Goal: Task Accomplishment & Management: Use online tool/utility

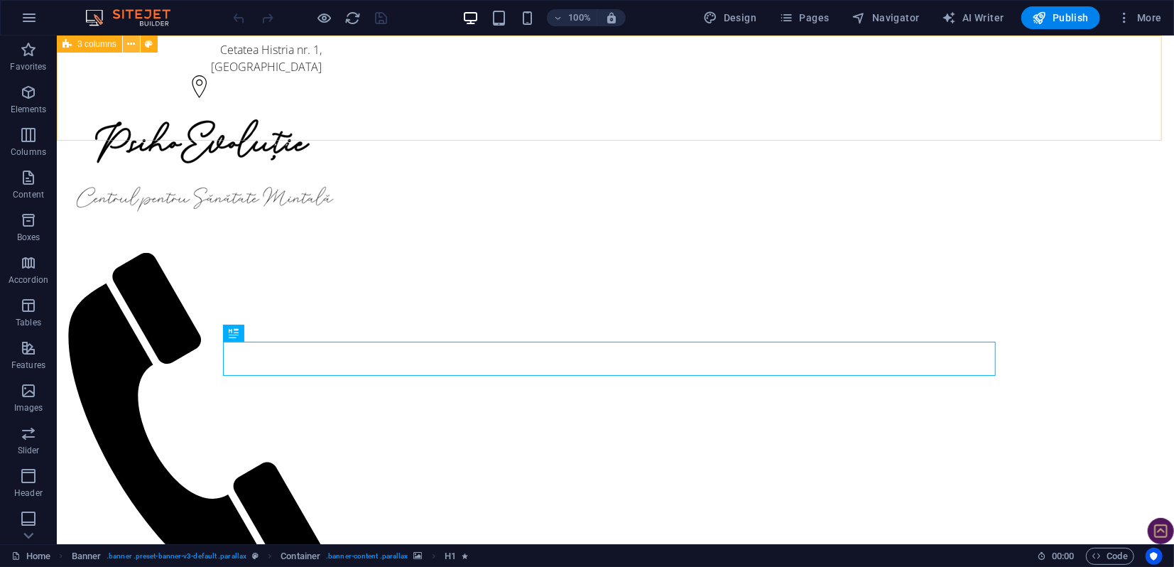
click at [134, 44] on icon at bounding box center [131, 44] width 8 height 15
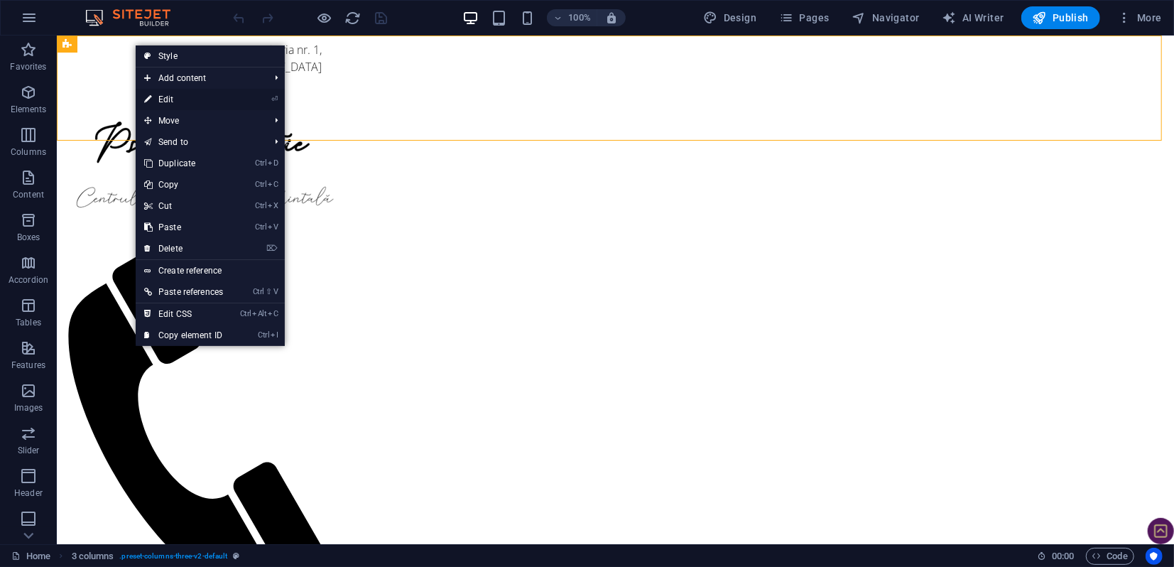
click at [164, 98] on link "⏎ Edit" at bounding box center [184, 99] width 96 height 21
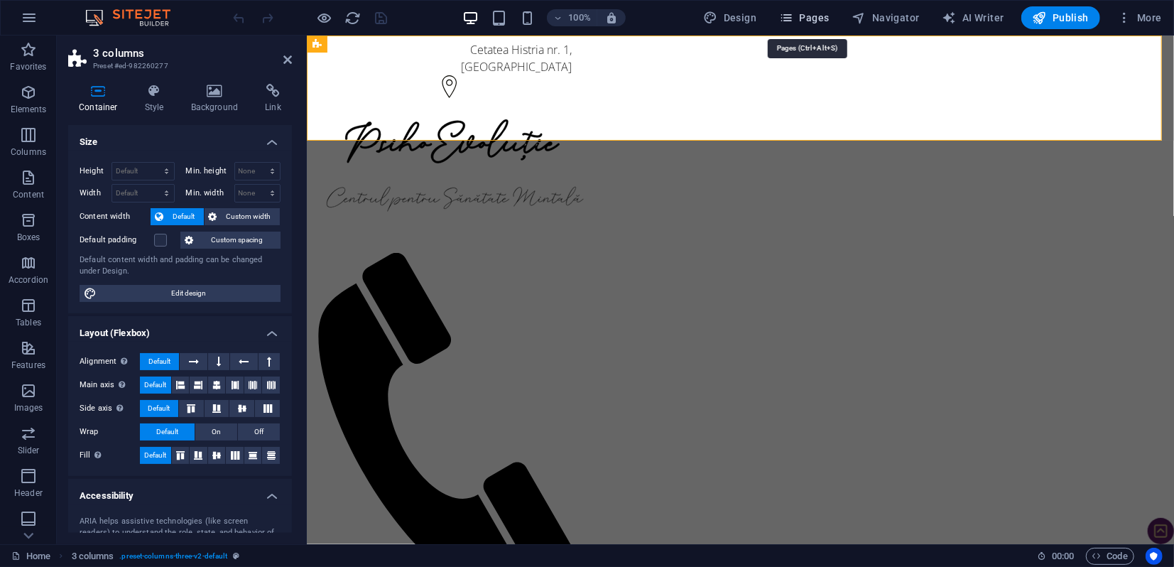
click at [823, 19] on span "Pages" at bounding box center [804, 18] width 50 height 14
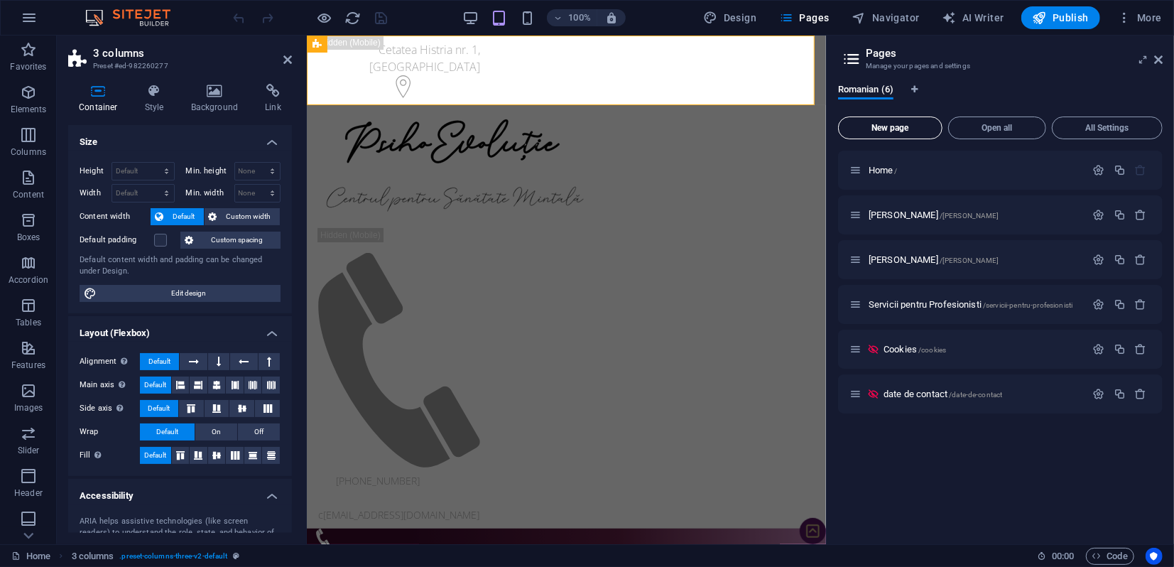
click at [891, 129] on span "New page" at bounding box center [890, 128] width 92 height 9
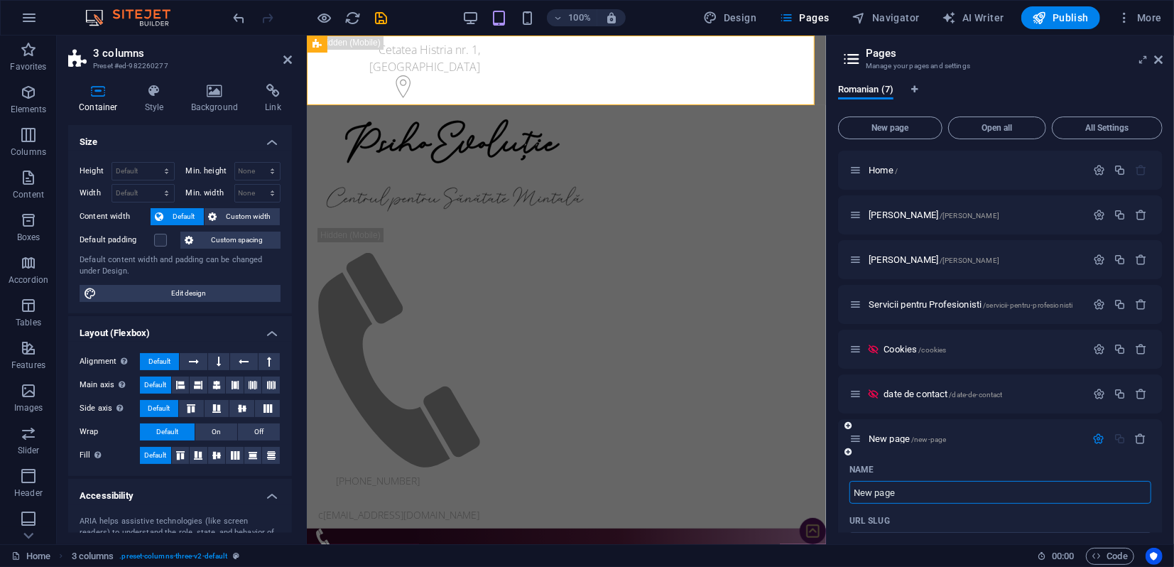
click at [903, 494] on input "New page" at bounding box center [1000, 492] width 302 height 23
click at [788, 18] on icon "button" at bounding box center [786, 18] width 14 height 14
click at [1158, 60] on icon at bounding box center [1158, 59] width 9 height 11
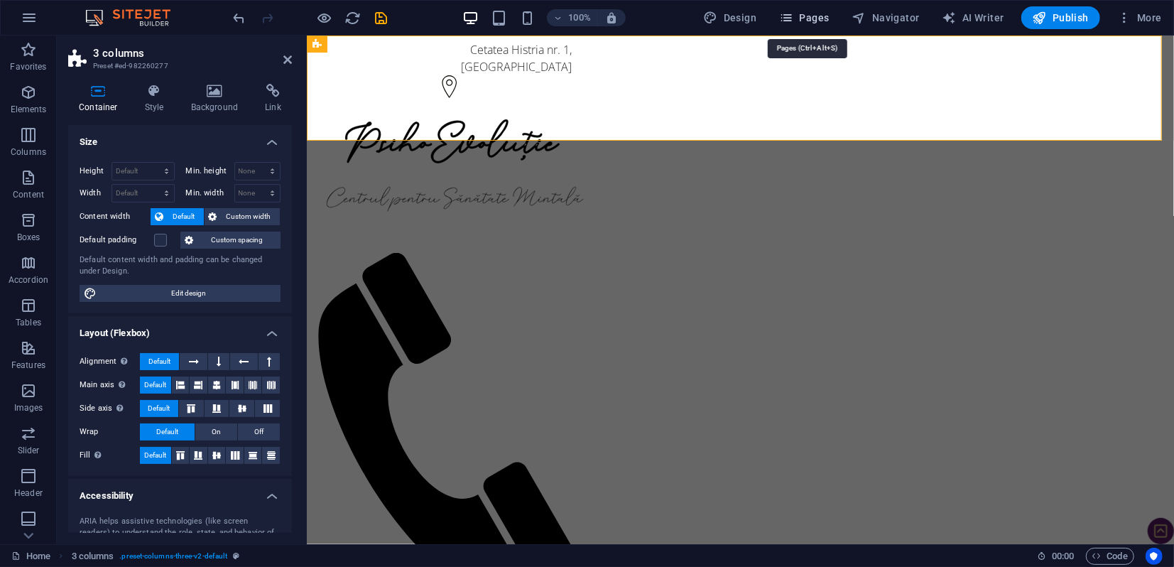
click at [802, 22] on span "Pages" at bounding box center [804, 18] width 50 height 14
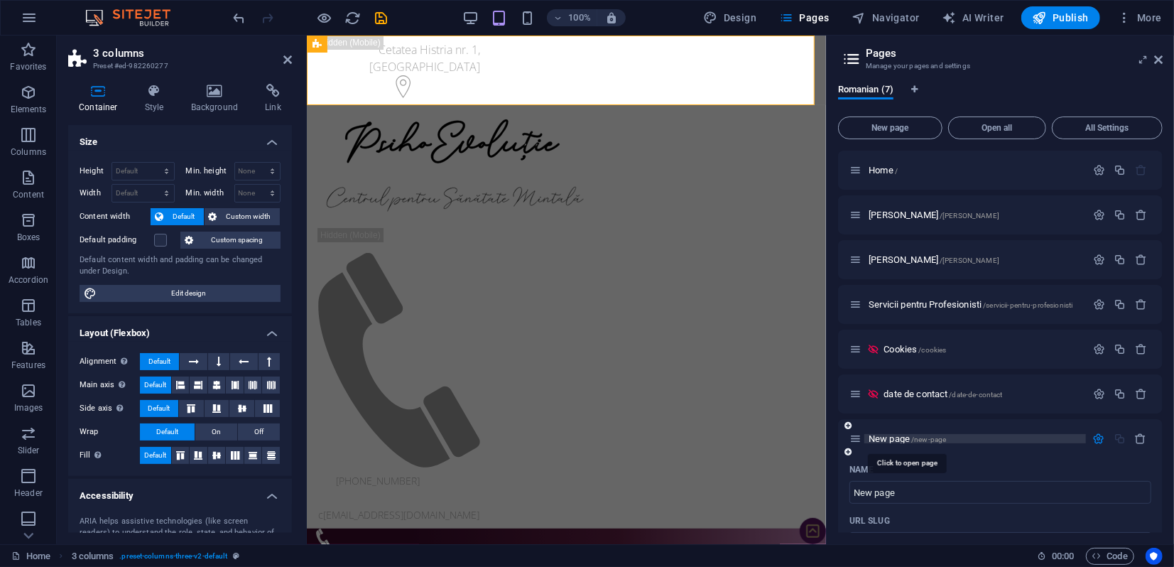
click at [884, 437] on span "New page /new-page" at bounding box center [907, 438] width 77 height 11
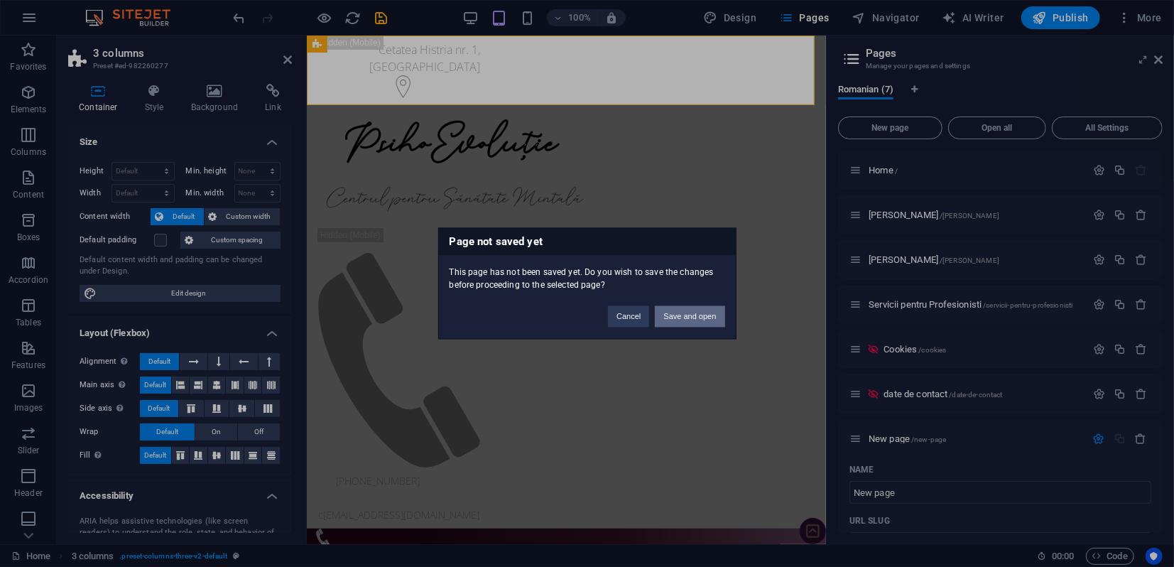
click at [688, 315] on button "Save and open" at bounding box center [690, 316] width 70 height 21
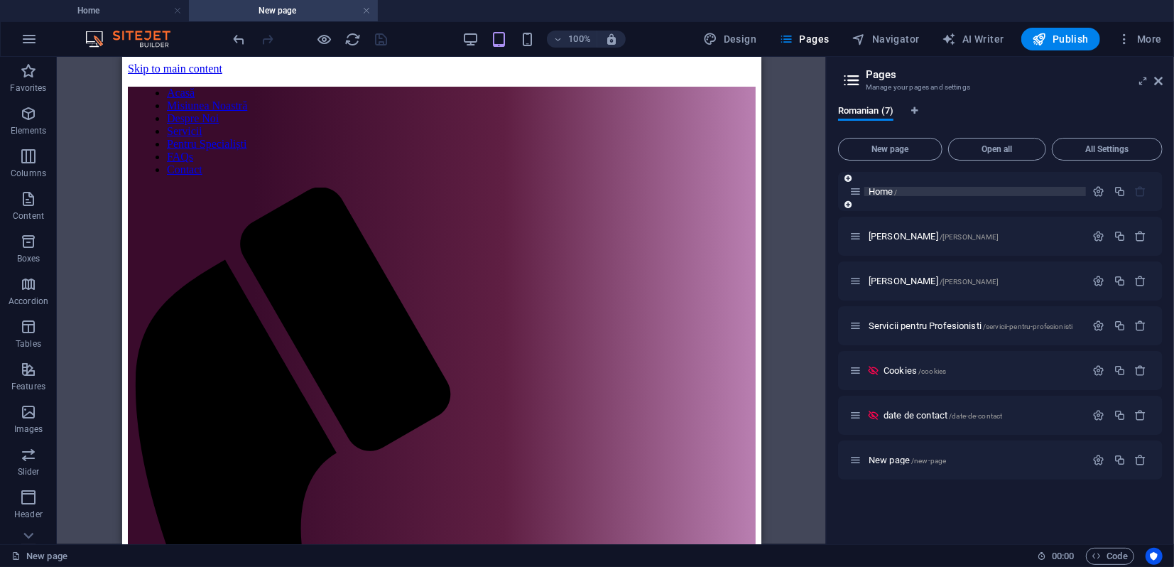
click at [892, 191] on span "Home /" at bounding box center [883, 191] width 29 height 11
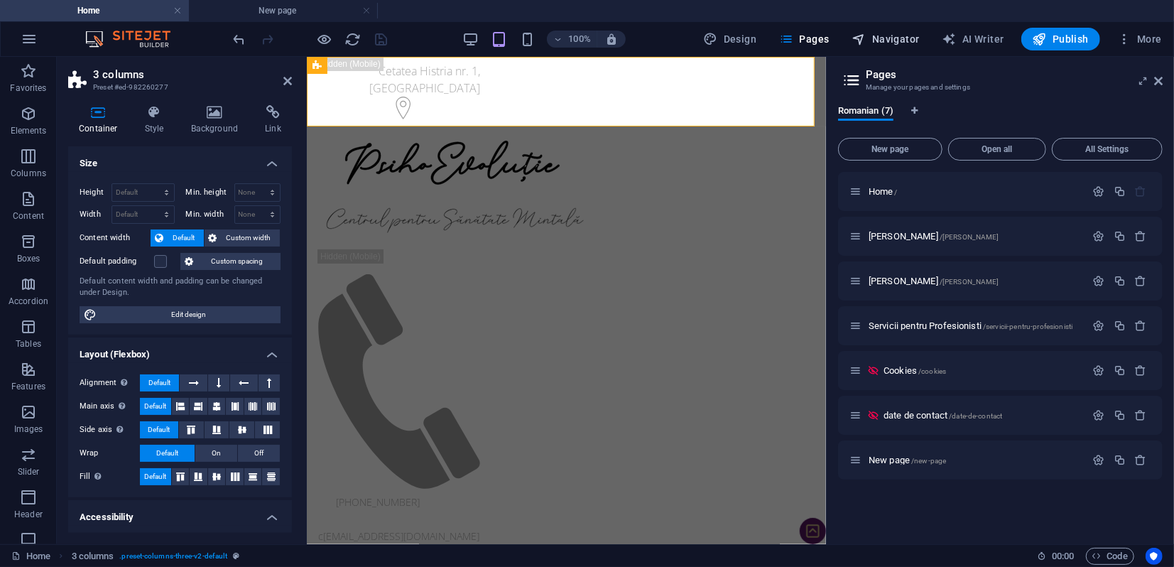
click at [886, 40] on span "Navigator" at bounding box center [885, 39] width 67 height 14
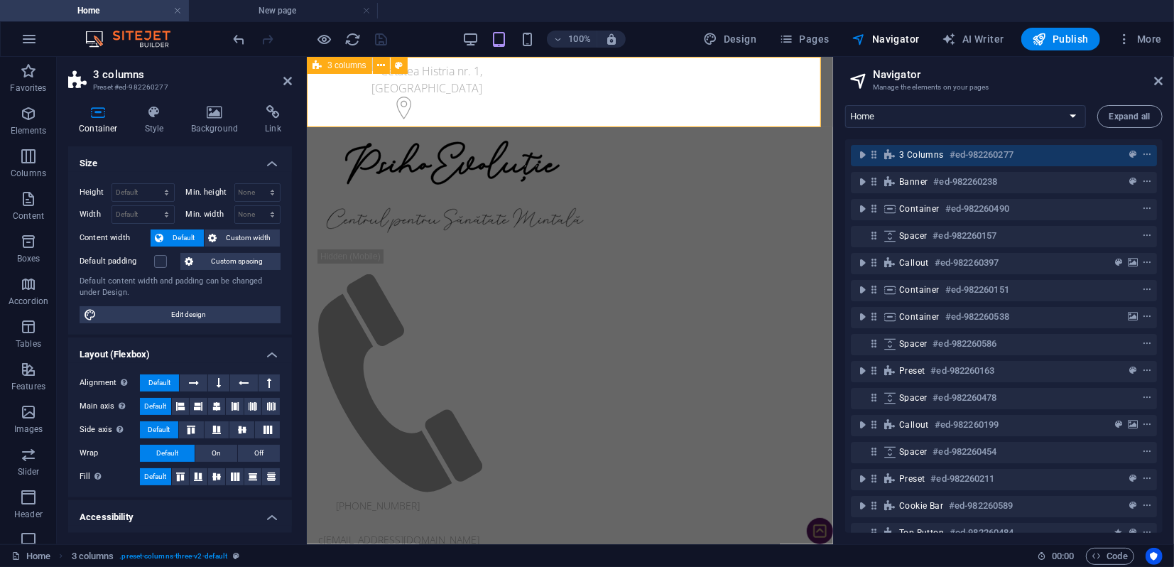
click at [322, 62] on div "3 columns" at bounding box center [339, 65] width 65 height 17
click at [1143, 156] on icon "context-menu" at bounding box center [1147, 155] width 10 height 10
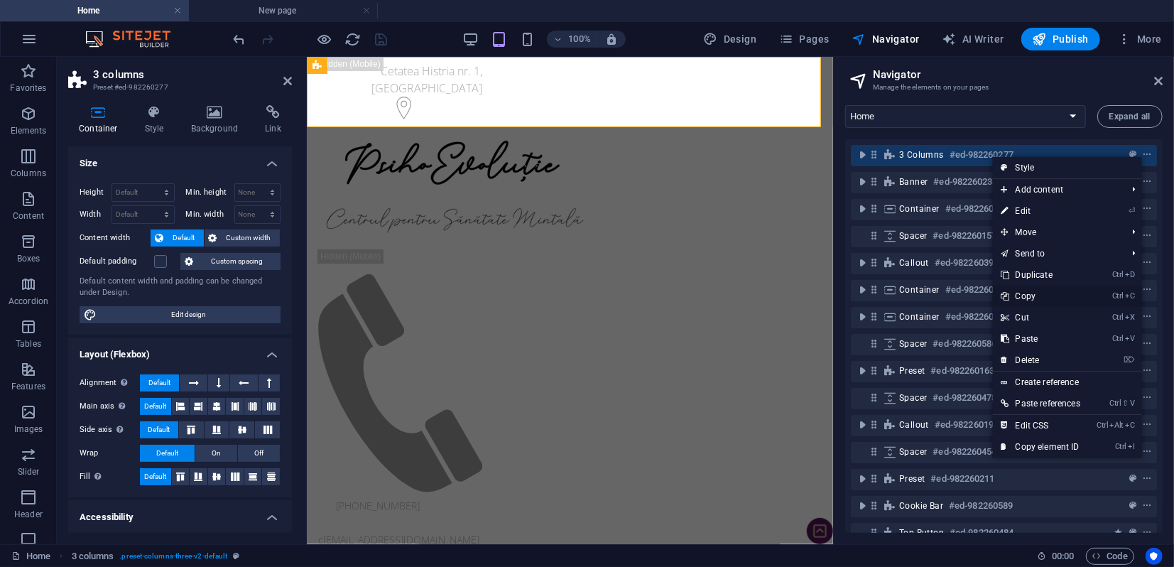
click at [1028, 299] on link "Ctrl C Copy" at bounding box center [1041, 295] width 96 height 21
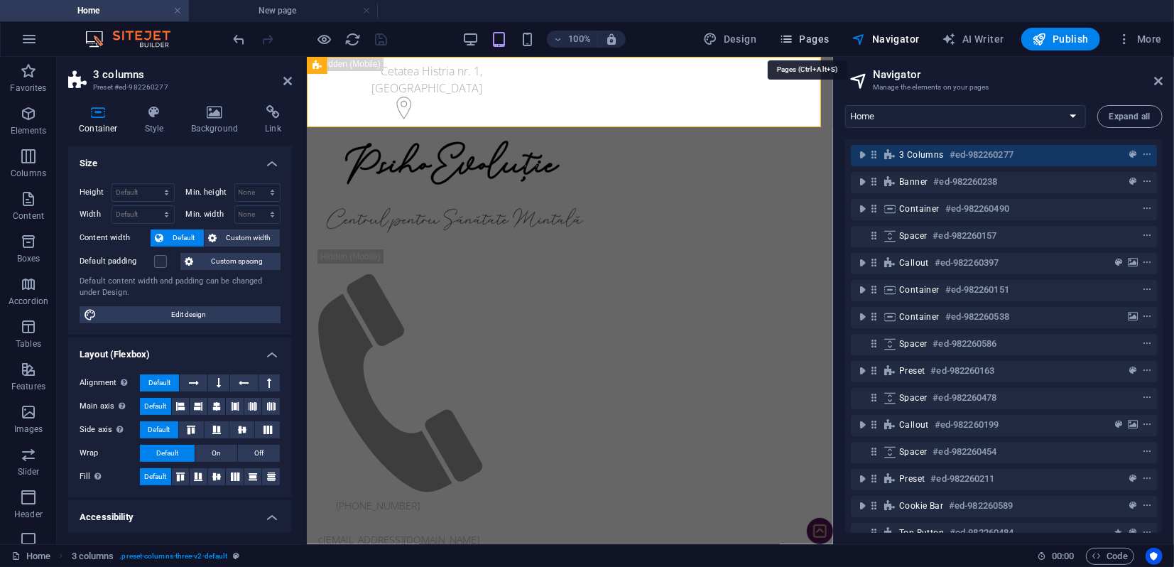
click at [798, 40] on span "Pages" at bounding box center [804, 39] width 50 height 14
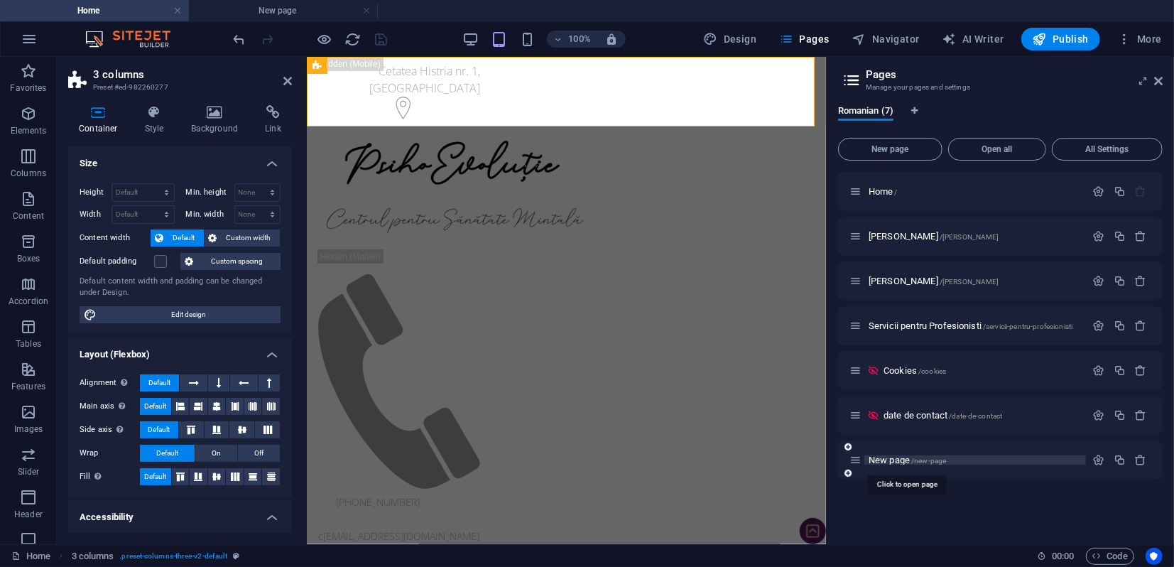
click at [895, 460] on span "New page /new-page" at bounding box center [907, 459] width 77 height 11
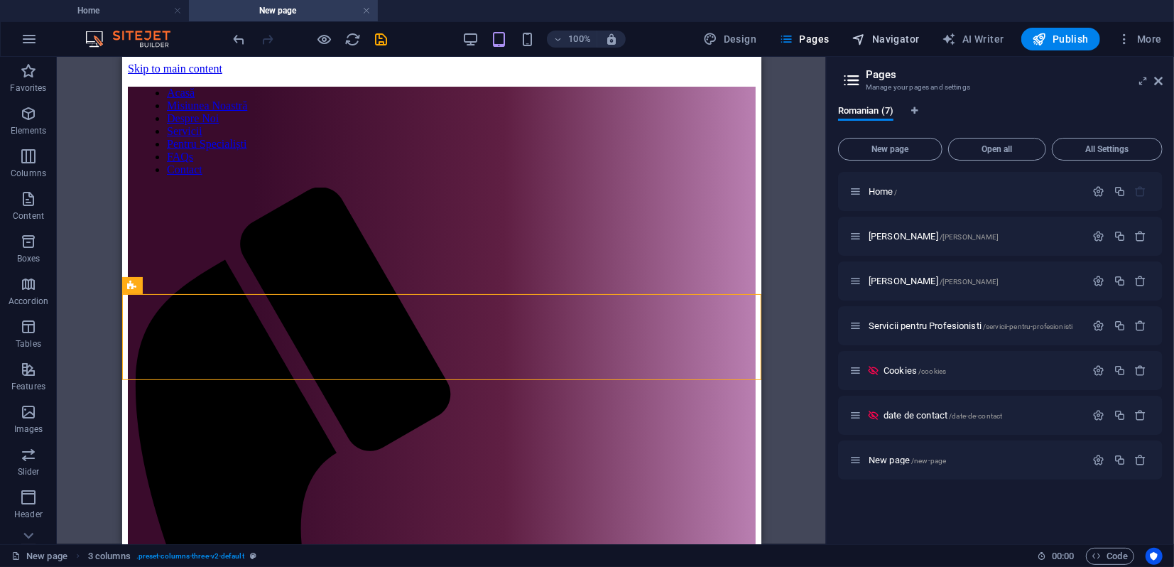
click at [880, 34] on span "Navigator" at bounding box center [885, 39] width 67 height 14
select select "18111126-ro"
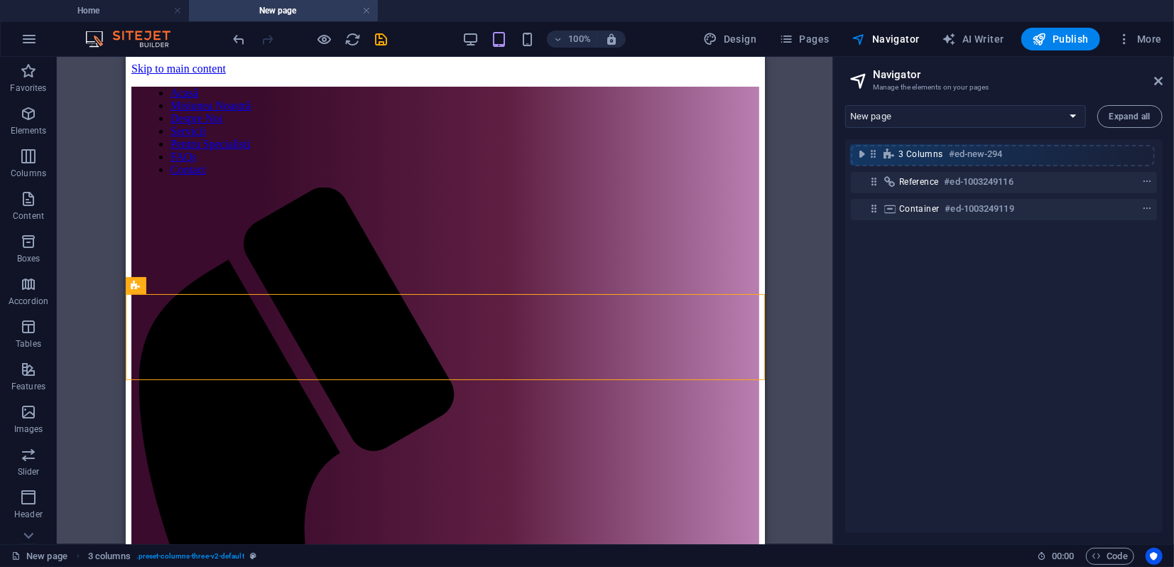
drag, startPoint x: 873, startPoint y: 210, endPoint x: 873, endPoint y: 150, distance: 60.4
click at [873, 150] on div "Reference #ed-1003249116 Container #ed-1003249119 3 columns #ed-new-294" at bounding box center [1003, 335] width 317 height 393
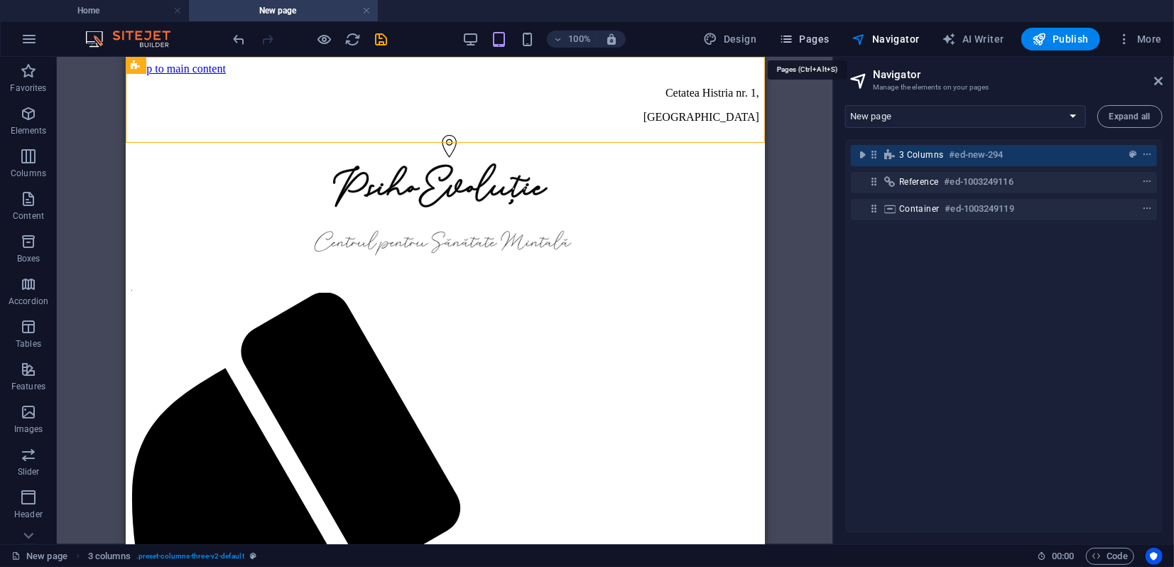
click at [807, 39] on span "Pages" at bounding box center [804, 39] width 50 height 14
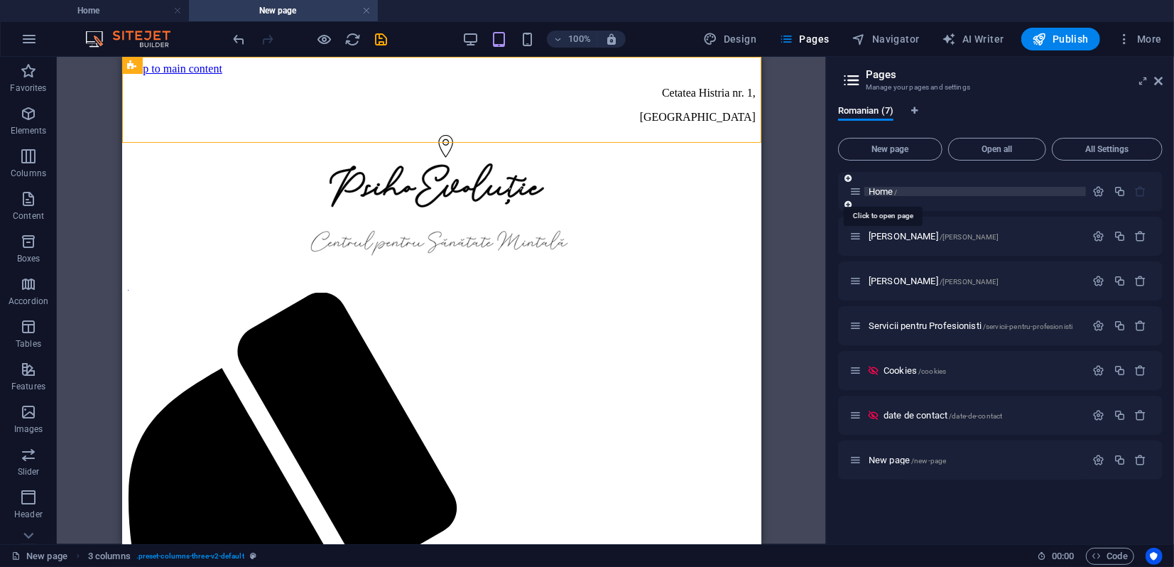
click at [881, 192] on span "Home /" at bounding box center [883, 191] width 29 height 11
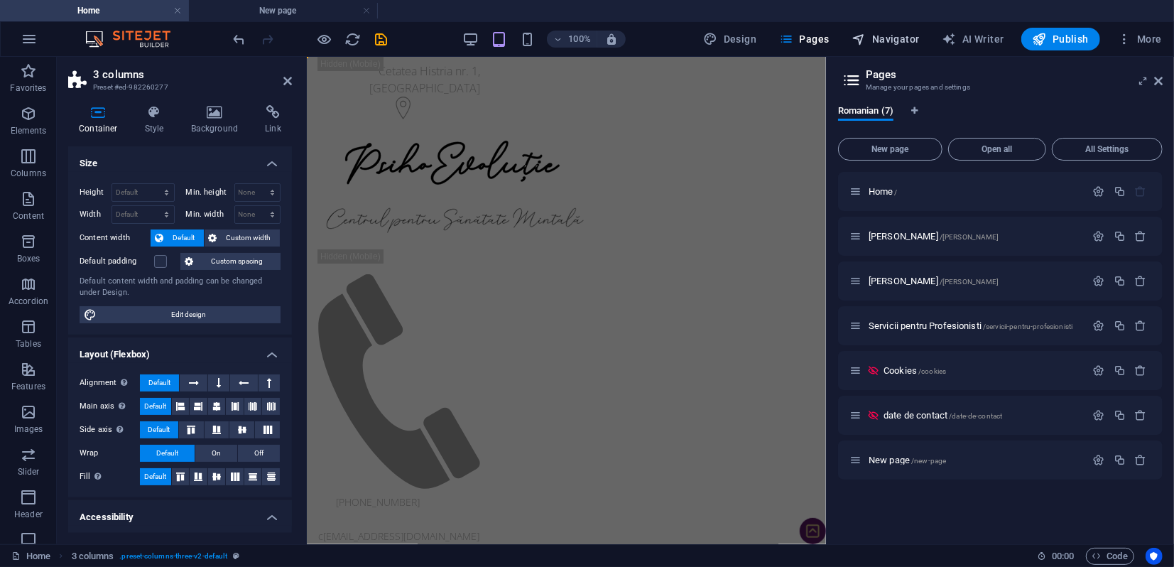
click at [908, 34] on span "Navigator" at bounding box center [885, 39] width 67 height 14
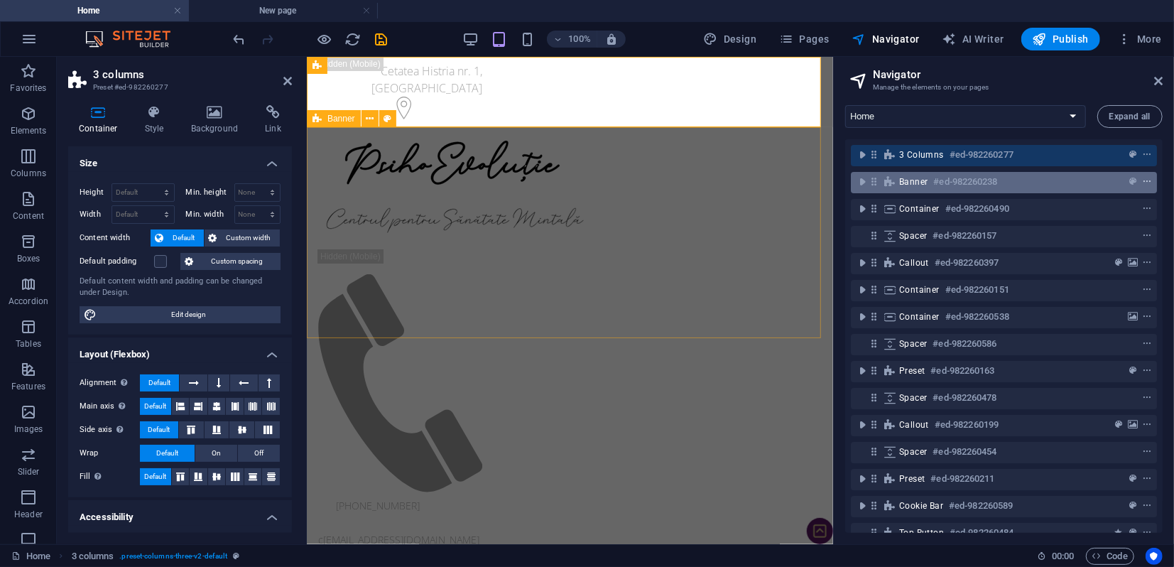
click at [1145, 182] on icon "context-menu" at bounding box center [1147, 182] width 10 height 10
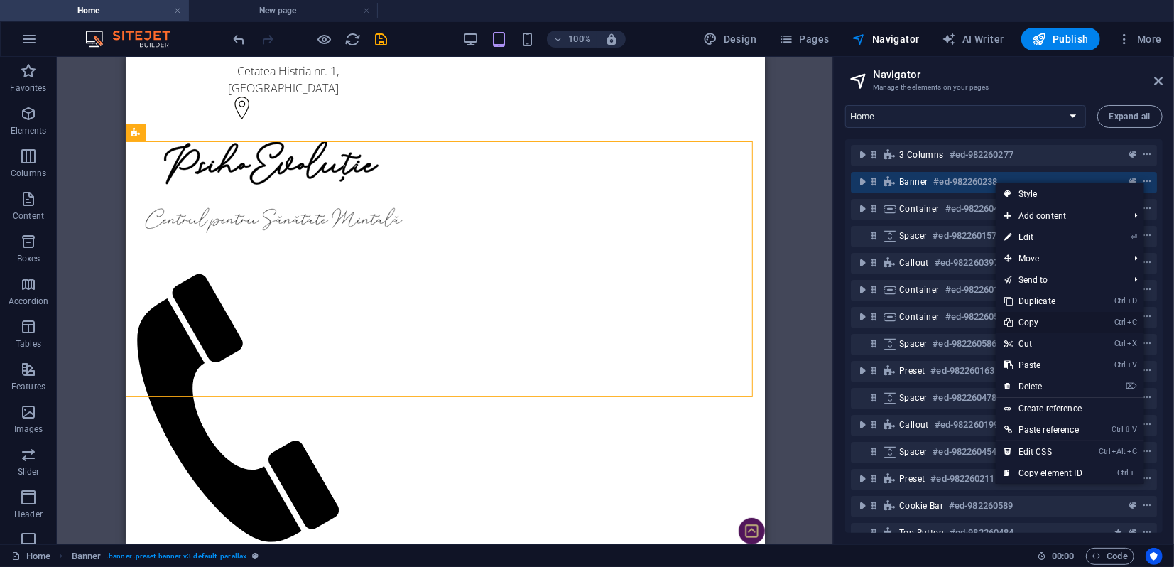
click at [1028, 321] on link "Ctrl C Copy" at bounding box center [1043, 322] width 95 height 21
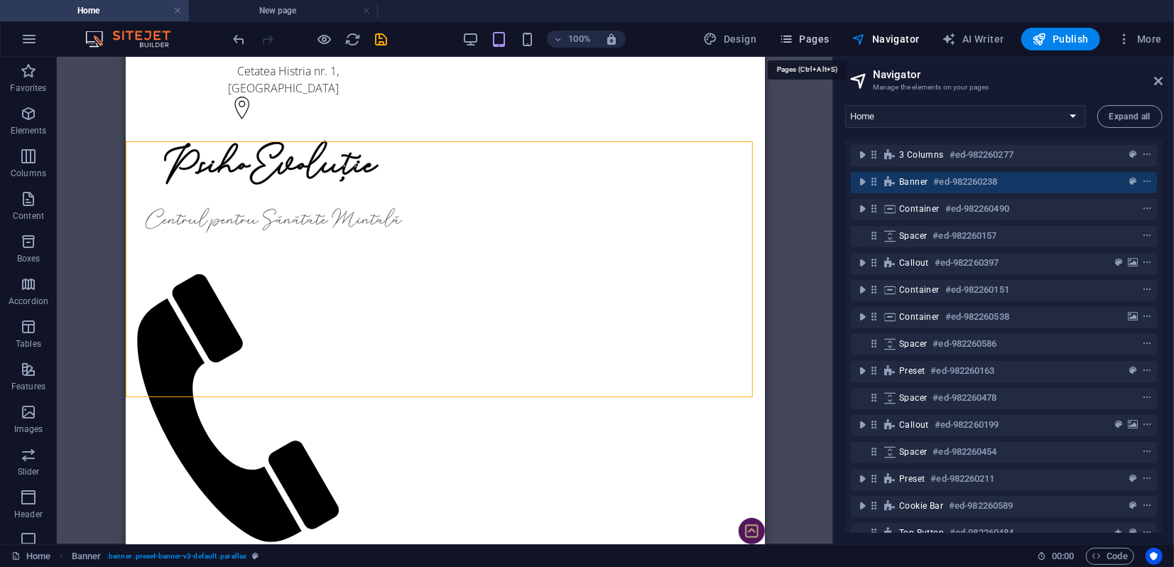
click at [808, 42] on span "Pages" at bounding box center [804, 39] width 50 height 14
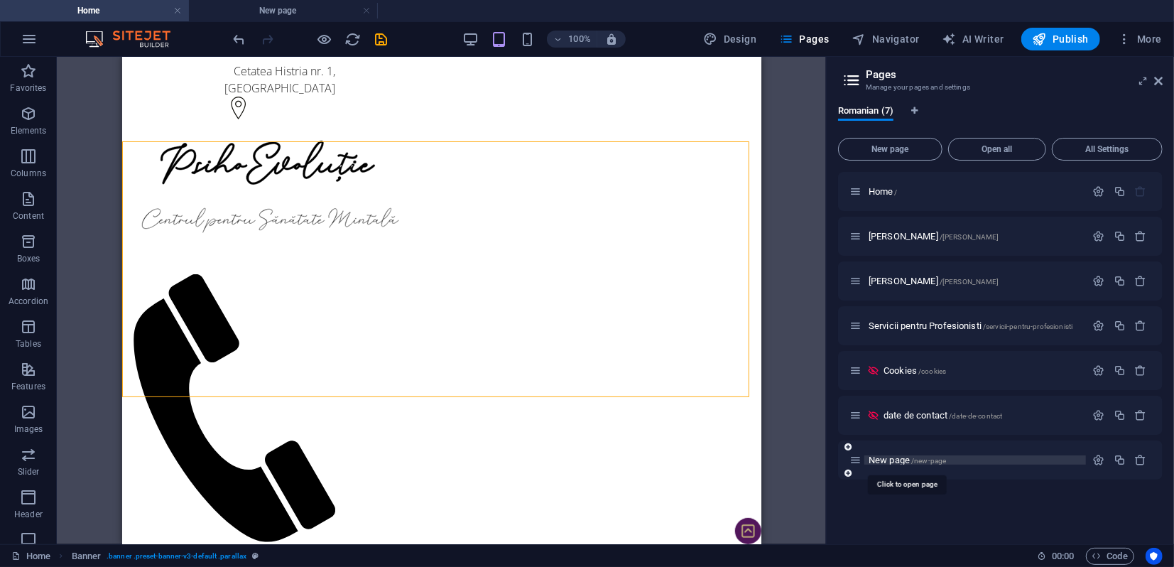
click at [898, 457] on span "New page /new-page" at bounding box center [907, 459] width 77 height 11
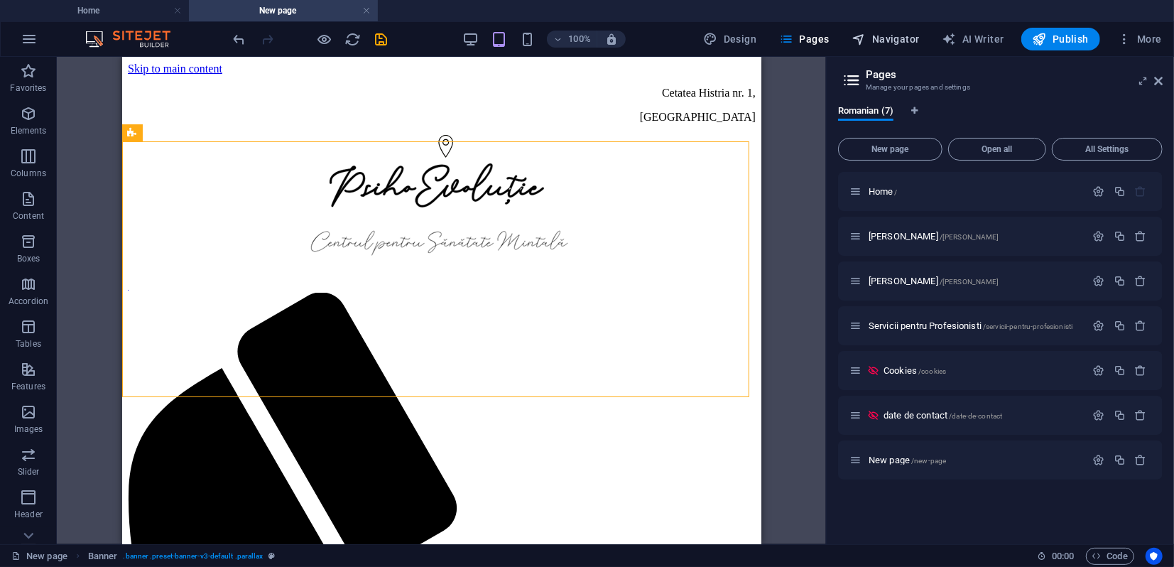
click at [866, 42] on icon "button" at bounding box center [859, 39] width 14 height 14
select select "18111126-ro"
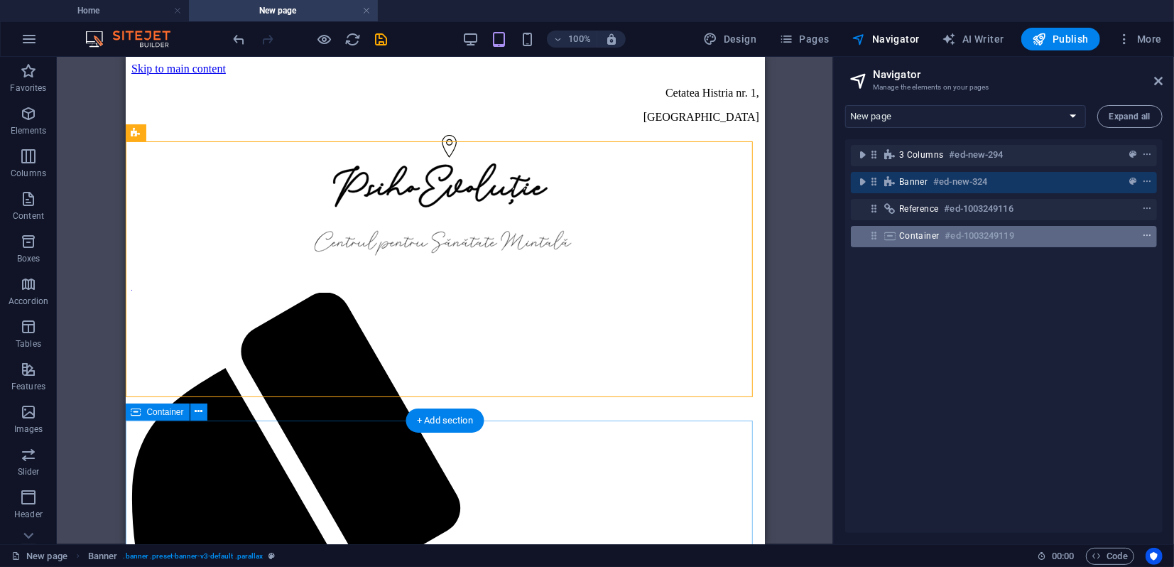
click at [1143, 239] on icon "context-menu" at bounding box center [1147, 236] width 10 height 10
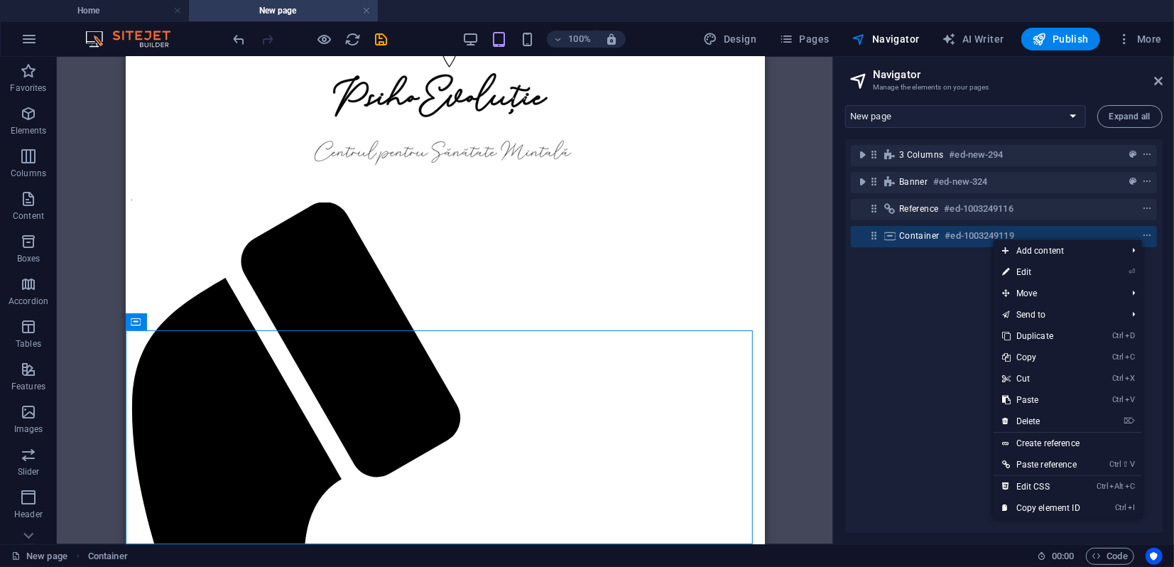
click at [1034, 338] on link "Ctrl D Duplicate" at bounding box center [1041, 335] width 95 height 21
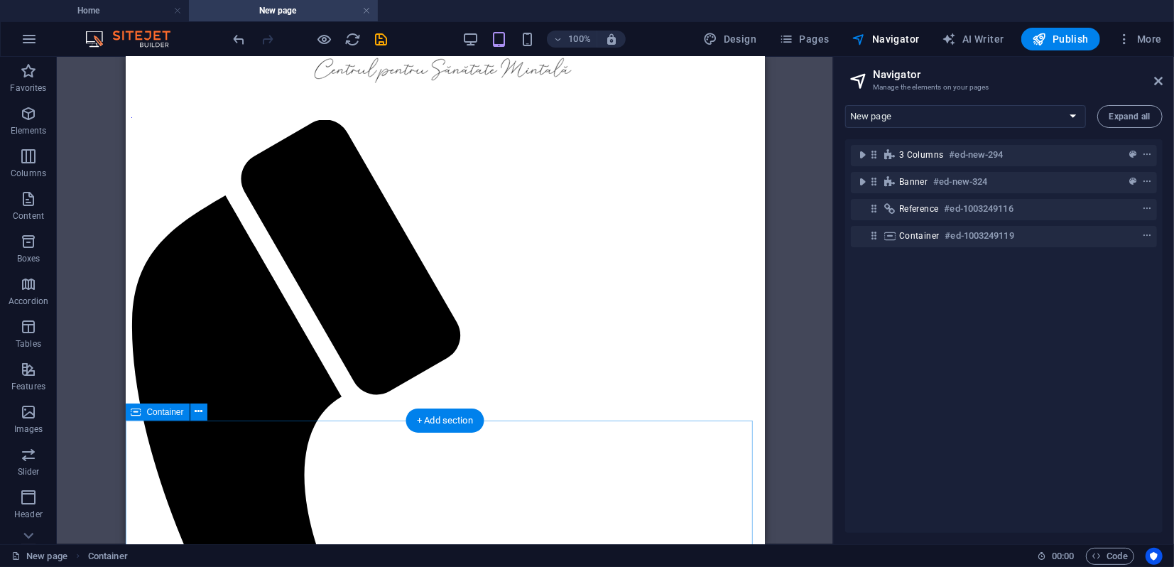
scroll to position [304, 0]
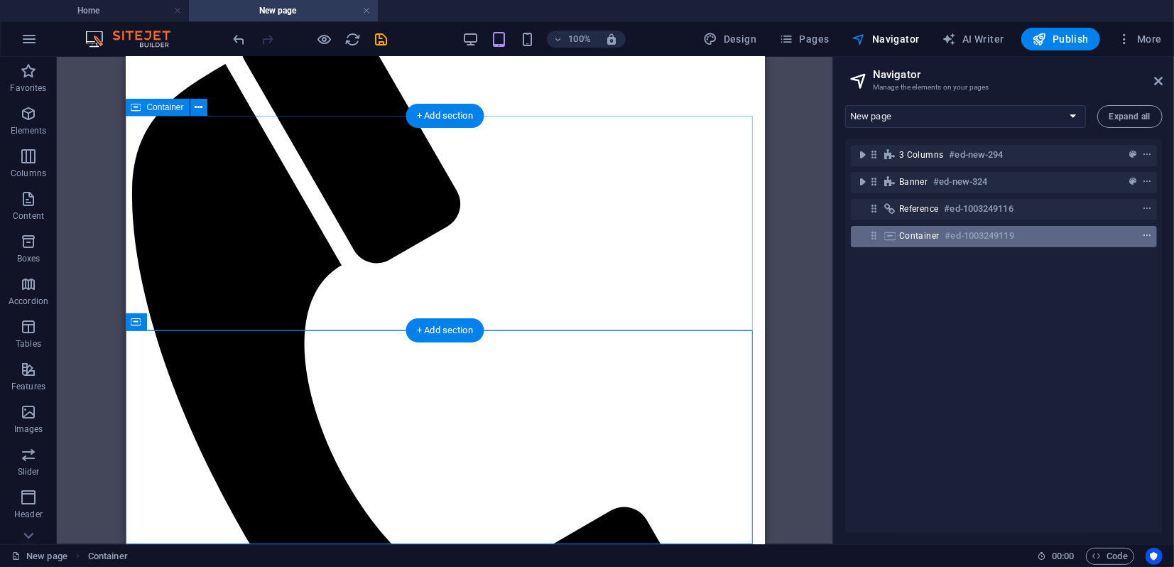
click at [1148, 234] on icon "context-menu" at bounding box center [1147, 236] width 10 height 10
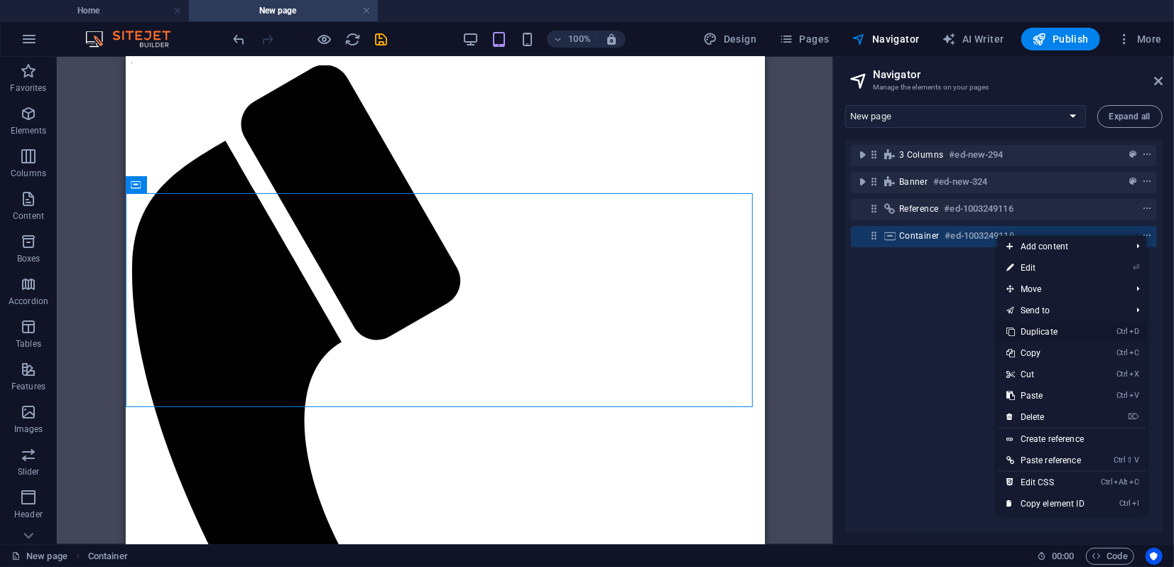
click at [1040, 333] on link "Ctrl D Duplicate" at bounding box center [1045, 331] width 95 height 21
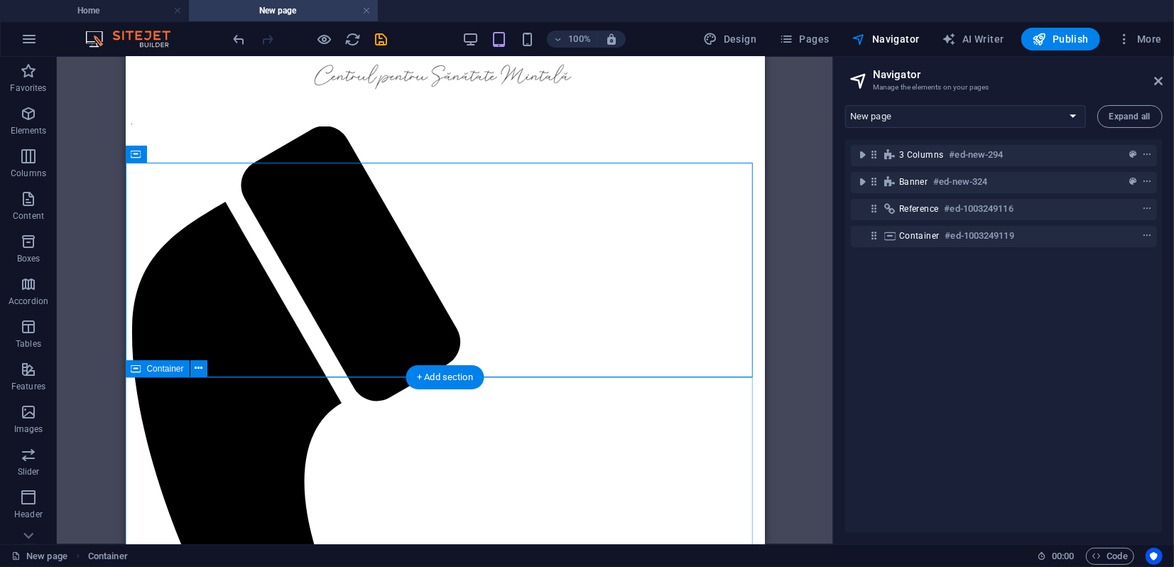
scroll to position [0, 0]
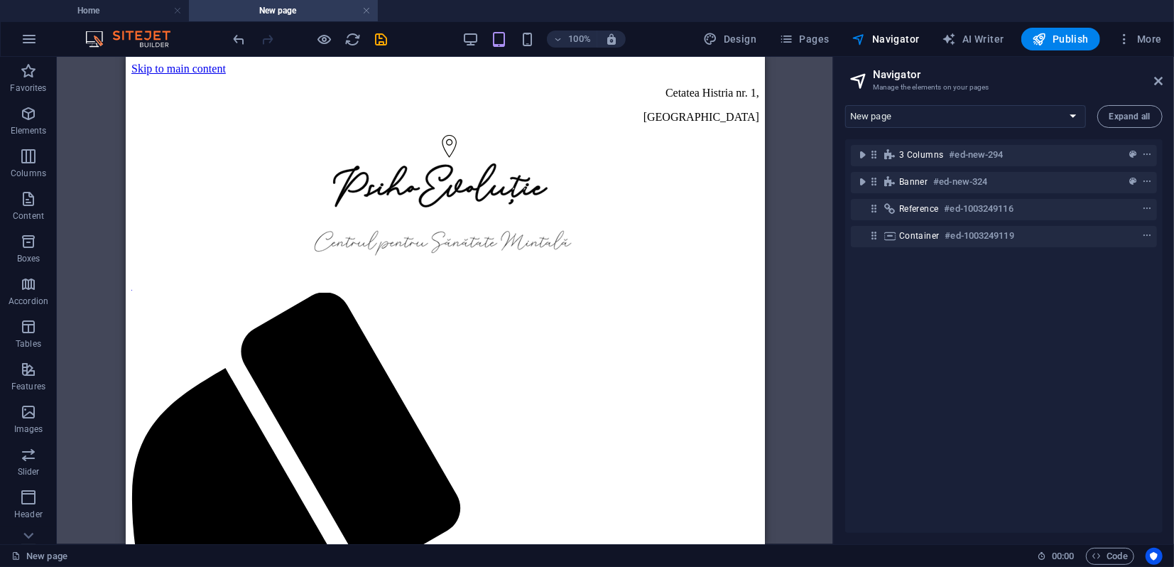
click at [1156, 78] on icon at bounding box center [1158, 80] width 9 height 11
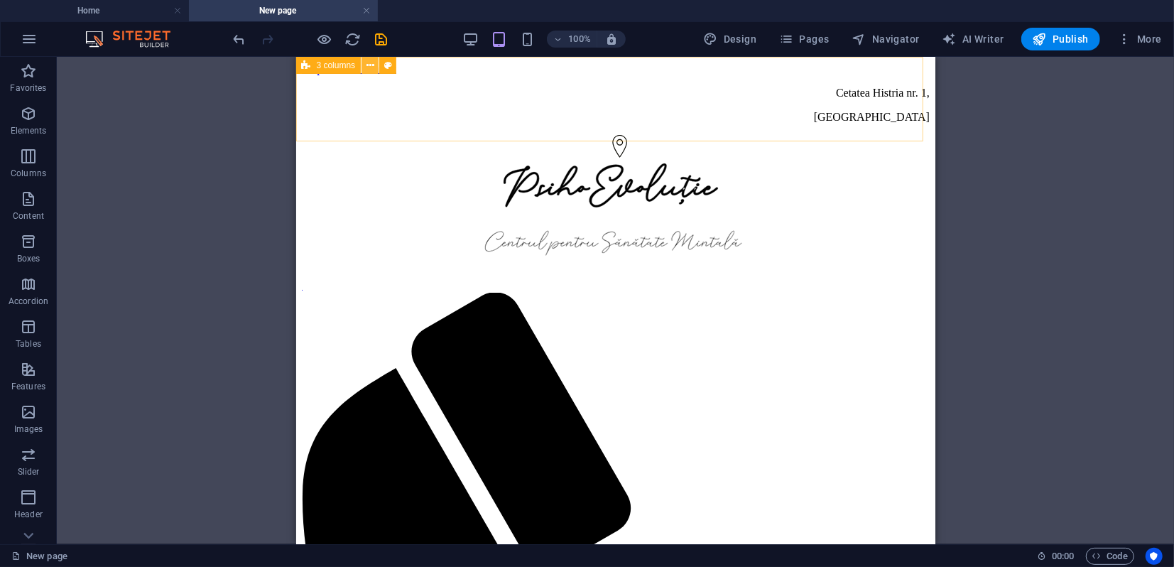
click at [369, 63] on icon at bounding box center [370, 65] width 8 height 15
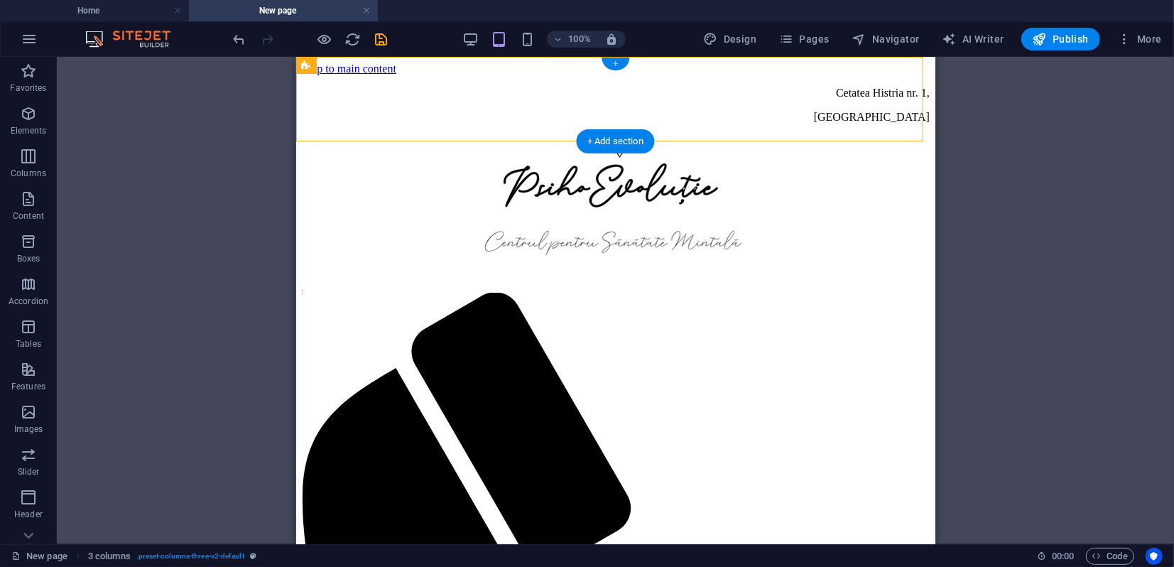
click at [616, 62] on div "+" at bounding box center [615, 64] width 28 height 13
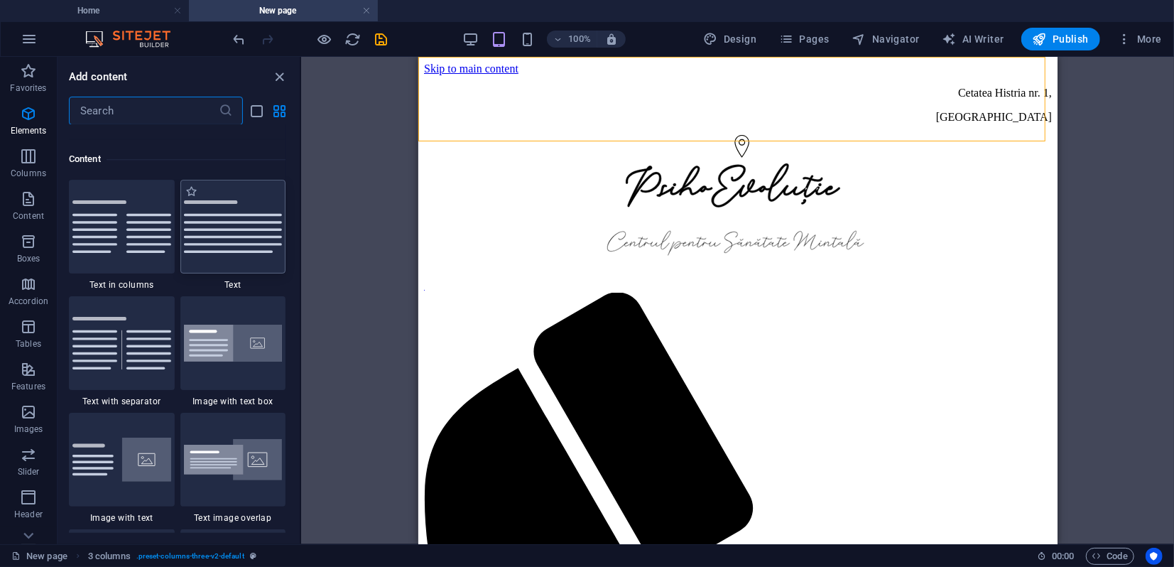
scroll to position [2484, 0]
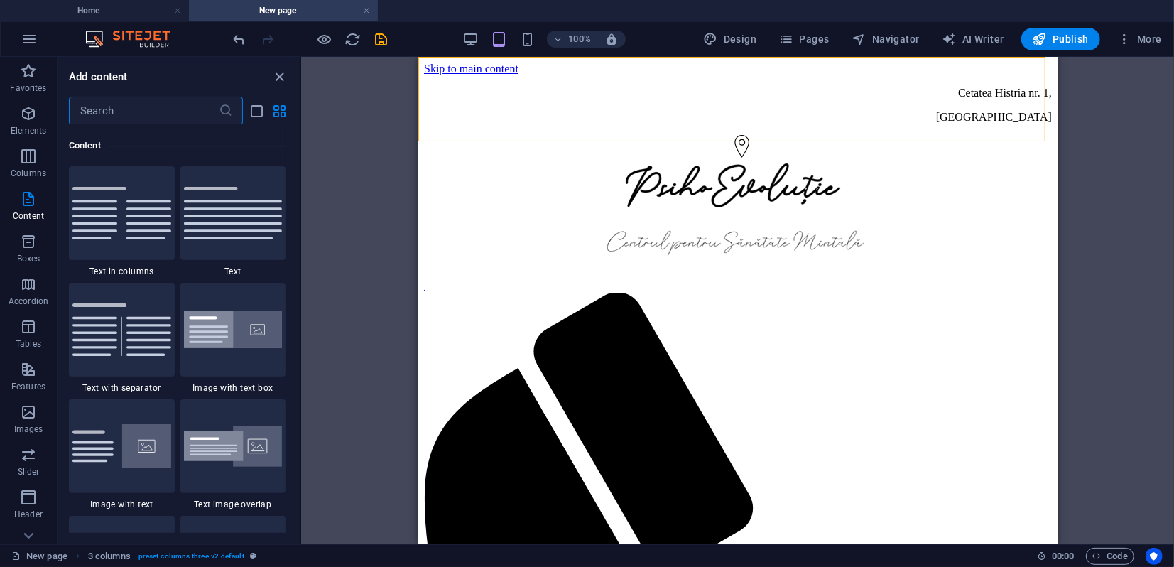
click at [125, 115] on input "text" at bounding box center [144, 111] width 150 height 28
click at [34, 119] on icon "button" at bounding box center [28, 113] width 17 height 17
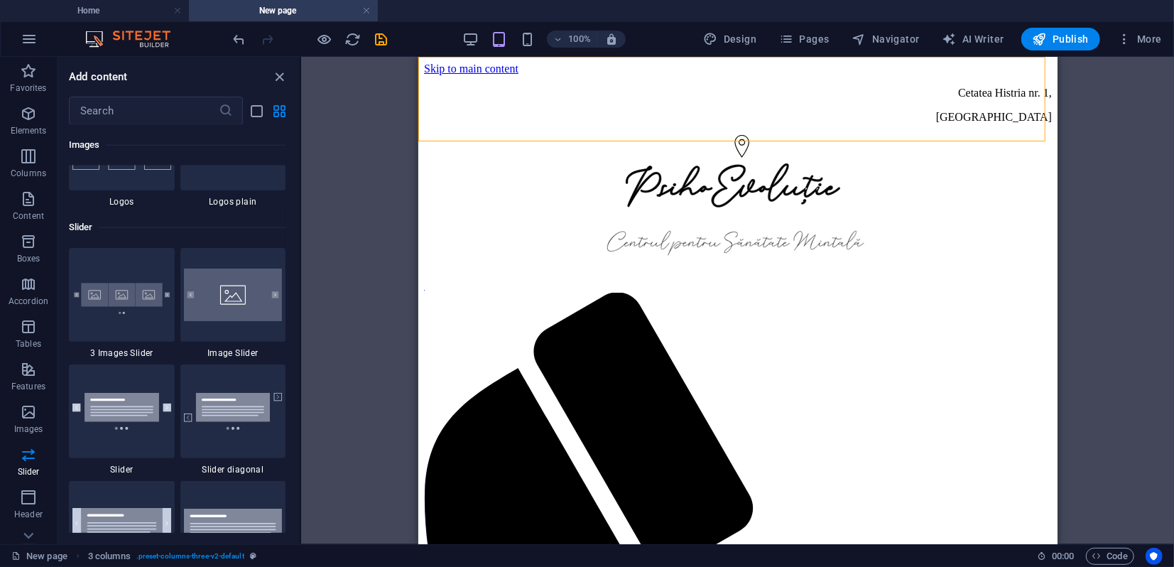
scroll to position [7805, 0]
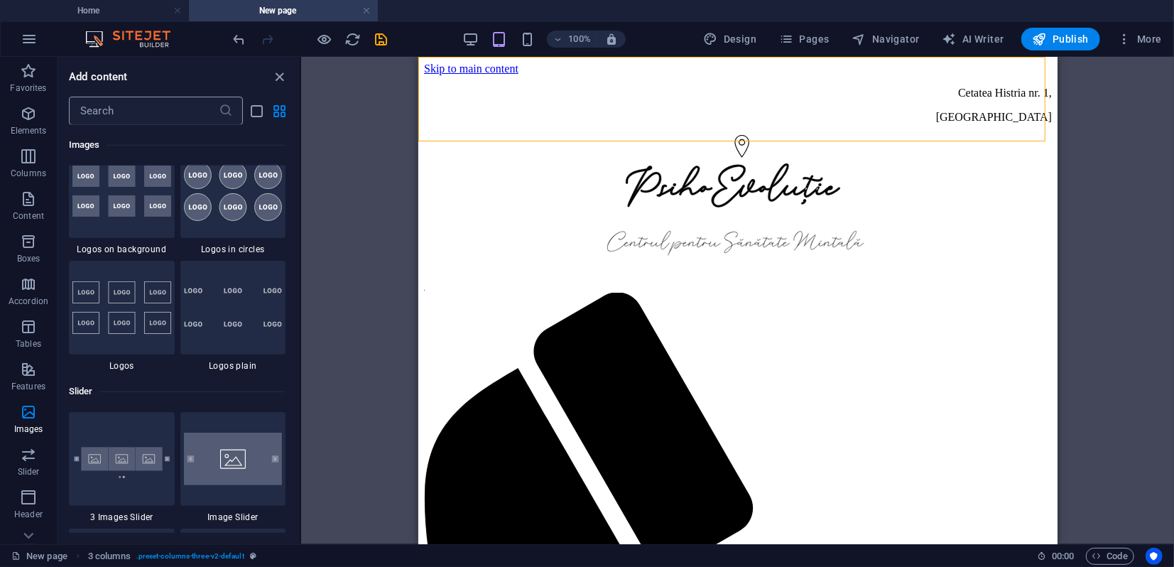
click at [158, 114] on input "text" at bounding box center [144, 111] width 150 height 28
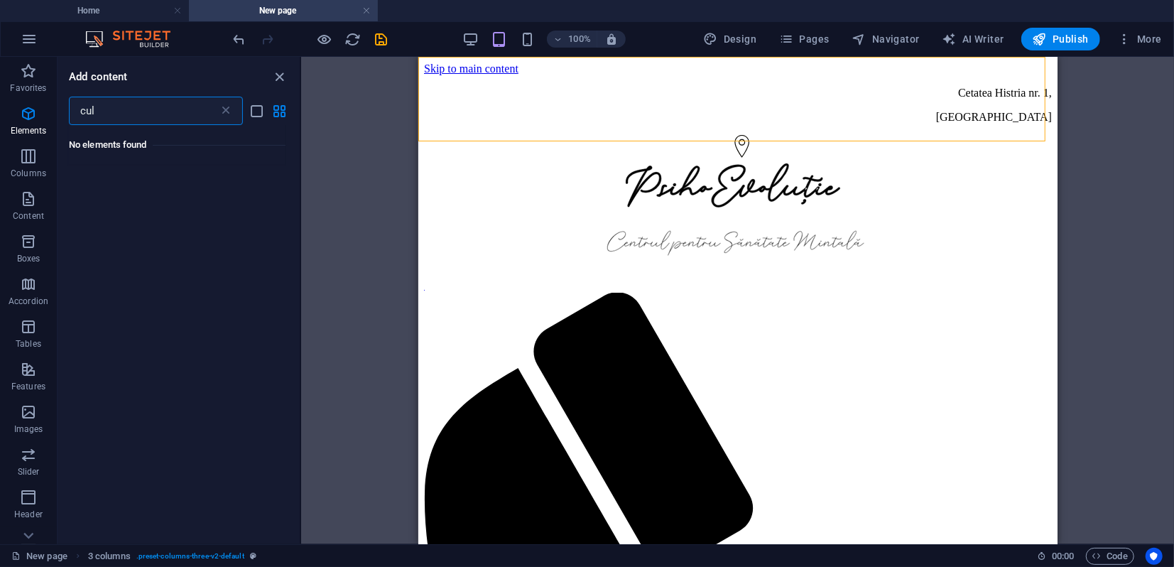
scroll to position [0, 0]
drag, startPoint x: 79, startPoint y: 110, endPoint x: 96, endPoint y: 109, distance: 17.1
click at [80, 111] on input "culumn" at bounding box center [144, 111] width 150 height 28
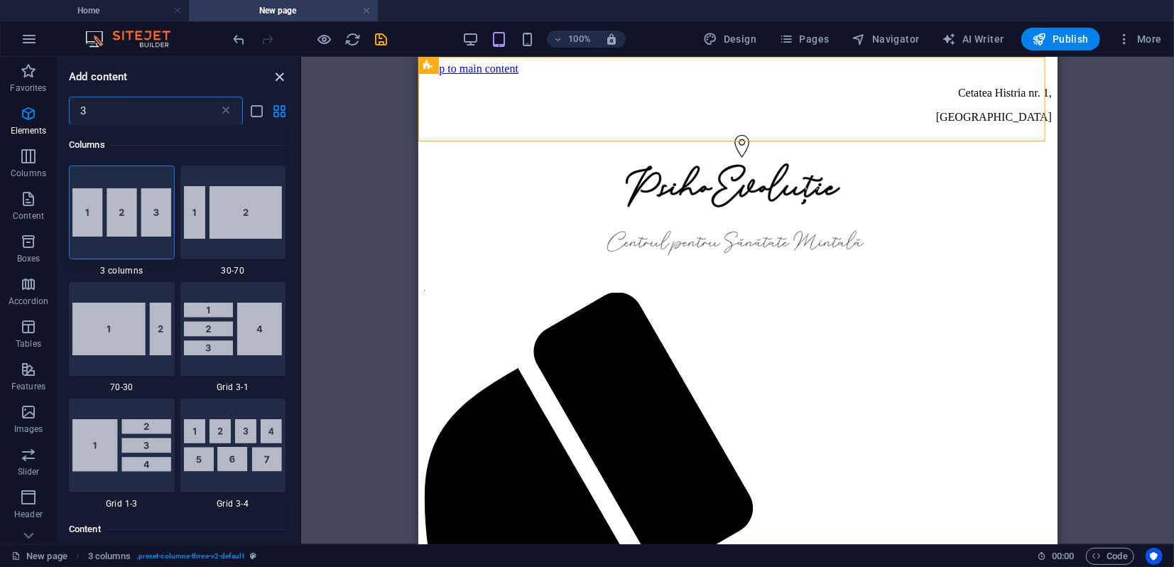
type input "3"
click at [281, 80] on icon "close panel" at bounding box center [280, 77] width 16 height 16
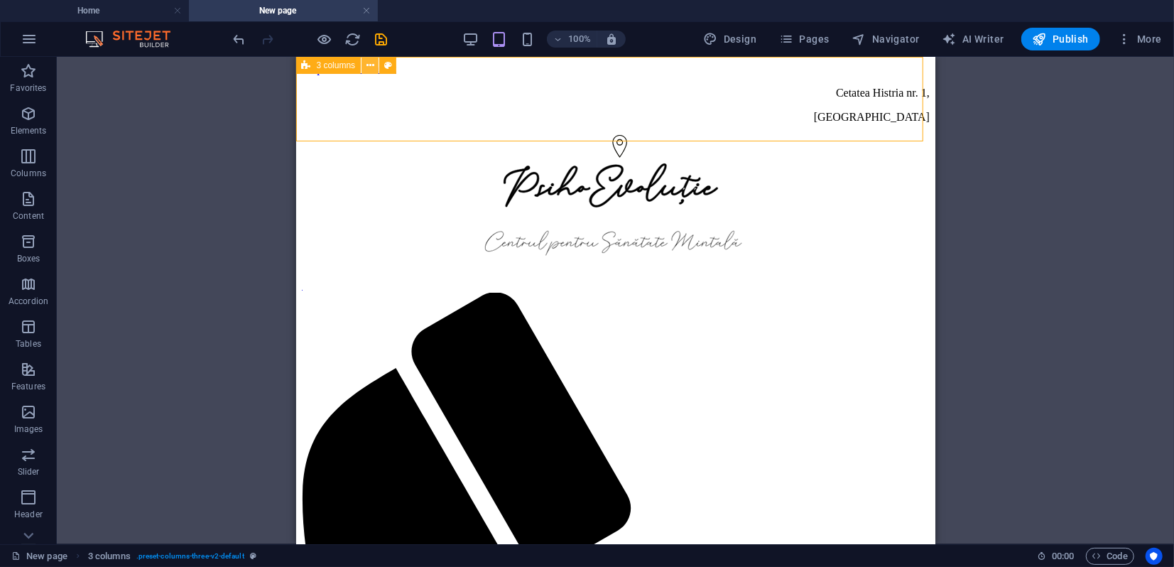
click at [369, 65] on icon at bounding box center [370, 65] width 8 height 15
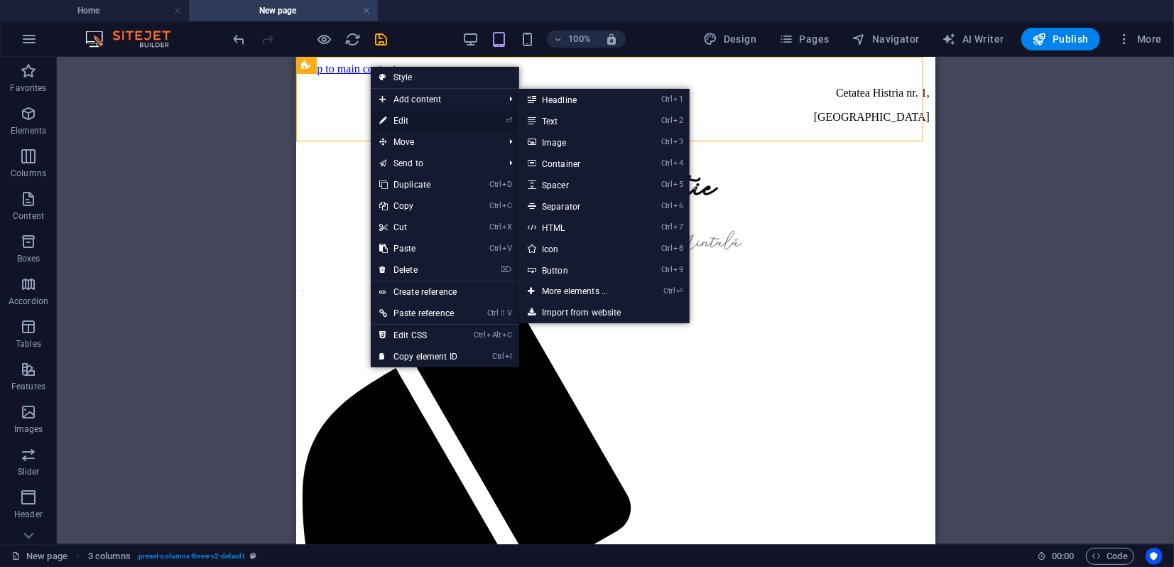
click at [395, 114] on link "⏎ Edit" at bounding box center [418, 120] width 95 height 21
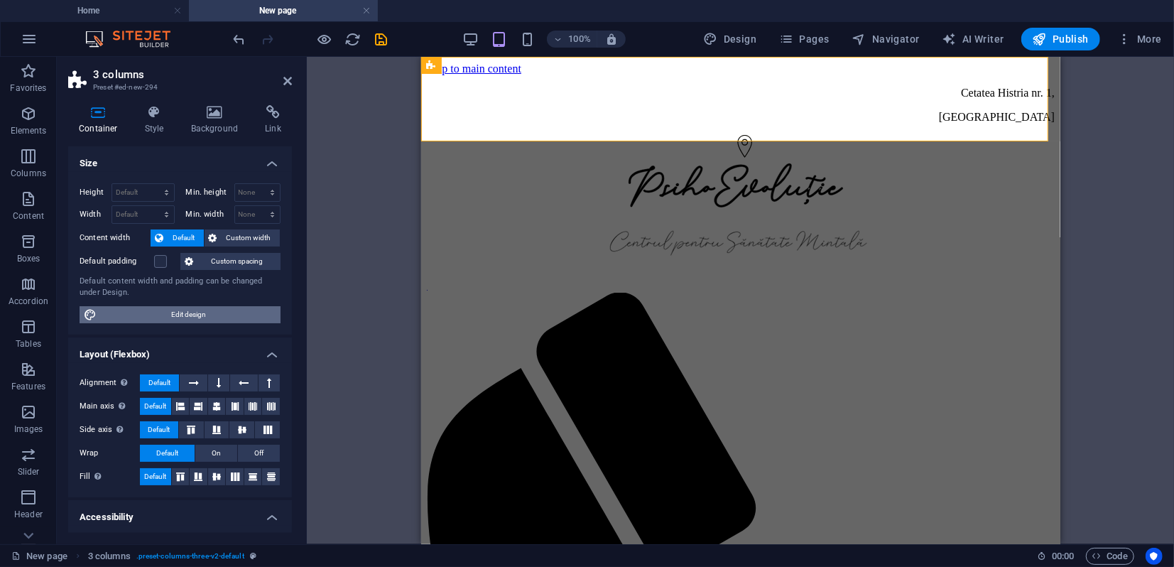
drag, startPoint x: 279, startPoint y: 206, endPoint x: 187, endPoint y: 312, distance: 141.0
click at [187, 312] on span "Edit design" at bounding box center [188, 314] width 175 height 17
select select "px"
select select "300"
select select "px"
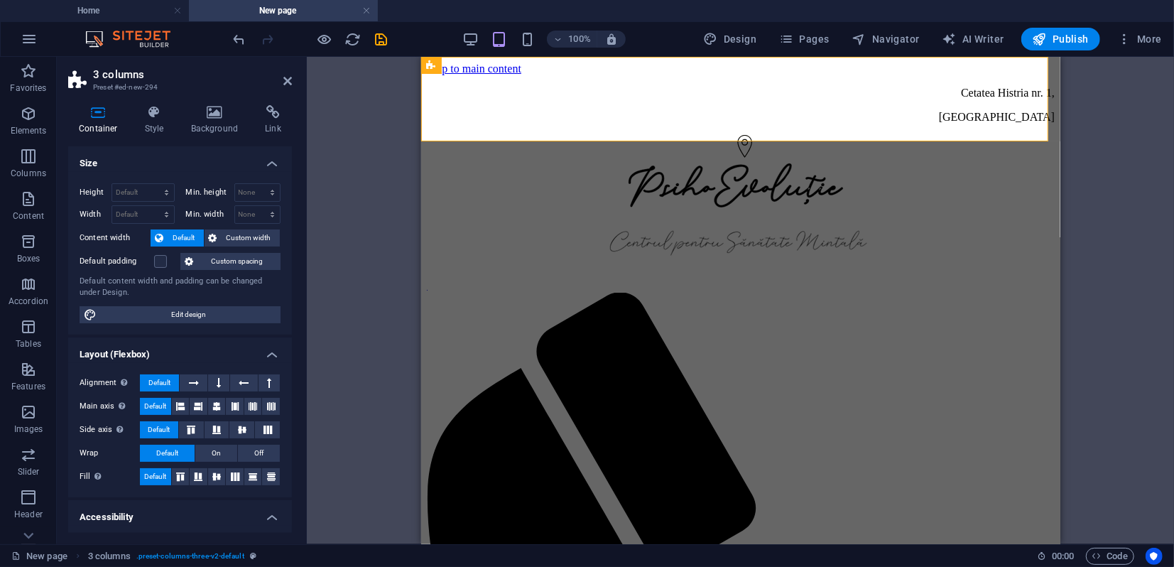
select select "rem"
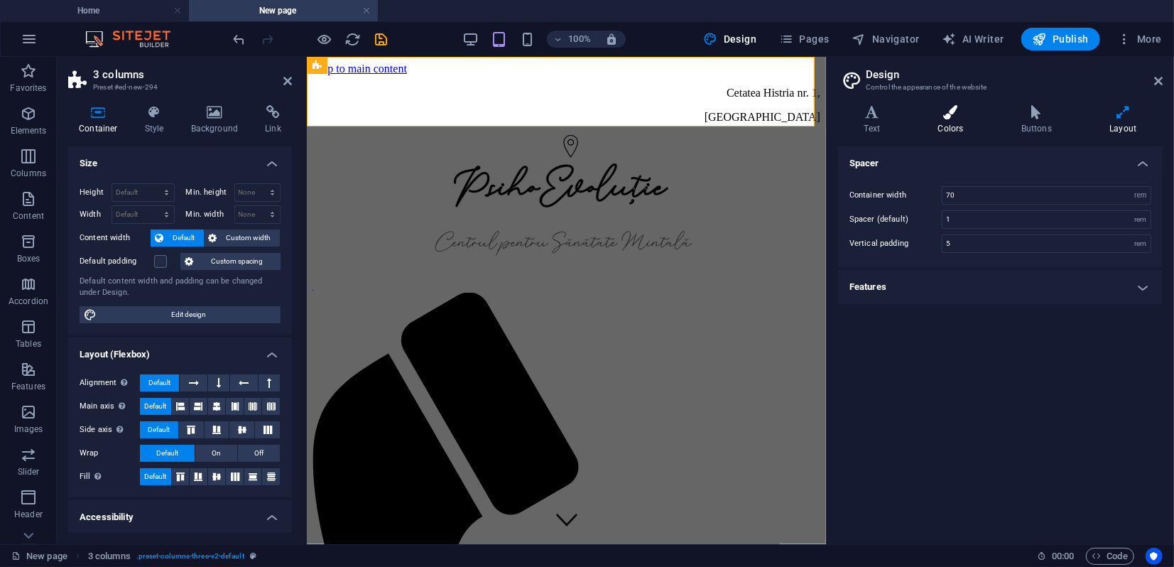
click at [949, 119] on h4 "Colors" at bounding box center [953, 120] width 83 height 30
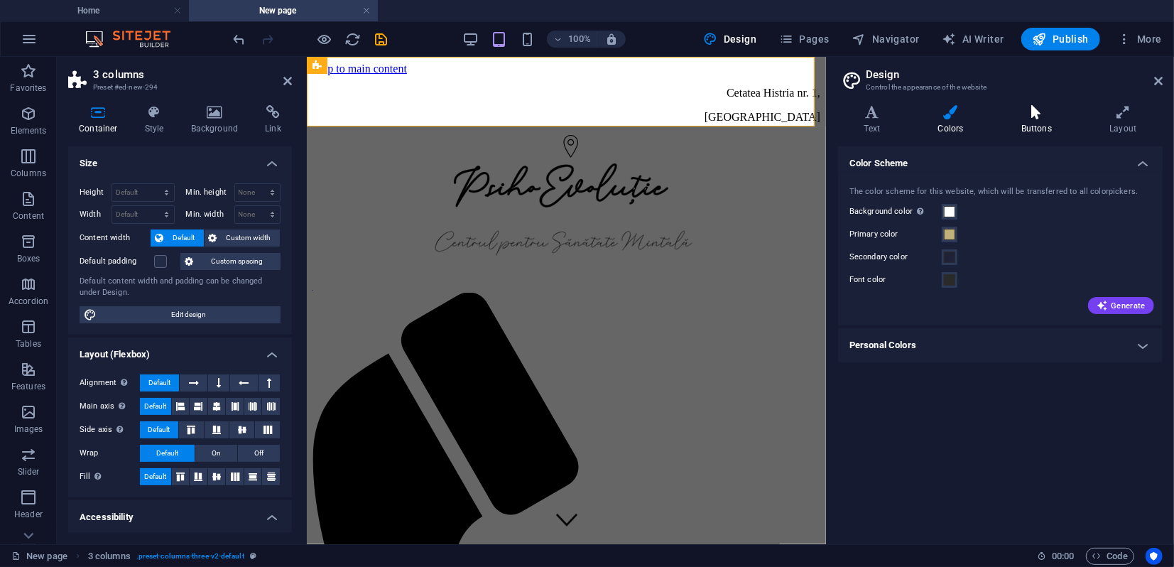
click at [1033, 116] on icon at bounding box center [1036, 112] width 82 height 14
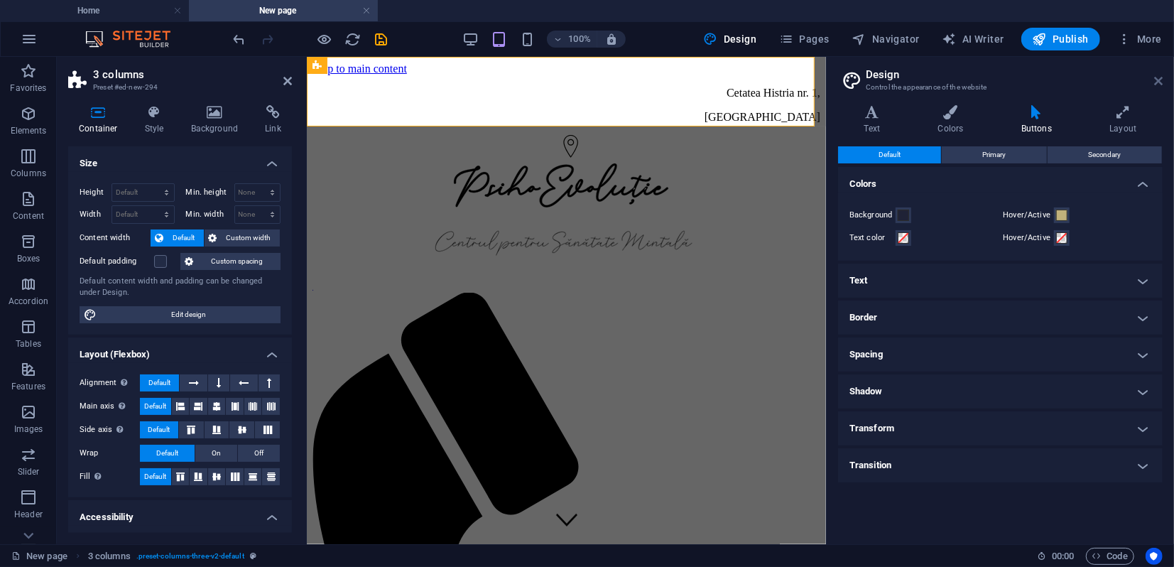
click at [1157, 81] on icon at bounding box center [1158, 80] width 9 height 11
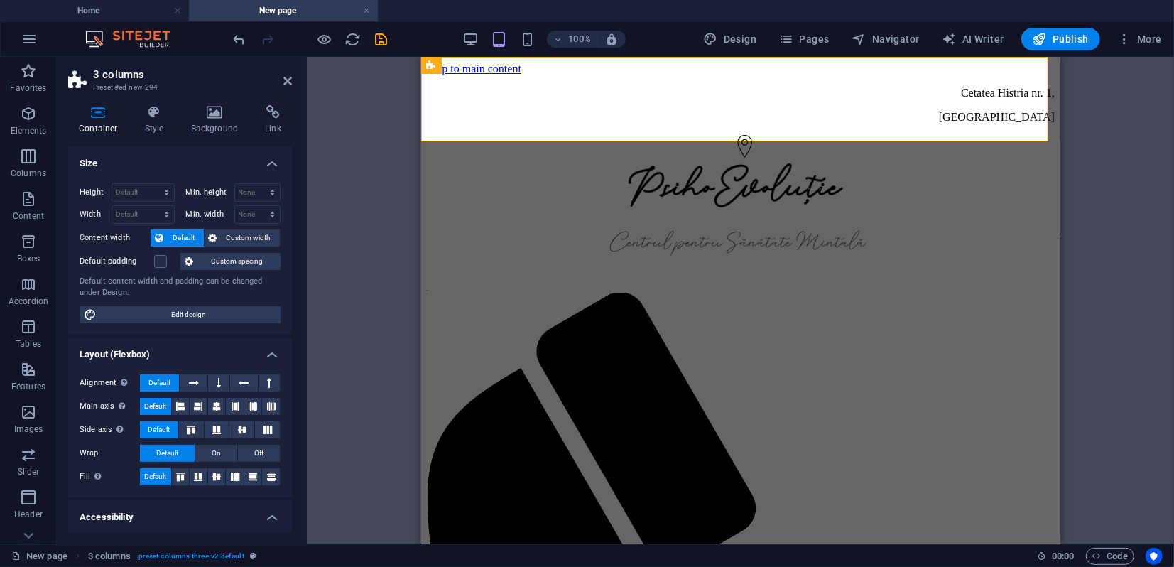
click at [101, 118] on icon at bounding box center [98, 112] width 60 height 14
click at [156, 119] on icon at bounding box center [154, 112] width 40 height 14
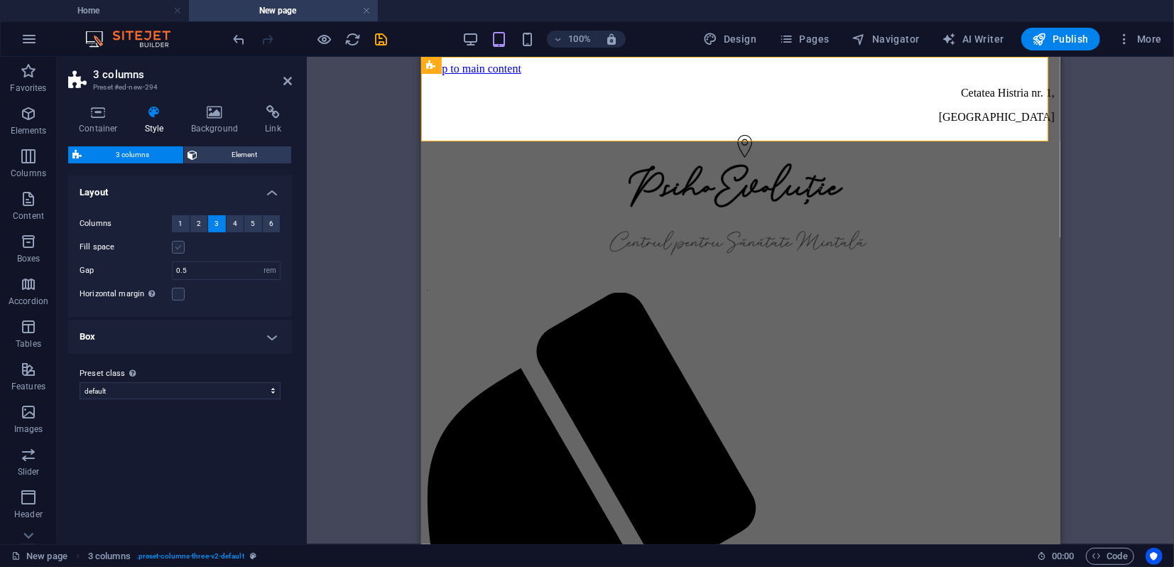
click at [178, 249] on label at bounding box center [178, 247] width 13 height 13
click at [0, 0] on input "Fill space" at bounding box center [0, 0] width 0 height 0
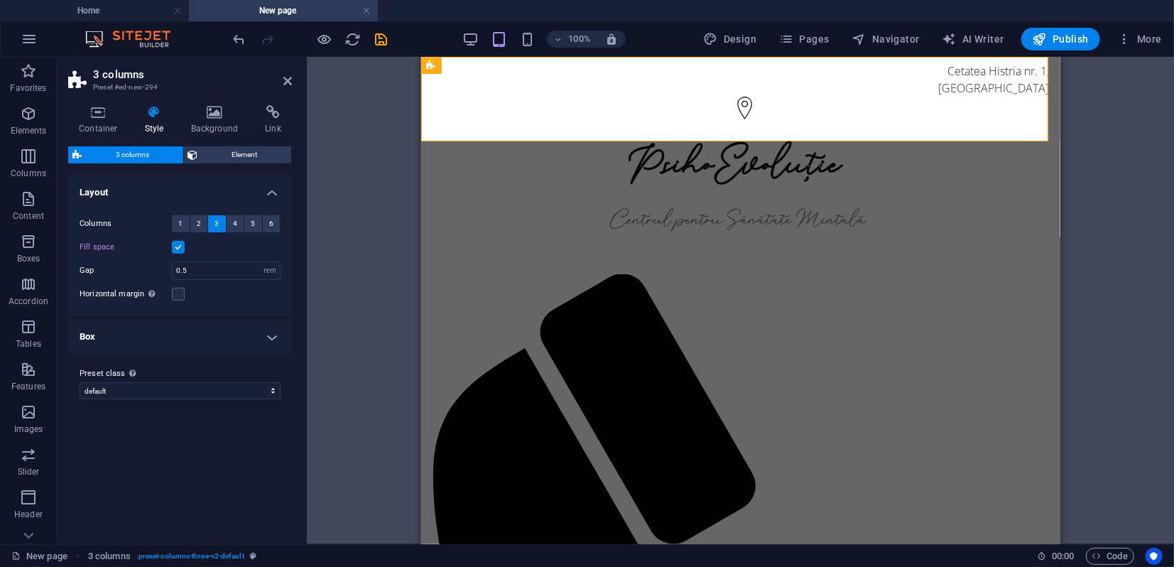
click at [177, 249] on label at bounding box center [178, 247] width 13 height 13
click at [0, 0] on input "Fill space" at bounding box center [0, 0] width 0 height 0
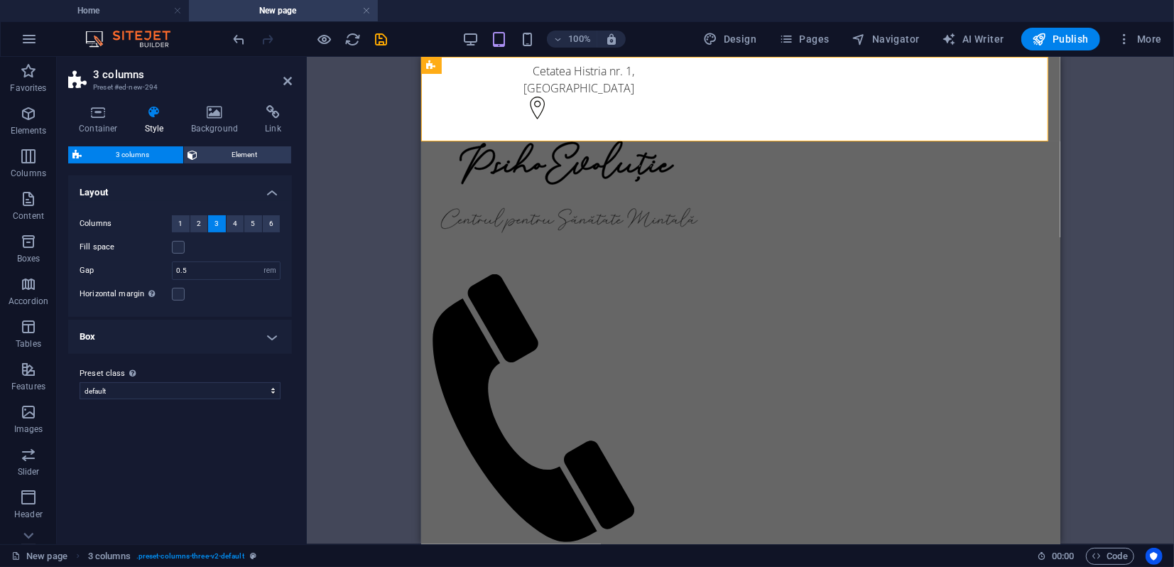
click at [175, 336] on h4 "Box" at bounding box center [180, 337] width 224 height 34
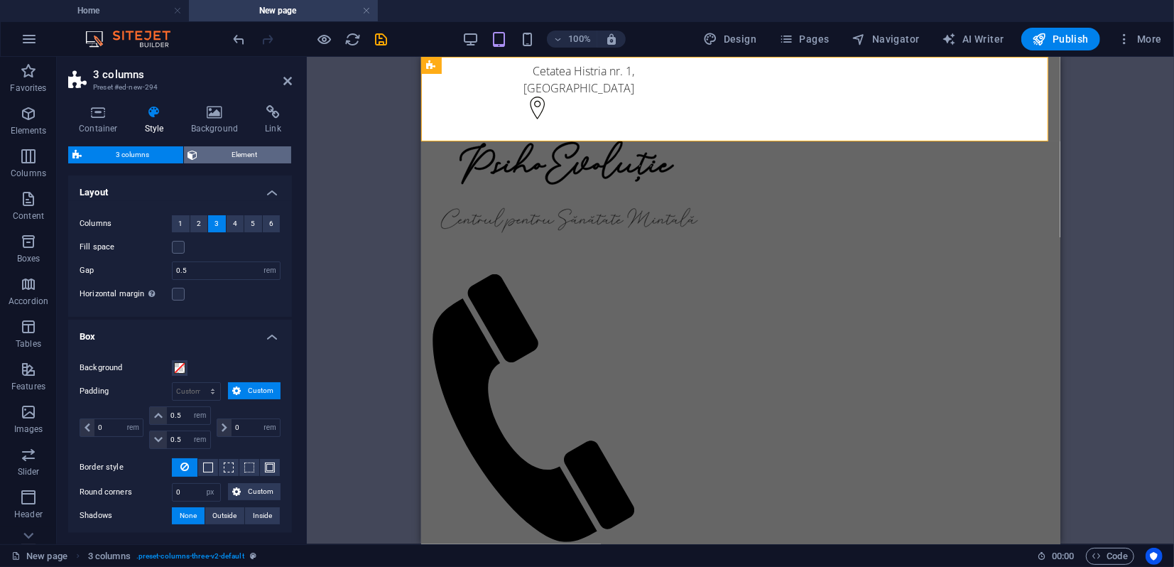
click at [224, 158] on span "Element" at bounding box center [244, 154] width 85 height 17
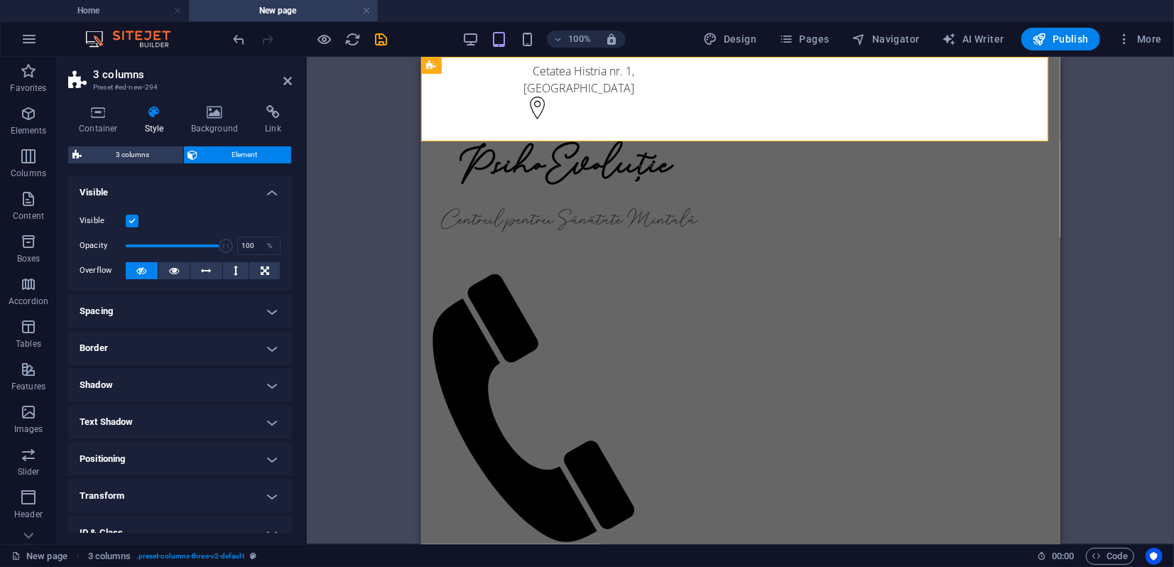
click at [187, 312] on h4 "Spacing" at bounding box center [180, 311] width 224 height 34
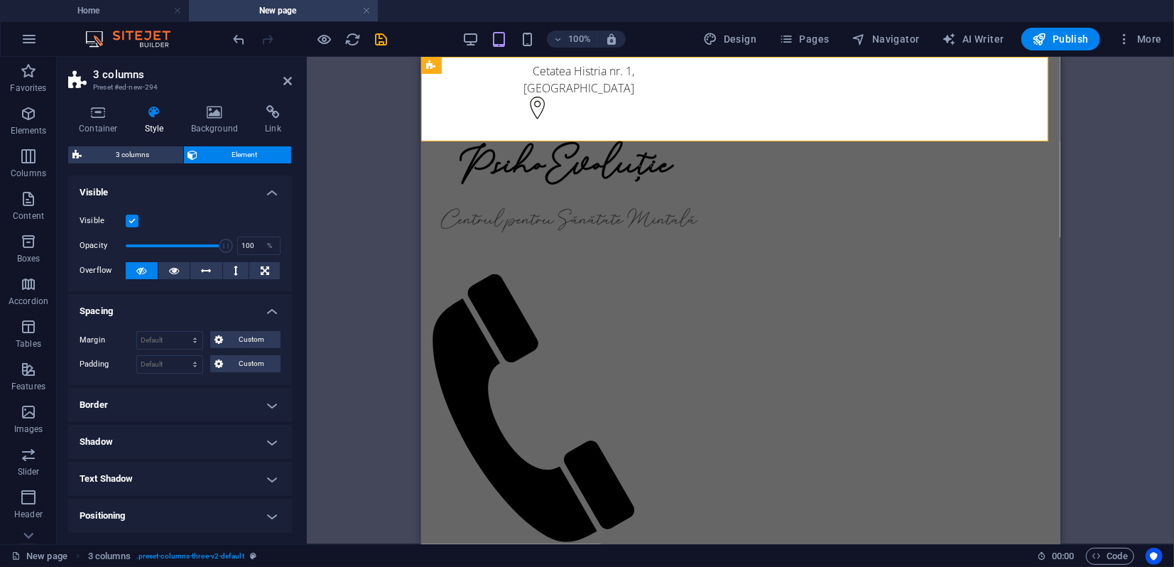
click at [141, 413] on h4 "Border" at bounding box center [180, 405] width 224 height 34
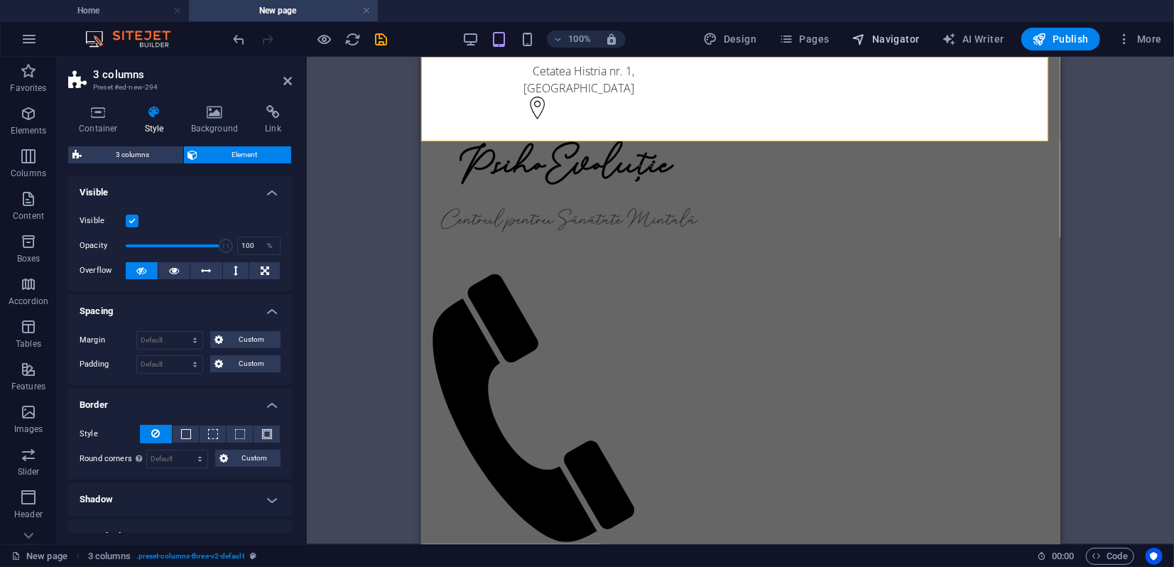
click at [886, 38] on span "Navigator" at bounding box center [885, 39] width 67 height 14
select select "18111126-ro"
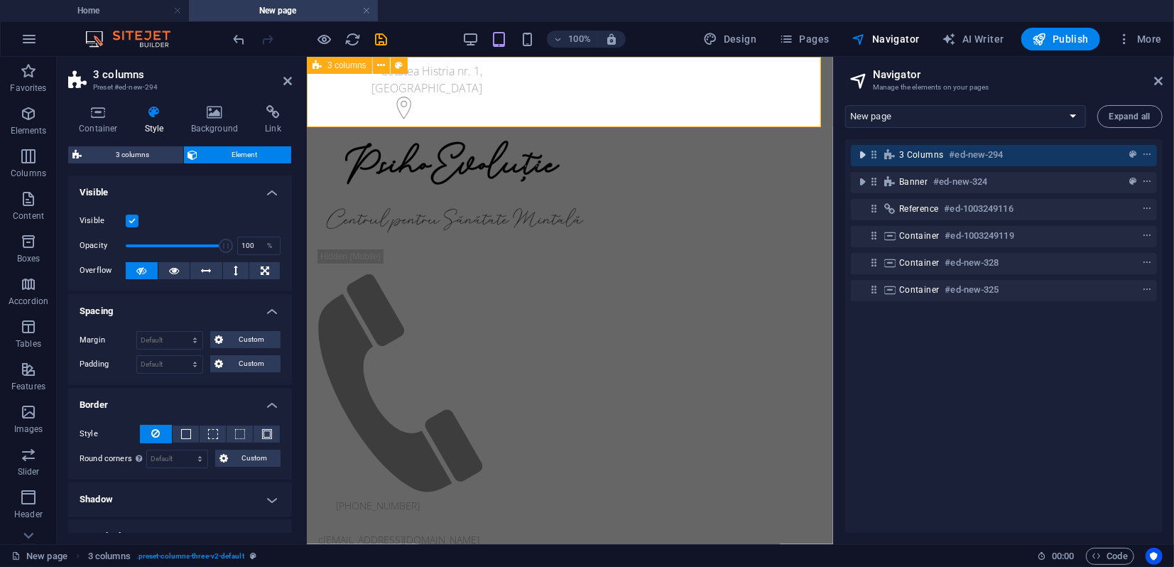
click at [863, 158] on icon "toggle-expand" at bounding box center [862, 155] width 14 height 14
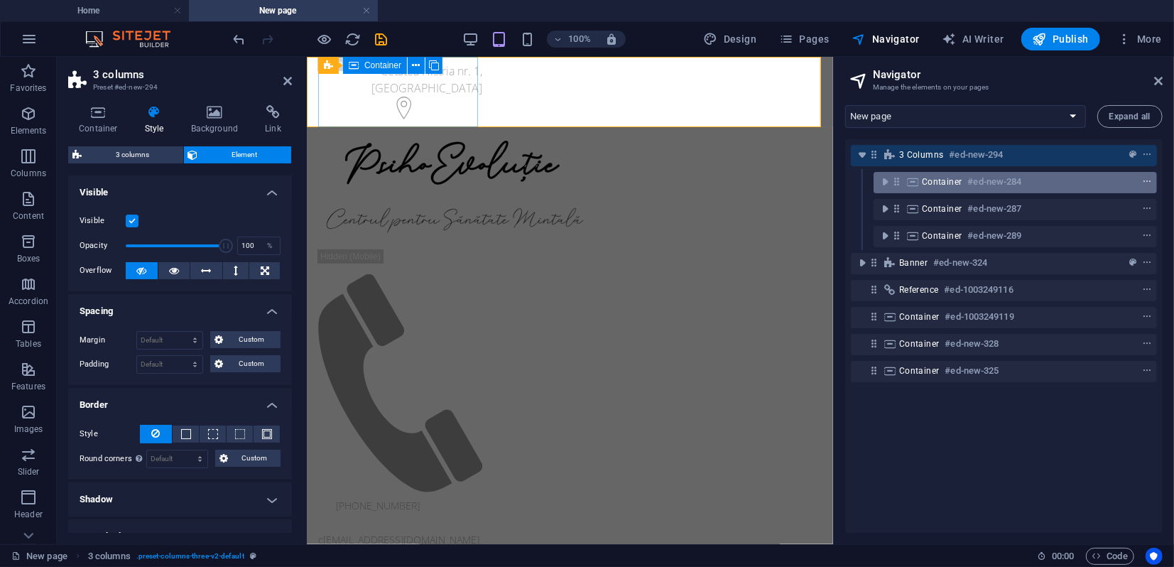
click at [1143, 182] on icon "context-menu" at bounding box center [1147, 182] width 10 height 10
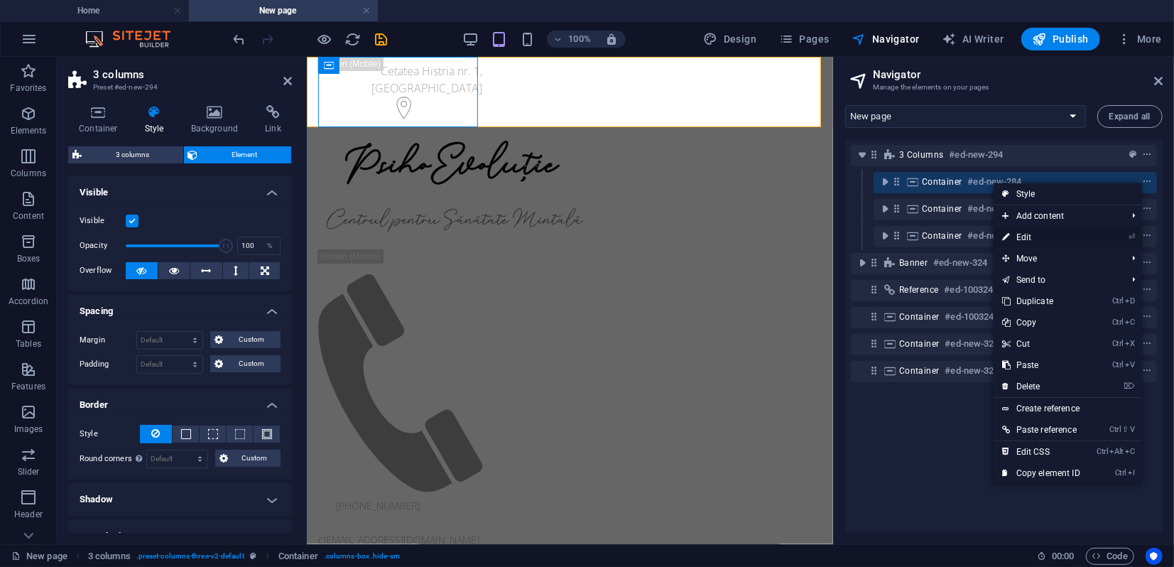
click at [1034, 237] on link "⏎ Edit" at bounding box center [1041, 237] width 95 height 21
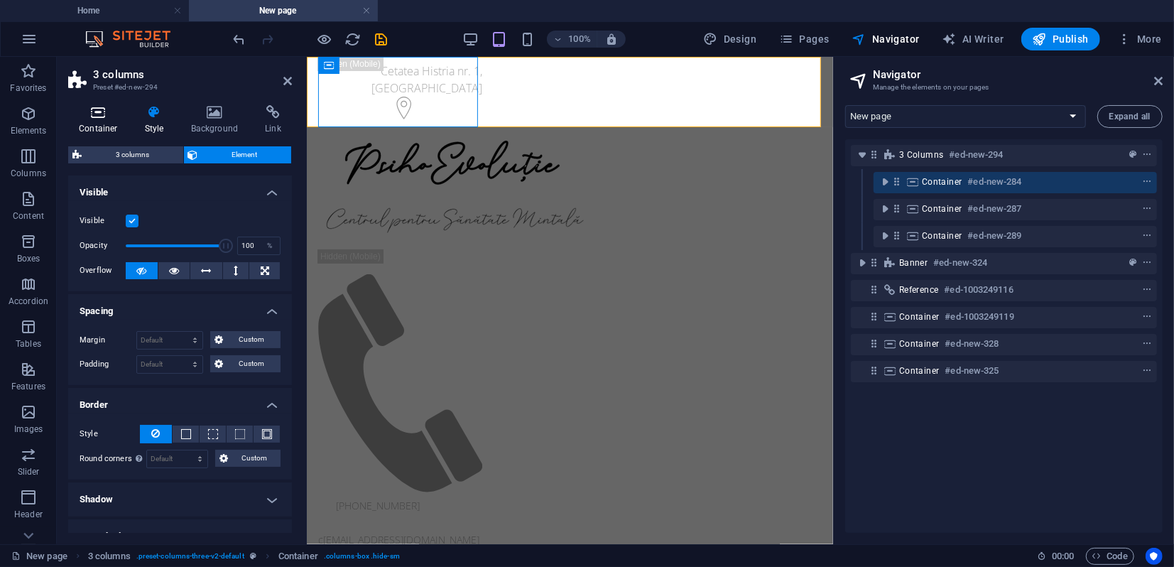
click at [102, 116] on icon at bounding box center [98, 112] width 60 height 14
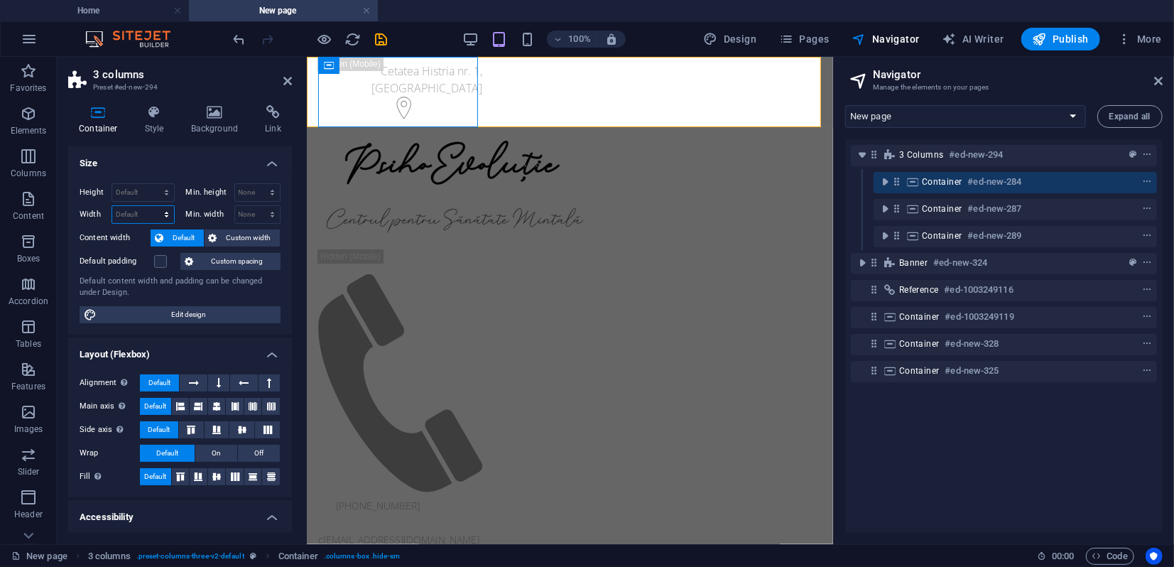
click at [144, 211] on select "Default px rem % em vh vw" at bounding box center [143, 214] width 62 height 17
select select "px"
click at [152, 206] on select "Default px rem % em vh vw" at bounding box center [143, 214] width 62 height 17
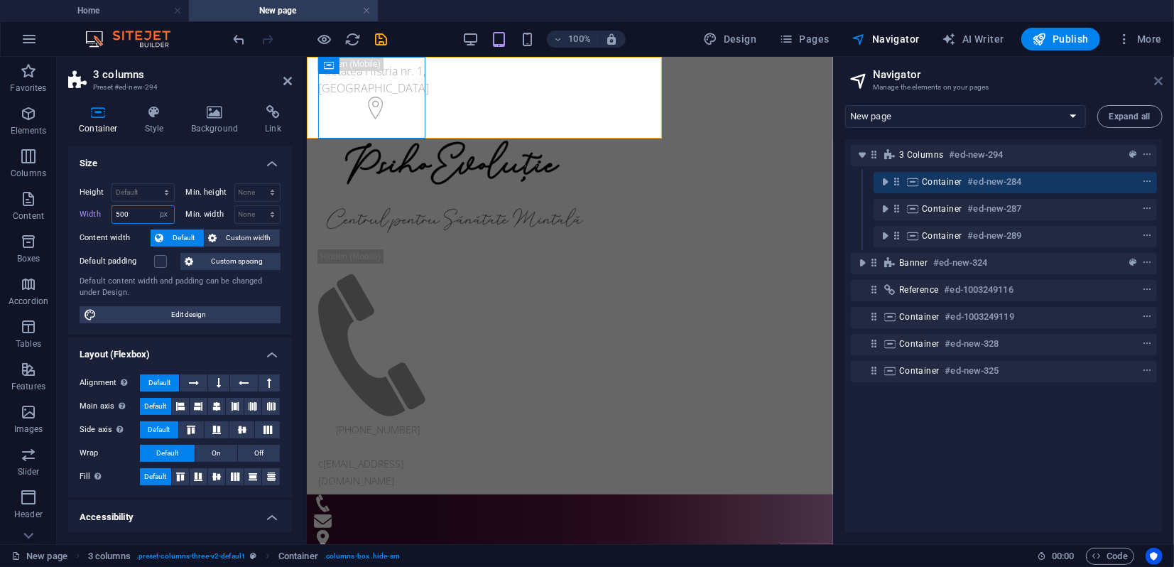
type input "500"
click at [1161, 81] on icon at bounding box center [1158, 80] width 9 height 11
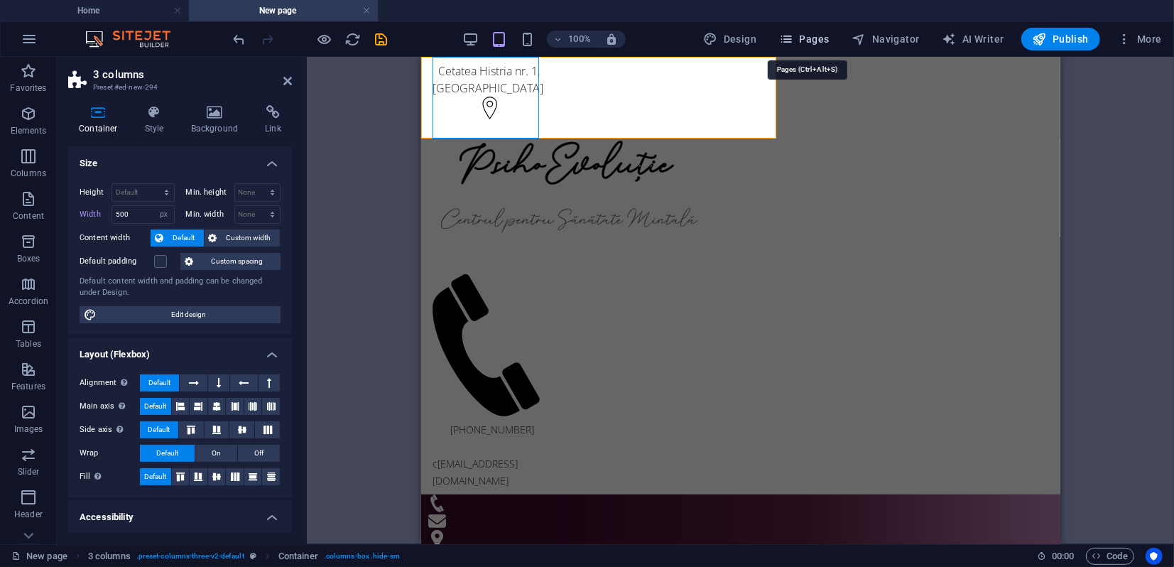
click at [813, 36] on span "Pages" at bounding box center [804, 39] width 50 height 14
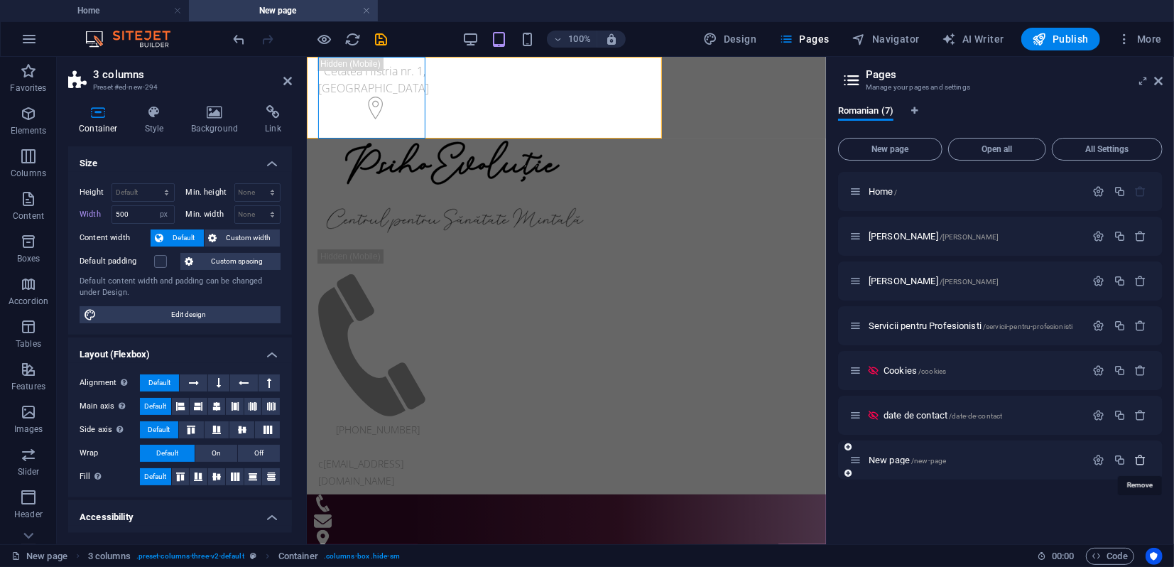
click at [1142, 461] on icon "button" at bounding box center [1141, 460] width 12 height 12
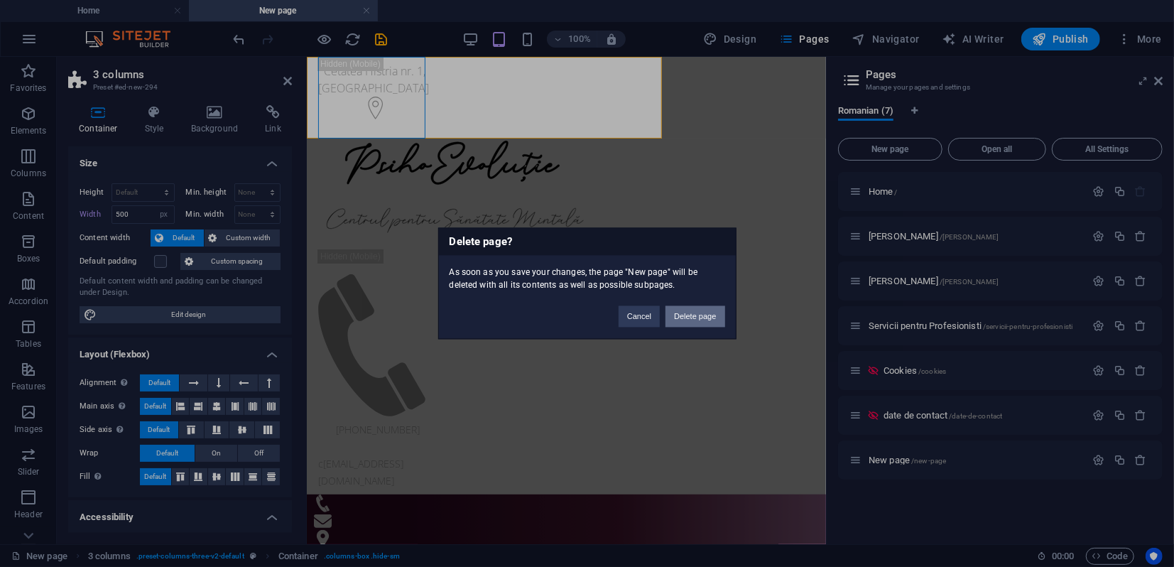
click at [690, 318] on button "Delete page" at bounding box center [694, 316] width 59 height 21
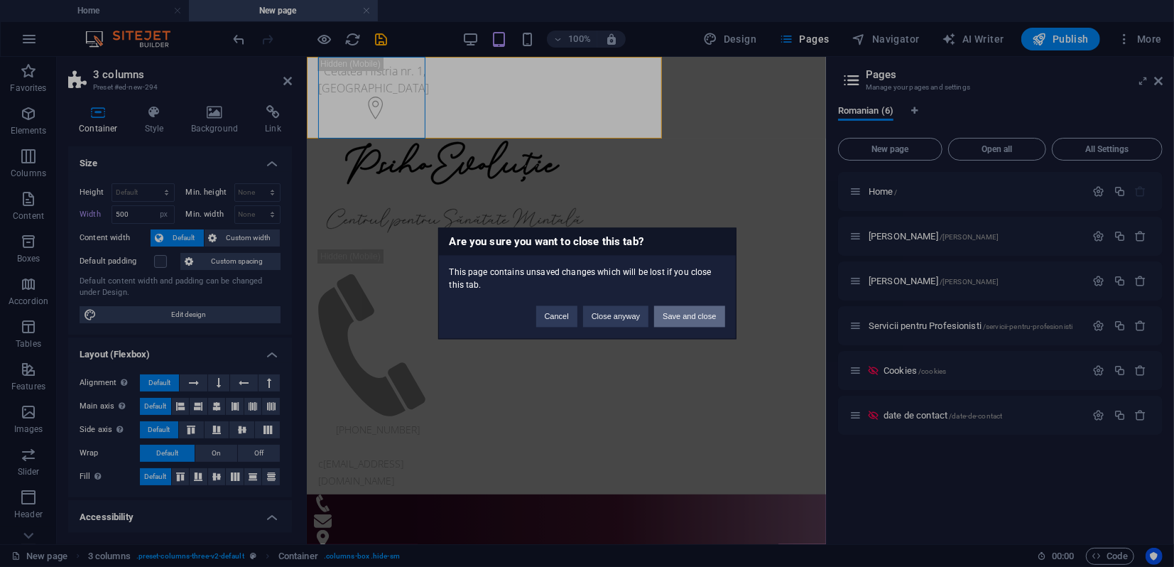
click at [695, 315] on button "Save and close" at bounding box center [689, 316] width 70 height 21
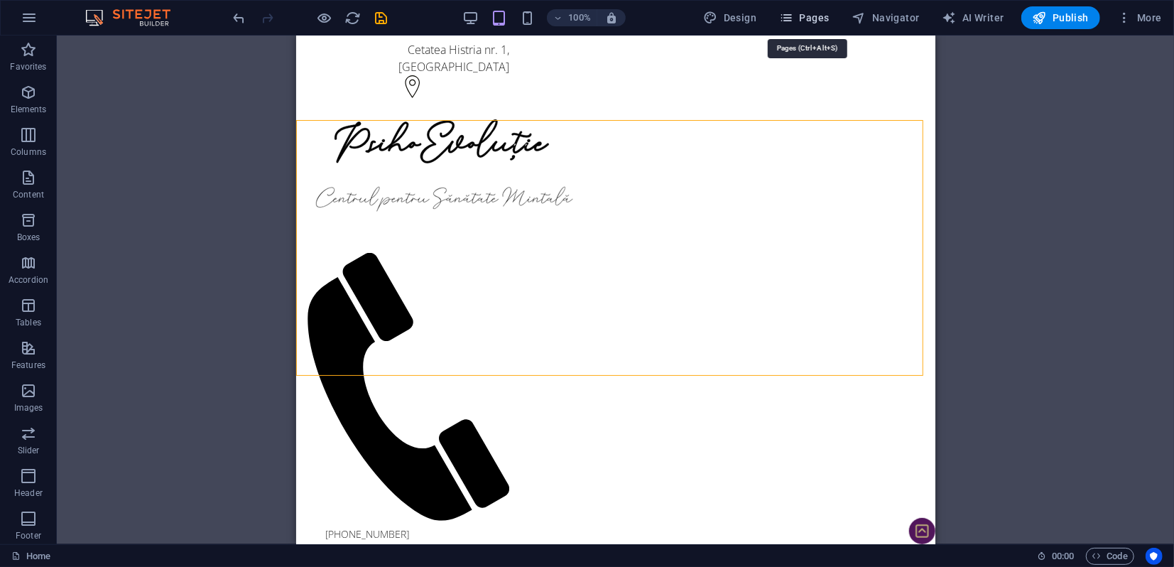
click at [815, 16] on span "Pages" at bounding box center [804, 18] width 50 height 14
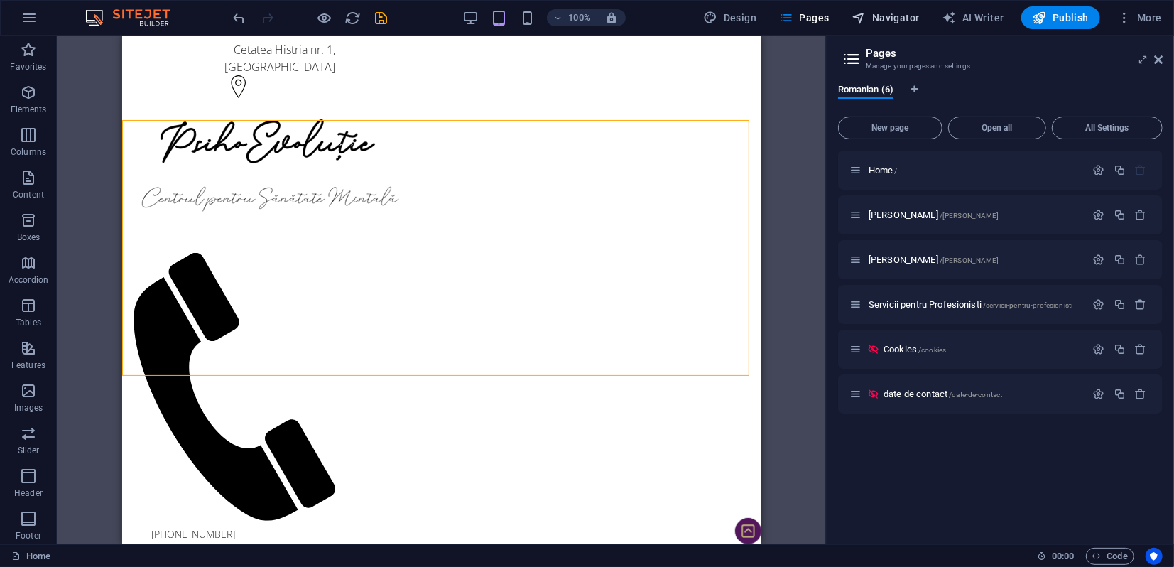
click at [886, 18] on span "Navigator" at bounding box center [885, 18] width 67 height 14
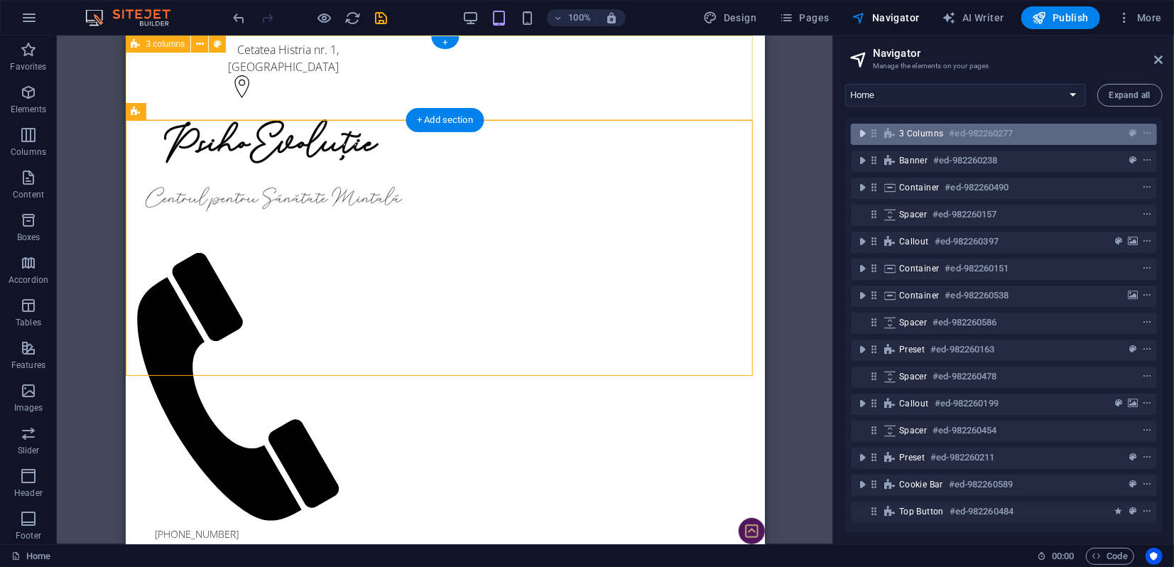
click at [864, 133] on icon "toggle-expand" at bounding box center [862, 133] width 14 height 14
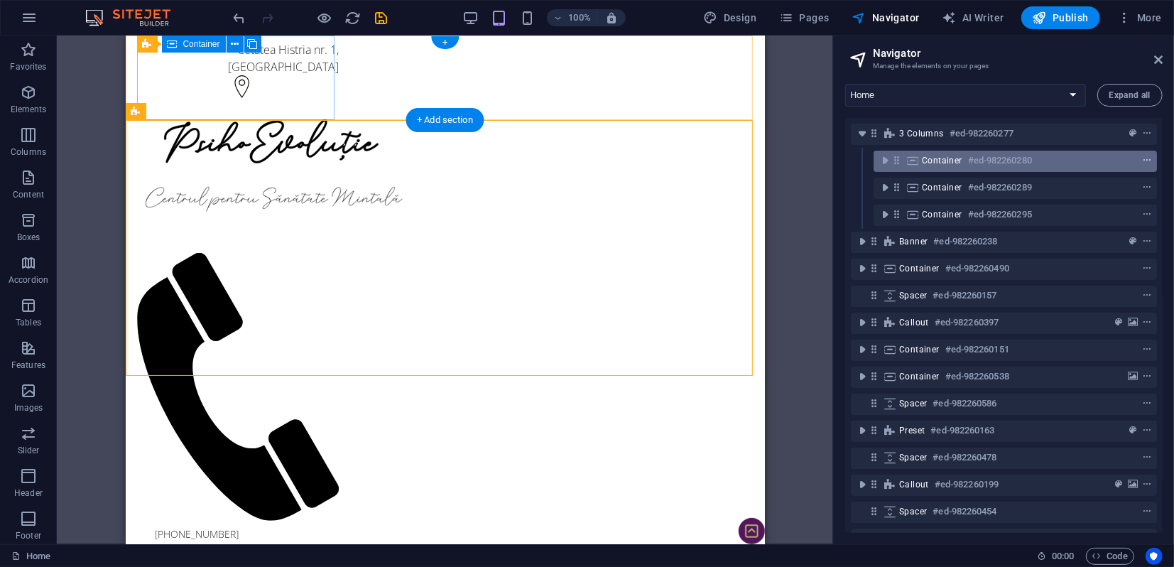
click at [1145, 160] on icon "context-menu" at bounding box center [1147, 161] width 10 height 10
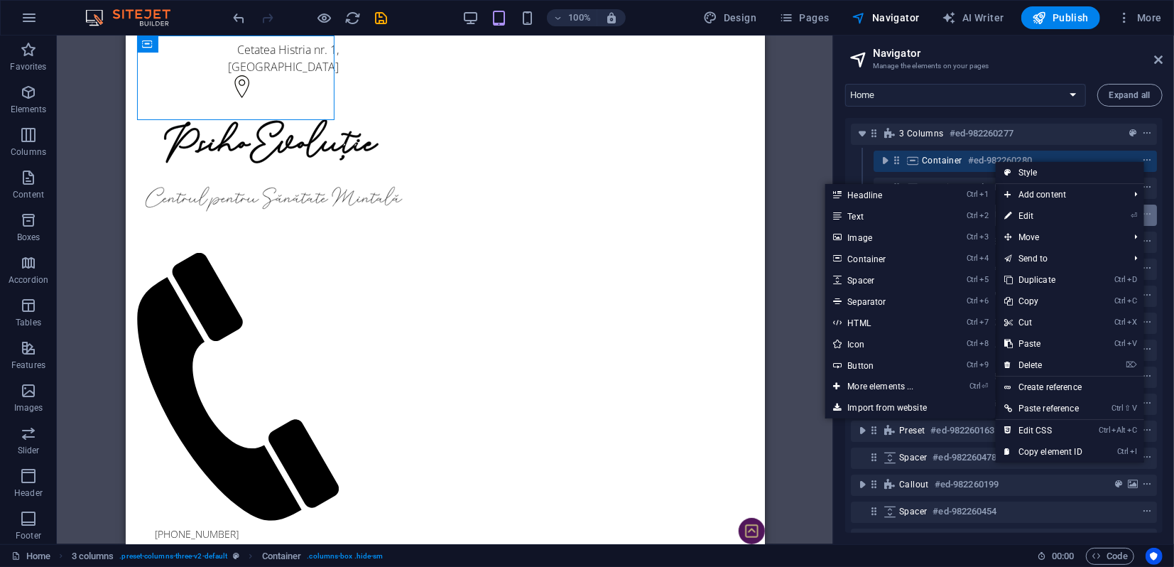
click at [1032, 216] on link "⏎ Edit" at bounding box center [1043, 215] width 95 height 21
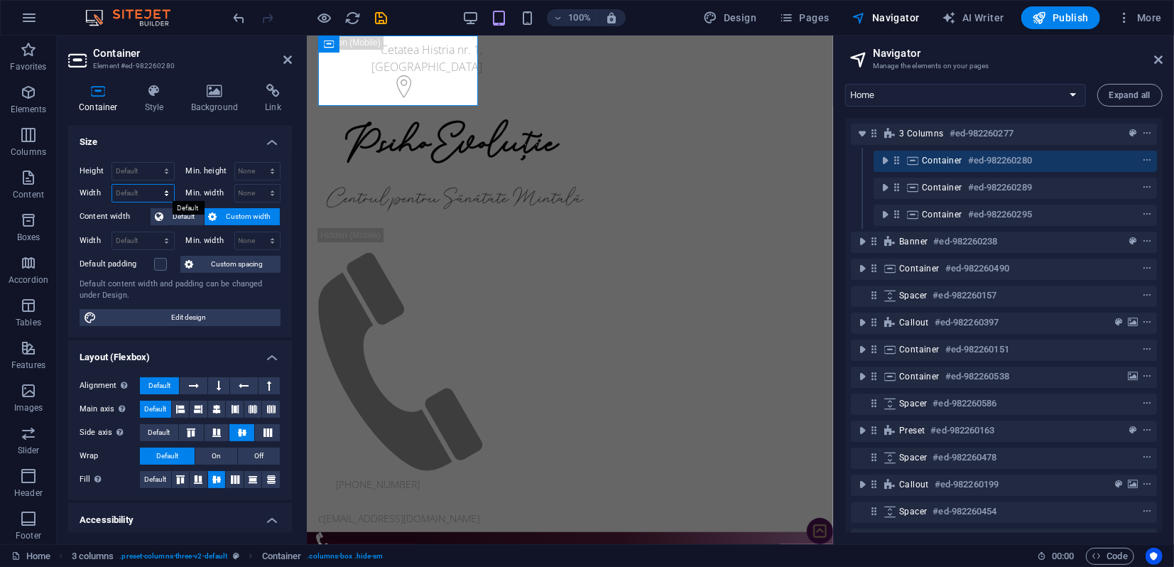
click at [134, 192] on select "Default px rem % em vh vw" at bounding box center [143, 193] width 62 height 17
select select "rem"
click at [152, 185] on select "Default px rem % em vh vw" at bounding box center [143, 193] width 62 height 17
type input "10"
click at [285, 58] on icon at bounding box center [287, 59] width 9 height 11
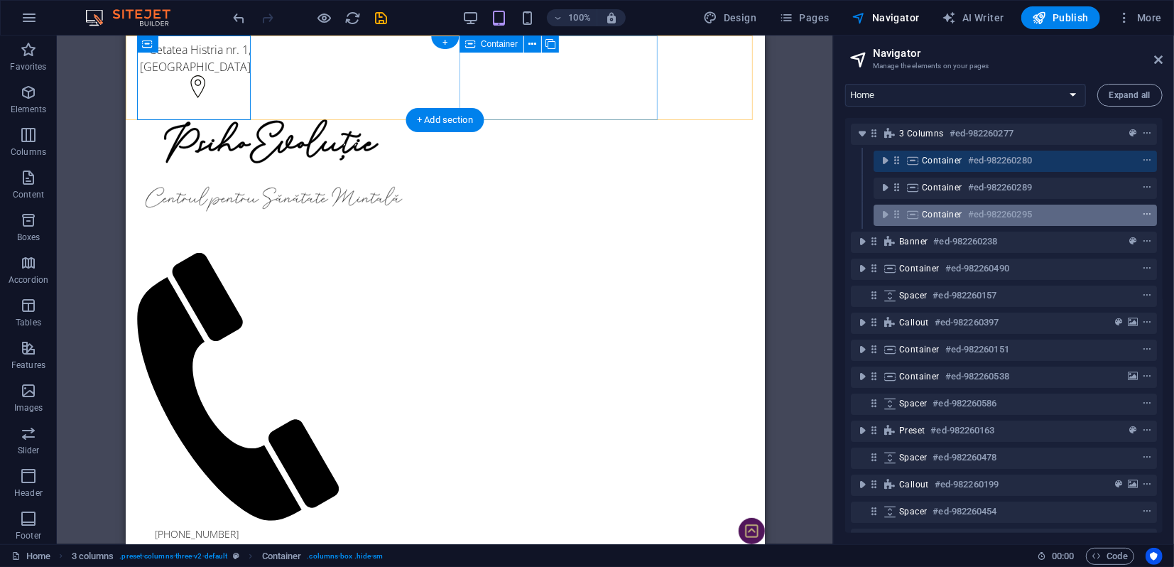
click at [1145, 213] on icon "context-menu" at bounding box center [1147, 214] width 10 height 10
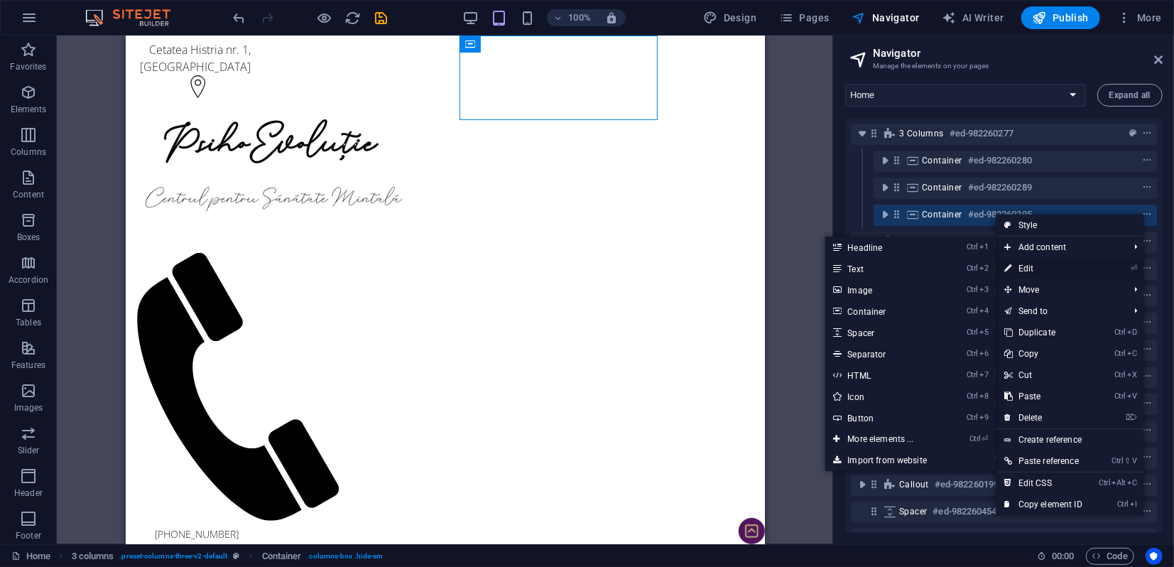
click at [1031, 266] on link "⏎ Edit" at bounding box center [1043, 268] width 95 height 21
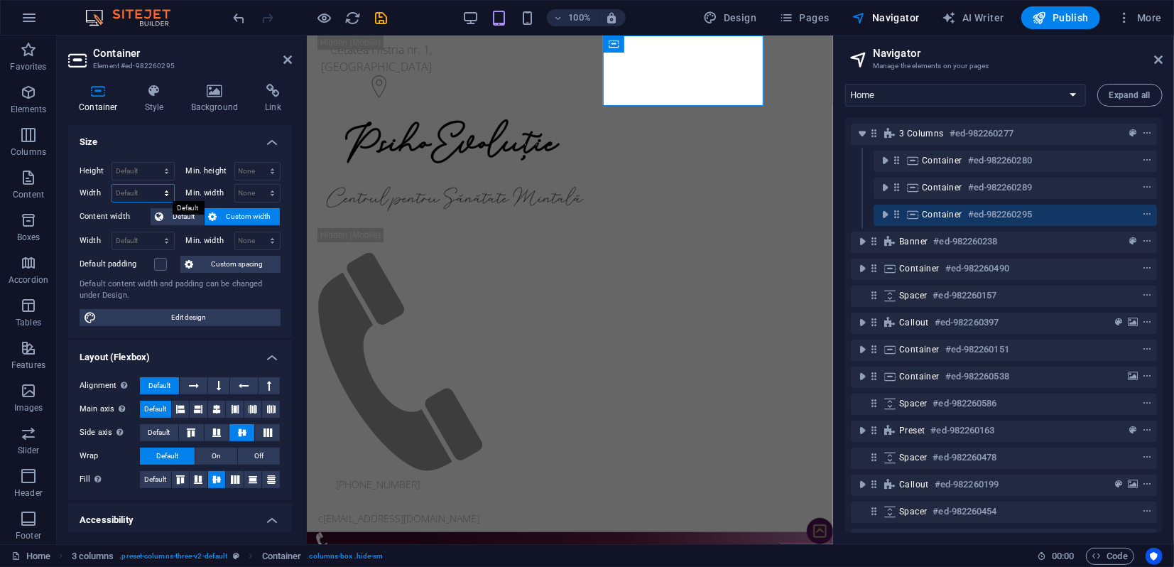
click at [161, 192] on select "Default px rem % em vh vw" at bounding box center [143, 193] width 62 height 17
select select "rem"
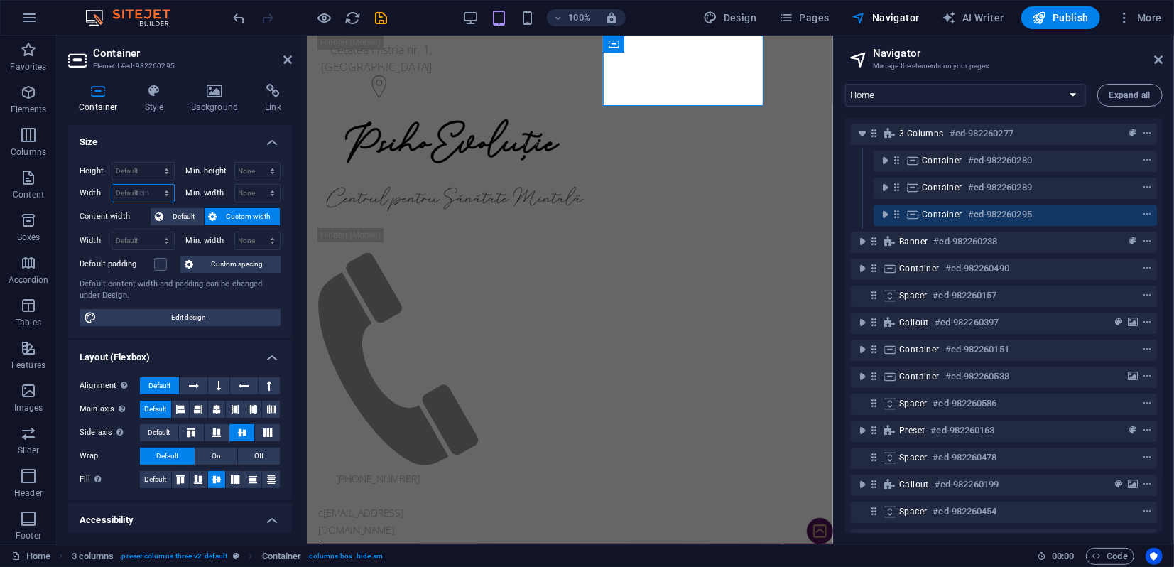
click at [152, 185] on select "Default px rem % em vh vw" at bounding box center [143, 193] width 62 height 17
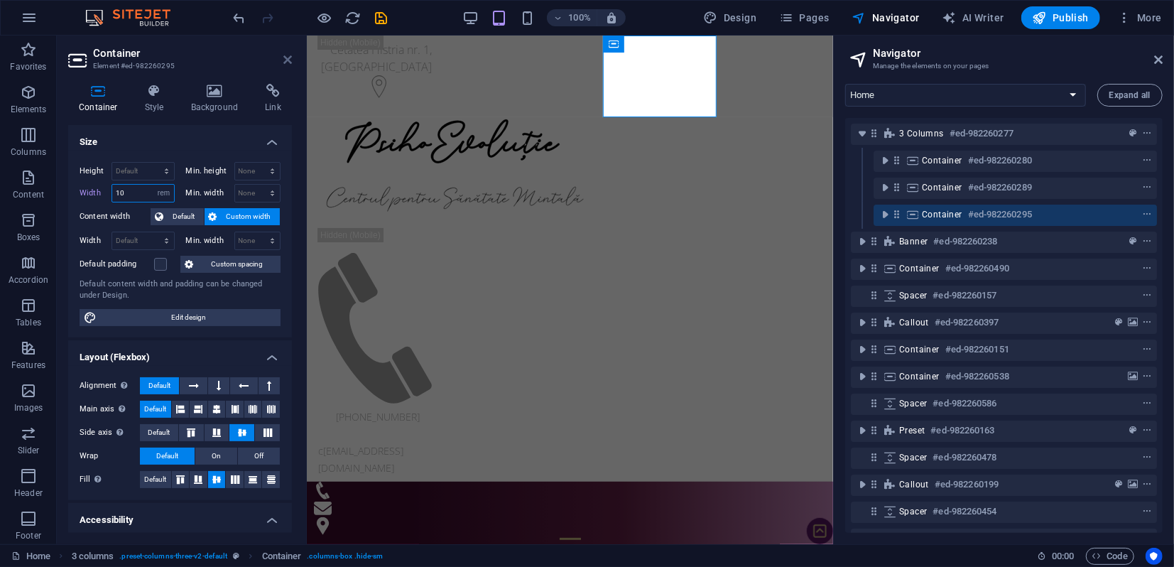
type input "10"
click at [283, 62] on icon at bounding box center [287, 59] width 9 height 11
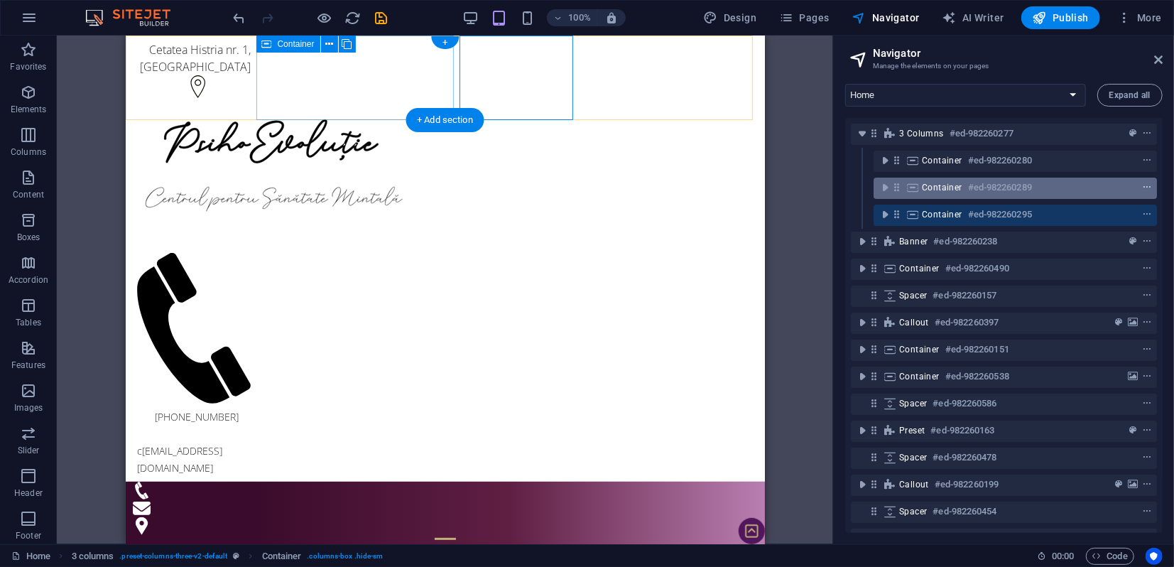
click at [1143, 187] on icon "context-menu" at bounding box center [1147, 188] width 10 height 10
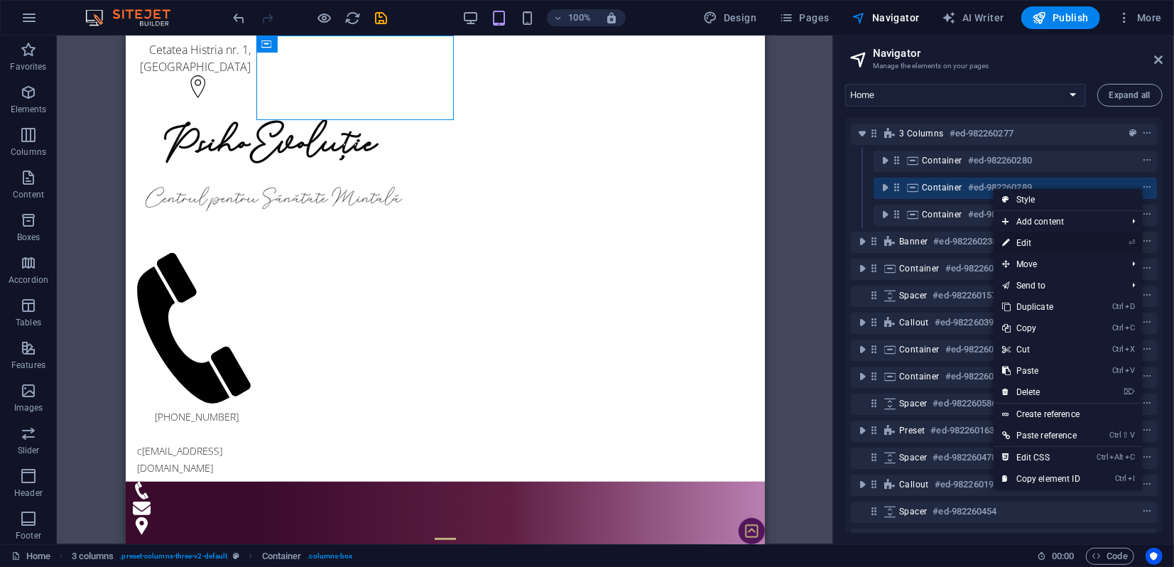
click at [1038, 243] on link "⏎ Edit" at bounding box center [1041, 242] width 95 height 21
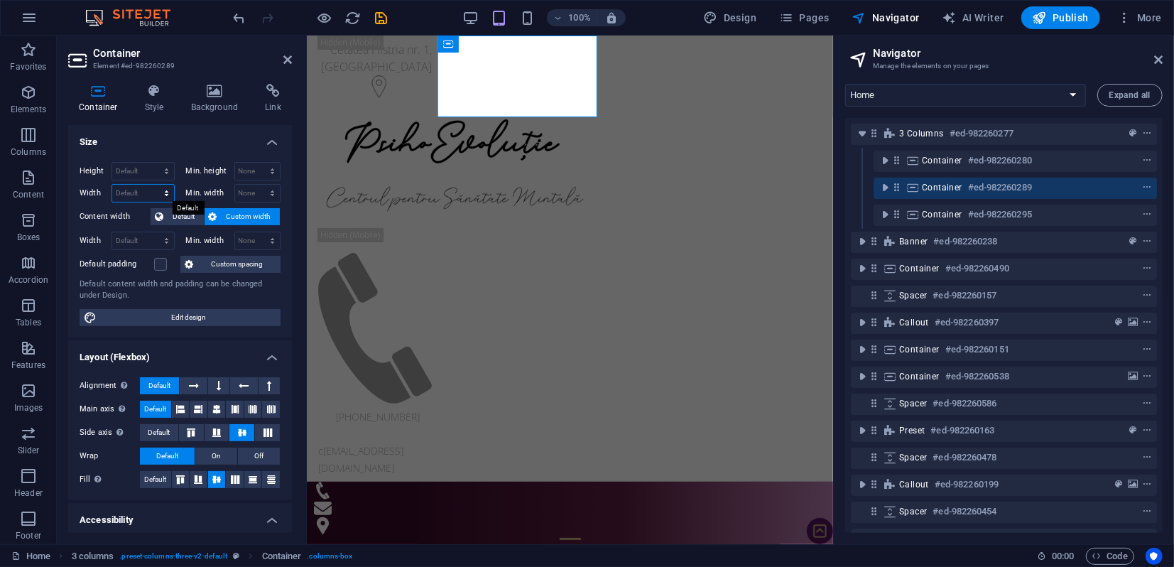
click at [158, 193] on select "Default px rem % em vh vw" at bounding box center [143, 193] width 62 height 17
select select "rem"
click at [152, 185] on select "Default px rem % em vh vw" at bounding box center [143, 193] width 62 height 17
drag, startPoint x: 133, startPoint y: 191, endPoint x: 108, endPoint y: 188, distance: 25.0
click at [108, 188] on div "Width 20 Default px rem % em vh vw" at bounding box center [127, 193] width 95 height 18
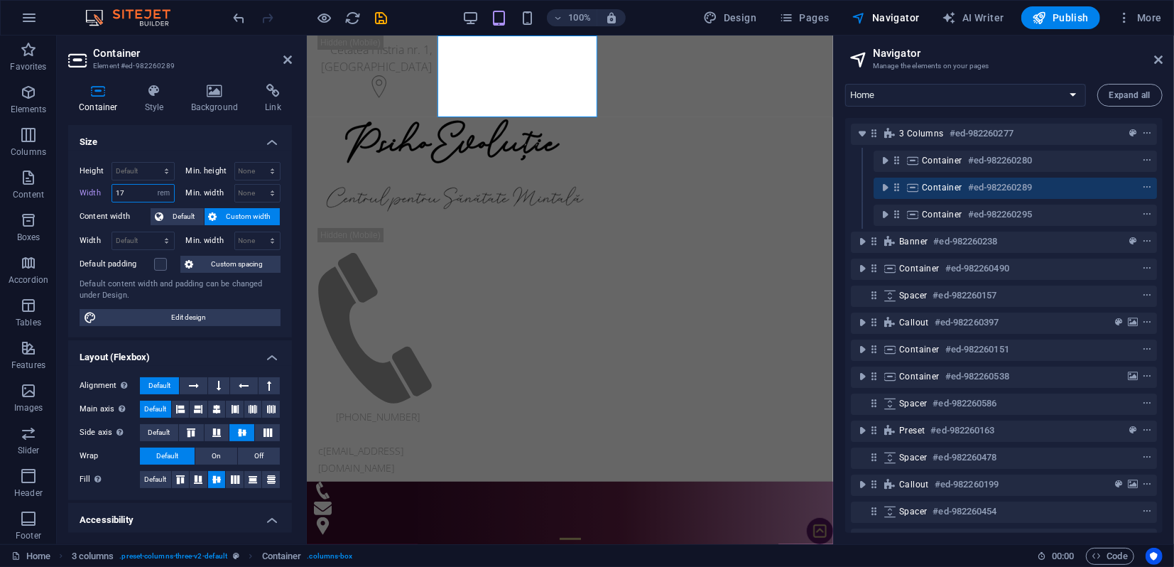
drag, startPoint x: 120, startPoint y: 193, endPoint x: 129, endPoint y: 193, distance: 9.2
click at [129, 193] on input "17" at bounding box center [143, 193] width 62 height 17
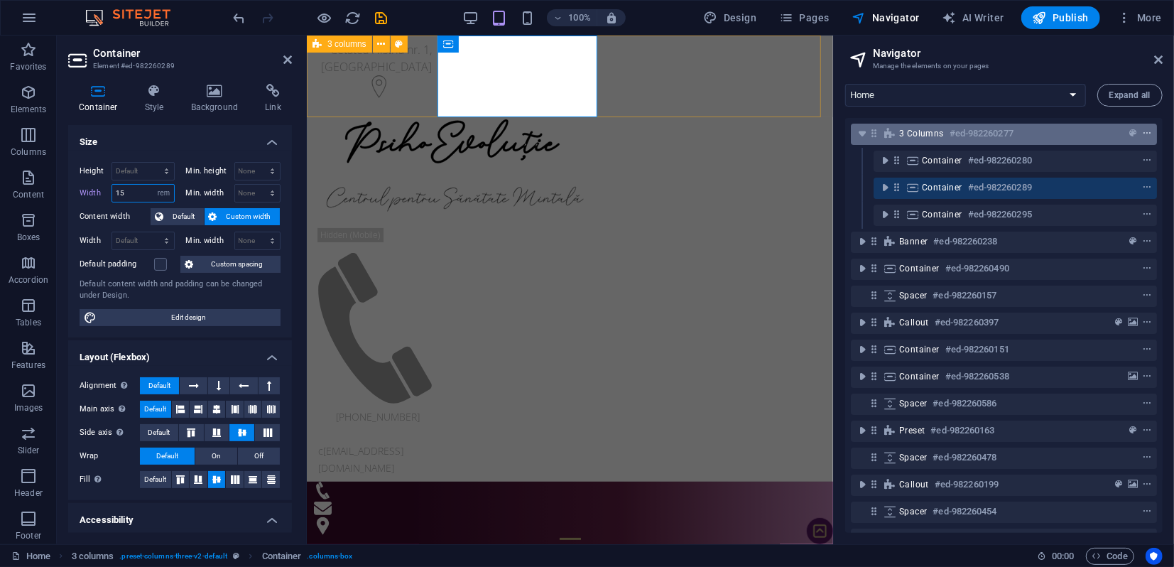
type input "15"
click at [1148, 133] on icon "context-menu" at bounding box center [1147, 134] width 10 height 10
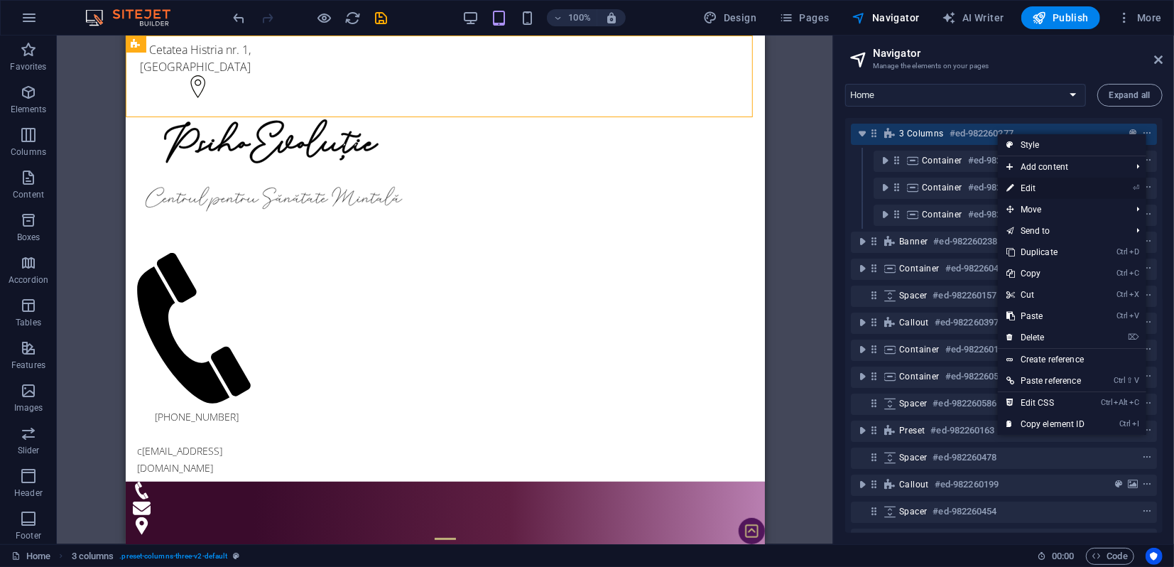
click at [1033, 185] on link "⏎ Edit" at bounding box center [1045, 188] width 95 height 21
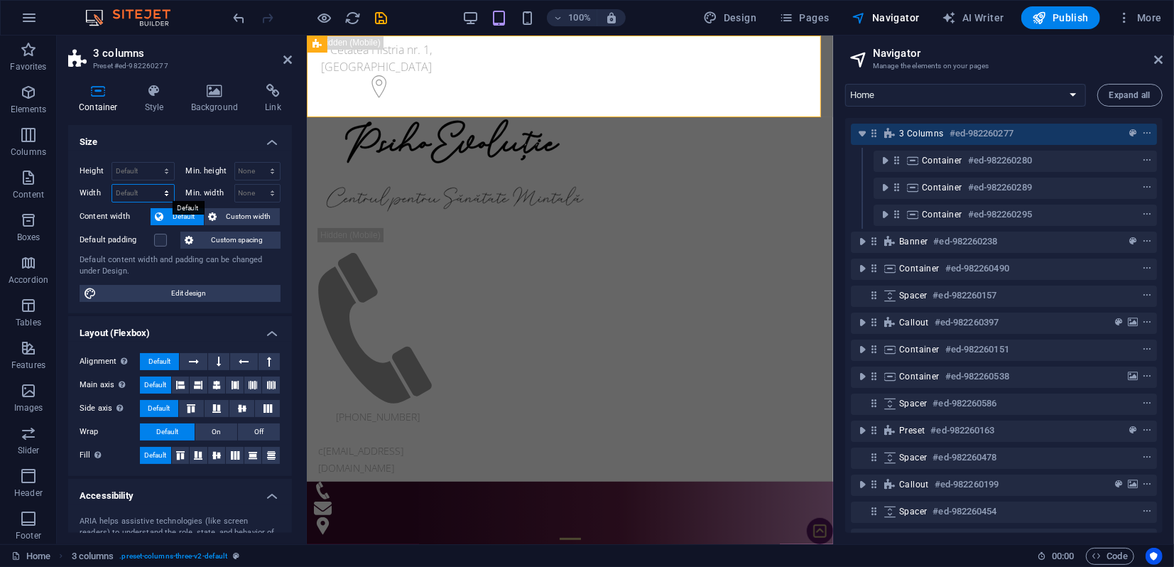
click at [165, 191] on select "Default px rem % em vh vw" at bounding box center [143, 193] width 62 height 17
select select "rem"
click at [152, 185] on select "Default px rem % em vh vw" at bounding box center [143, 193] width 62 height 17
type input "70"
click at [1159, 62] on icon at bounding box center [1158, 59] width 9 height 11
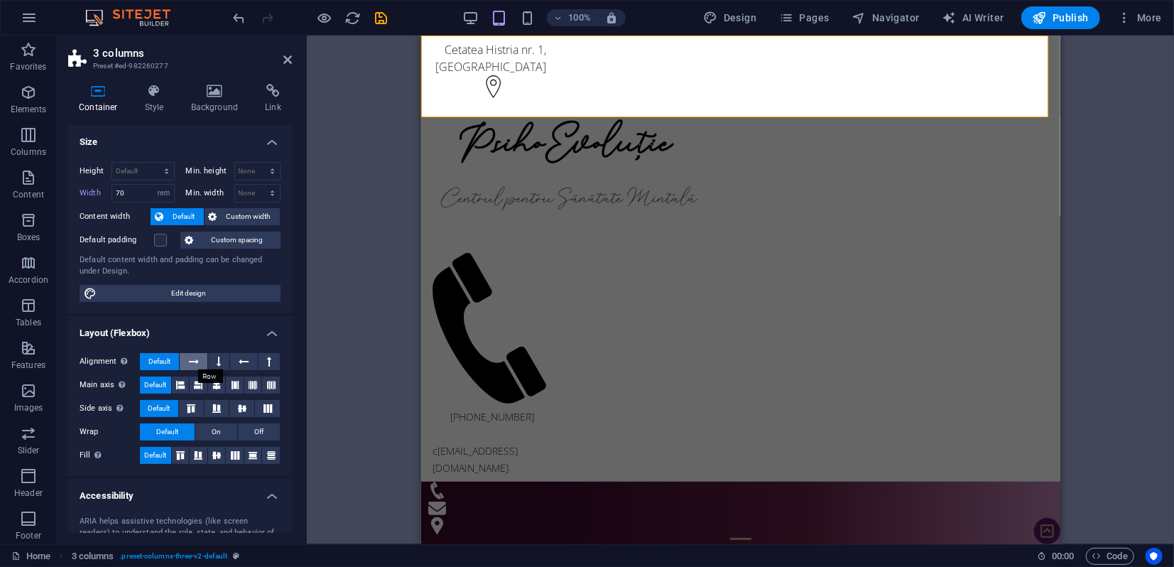
click at [198, 359] on icon at bounding box center [194, 361] width 10 height 17
click at [219, 361] on icon at bounding box center [219, 361] width 4 height 17
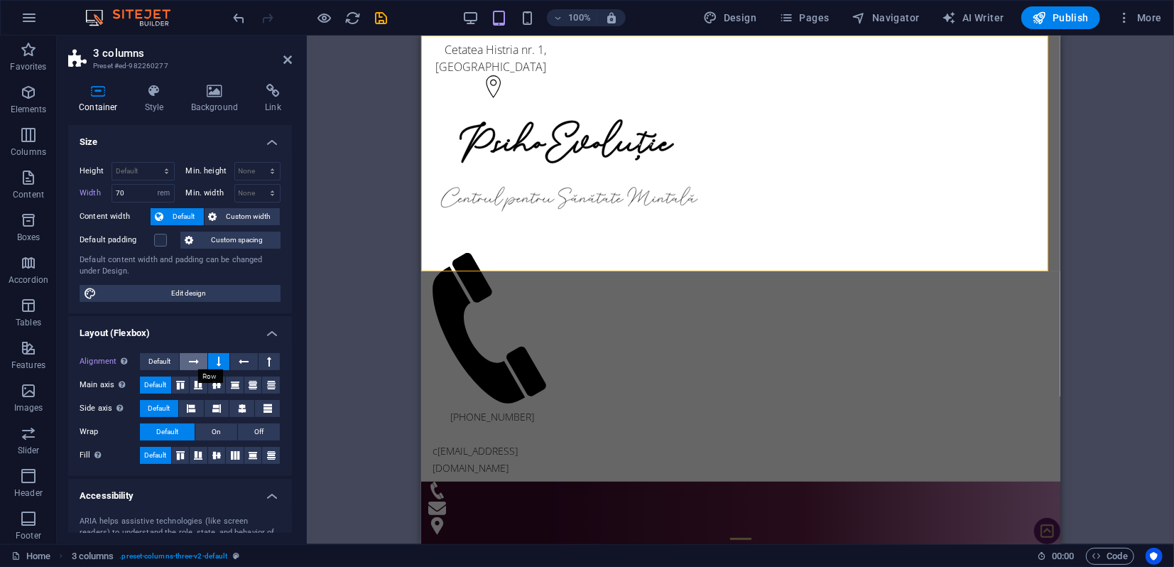
click at [190, 363] on icon at bounding box center [194, 361] width 10 height 17
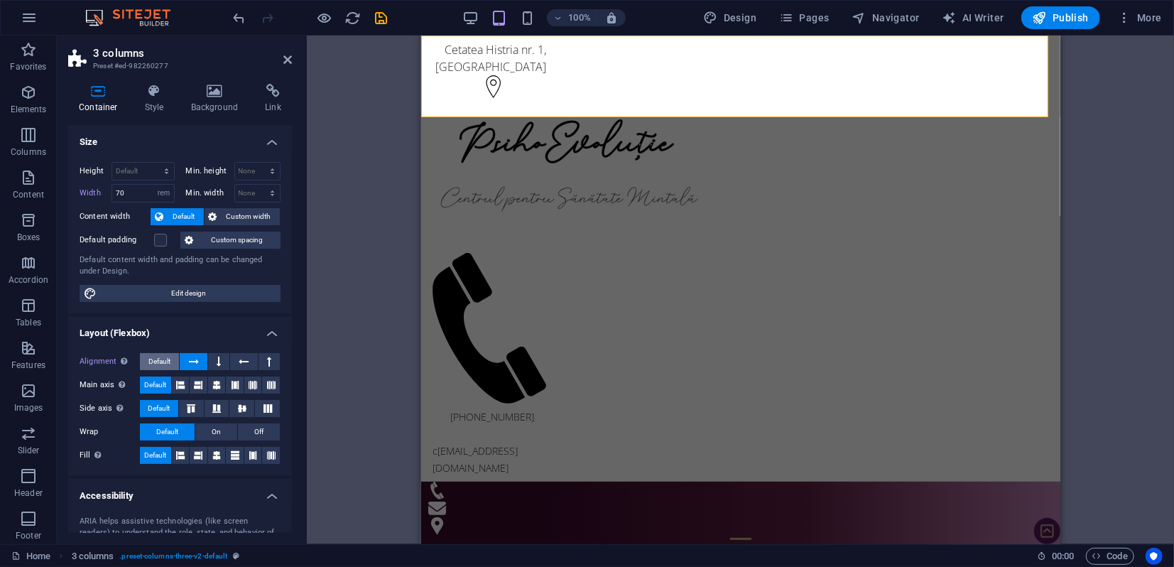
click at [170, 359] on span "Default" at bounding box center [159, 361] width 22 height 17
click at [213, 385] on icon at bounding box center [216, 384] width 9 height 17
click at [218, 456] on icon at bounding box center [216, 455] width 9 height 17
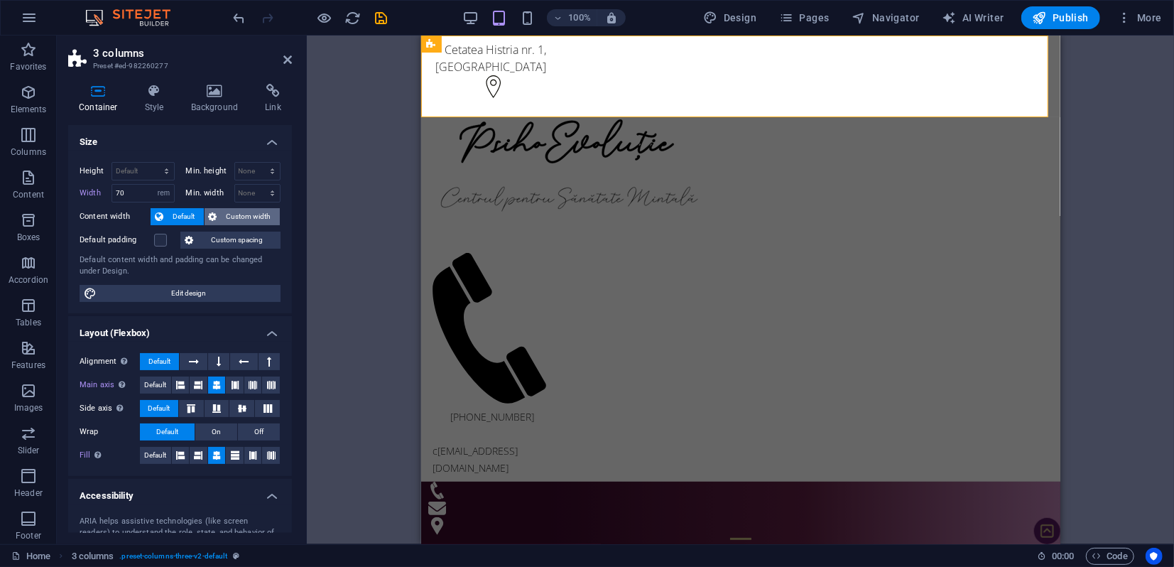
click at [232, 217] on span "Custom width" at bounding box center [249, 216] width 55 height 17
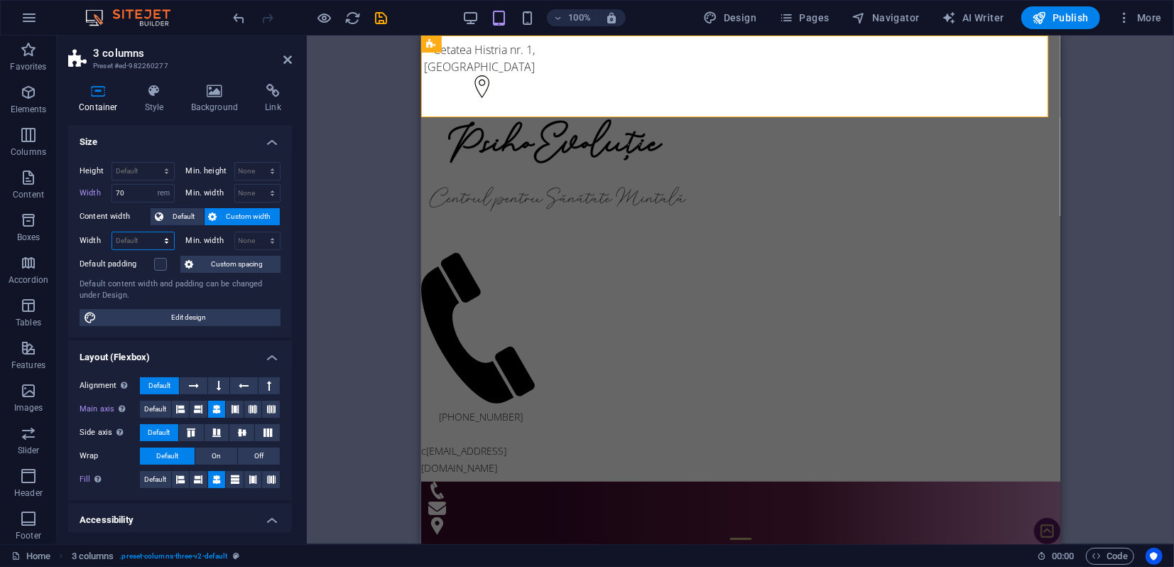
click at [159, 239] on select "Default px rem % em vh vw" at bounding box center [143, 240] width 62 height 17
select select "rem"
click at [152, 232] on select "Default px rem % em vh vw" at bounding box center [143, 240] width 62 height 17
click at [239, 16] on icon "undo" at bounding box center [240, 18] width 16 height 16
type input "55.75"
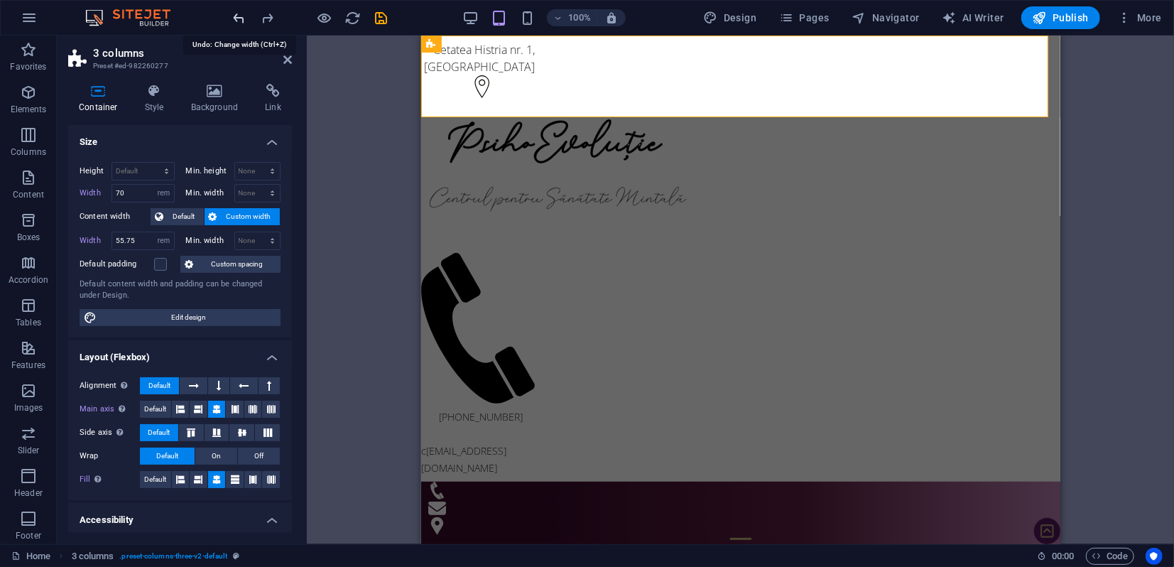
click at [239, 16] on icon "undo" at bounding box center [240, 18] width 16 height 16
select select "DISABLED_OPTION_VALUE"
click at [239, 16] on icon "undo" at bounding box center [240, 18] width 16 height 16
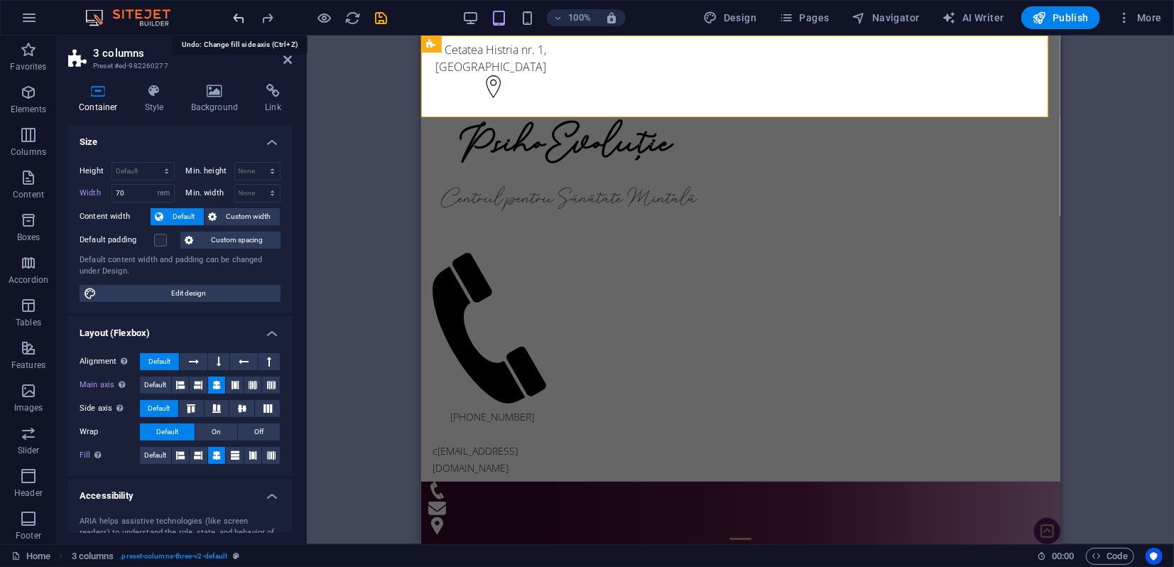
click at [239, 16] on icon "undo" at bounding box center [240, 18] width 16 height 16
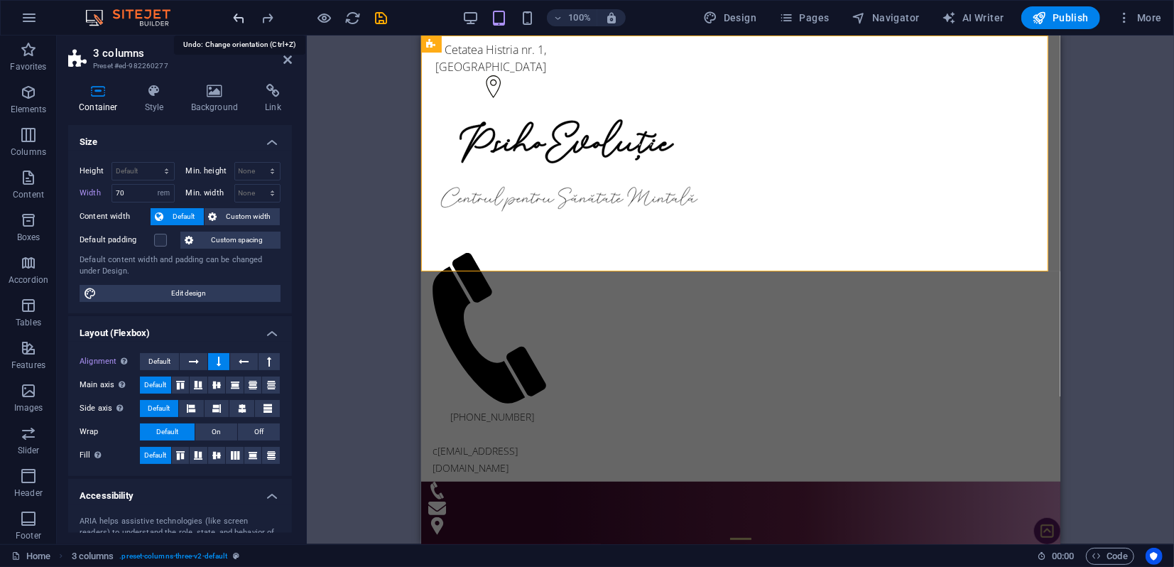
click at [239, 16] on icon "undo" at bounding box center [240, 18] width 16 height 16
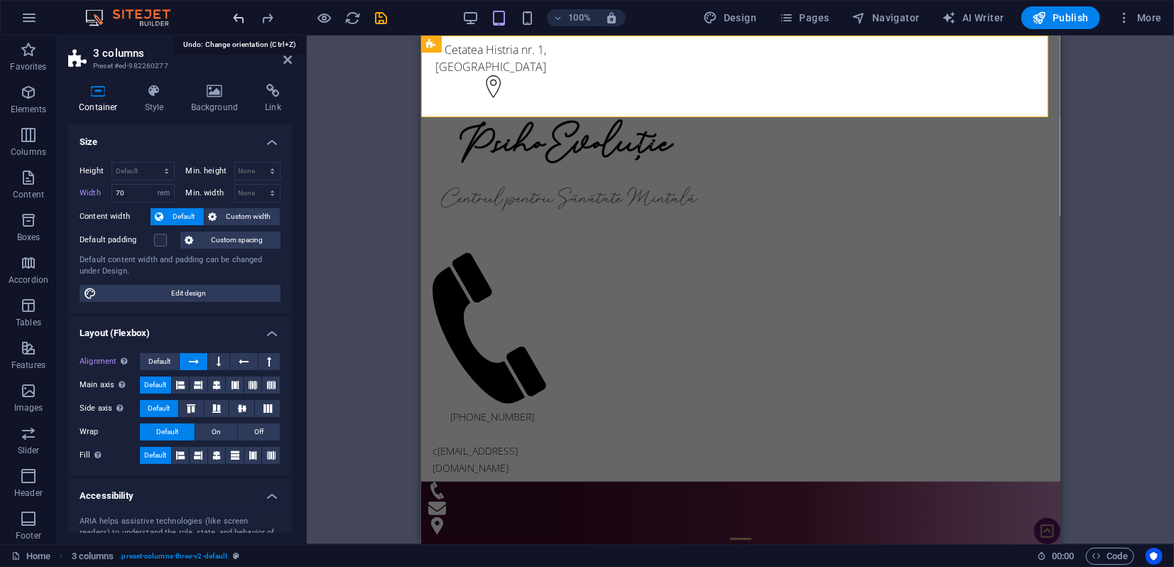
click at [239, 16] on icon "undo" at bounding box center [240, 18] width 16 height 16
type input "45.25"
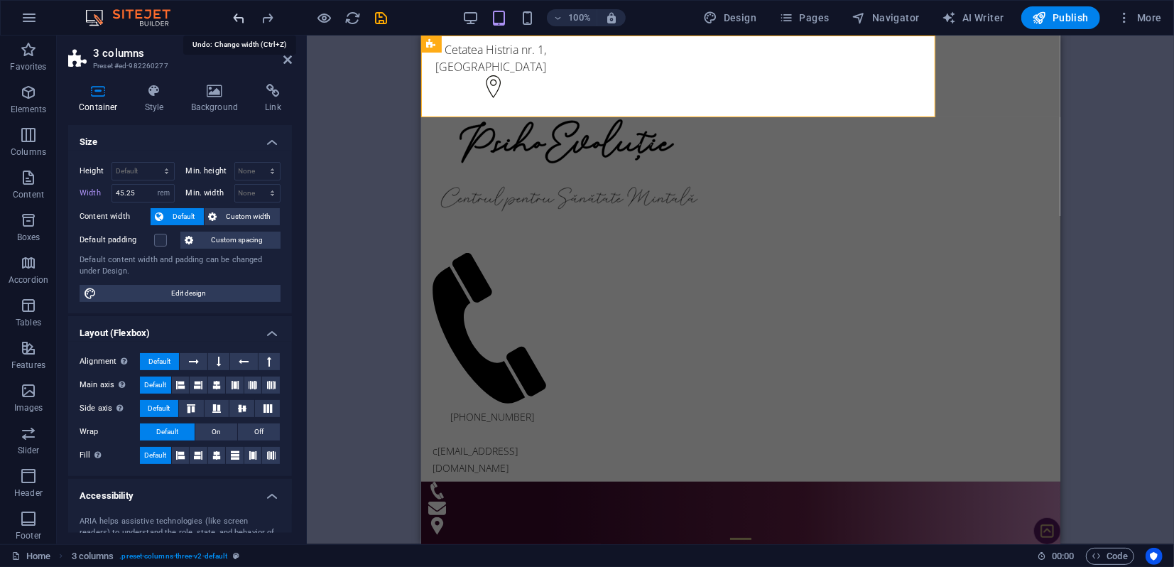
click at [239, 16] on icon "undo" at bounding box center [240, 18] width 16 height 16
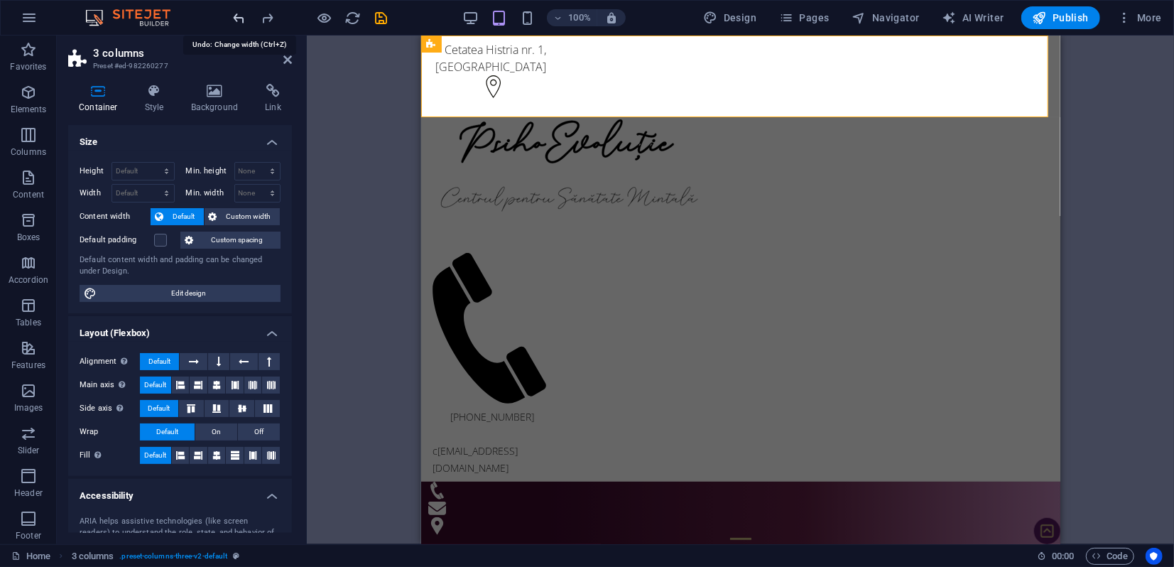
click at [239, 16] on icon "undo" at bounding box center [240, 18] width 16 height 16
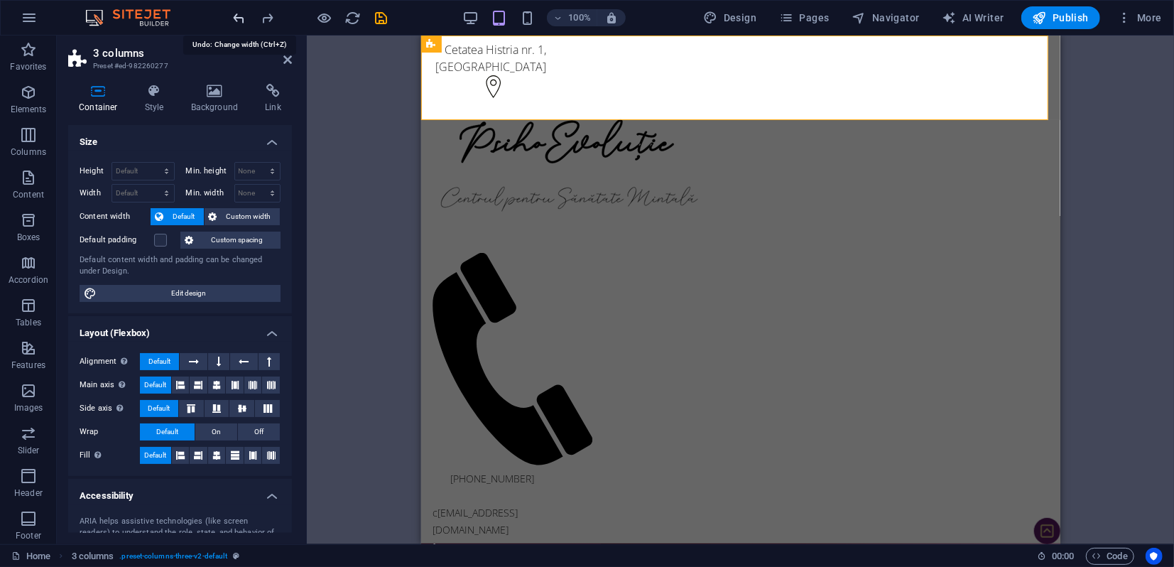
click at [239, 16] on icon "undo" at bounding box center [240, 18] width 16 height 16
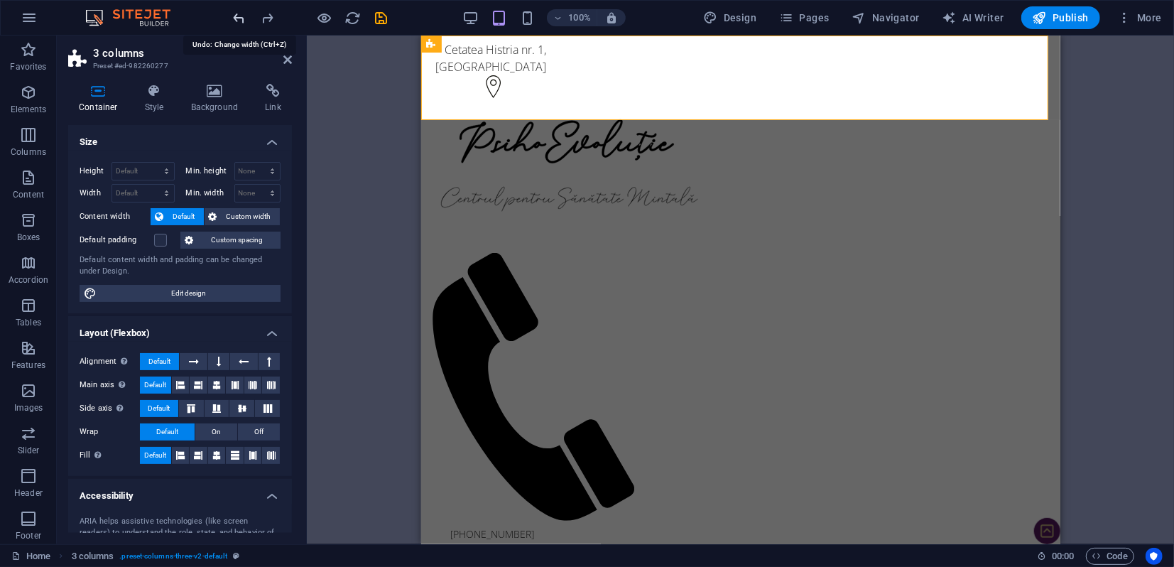
click at [239, 16] on icon "undo" at bounding box center [240, 18] width 16 height 16
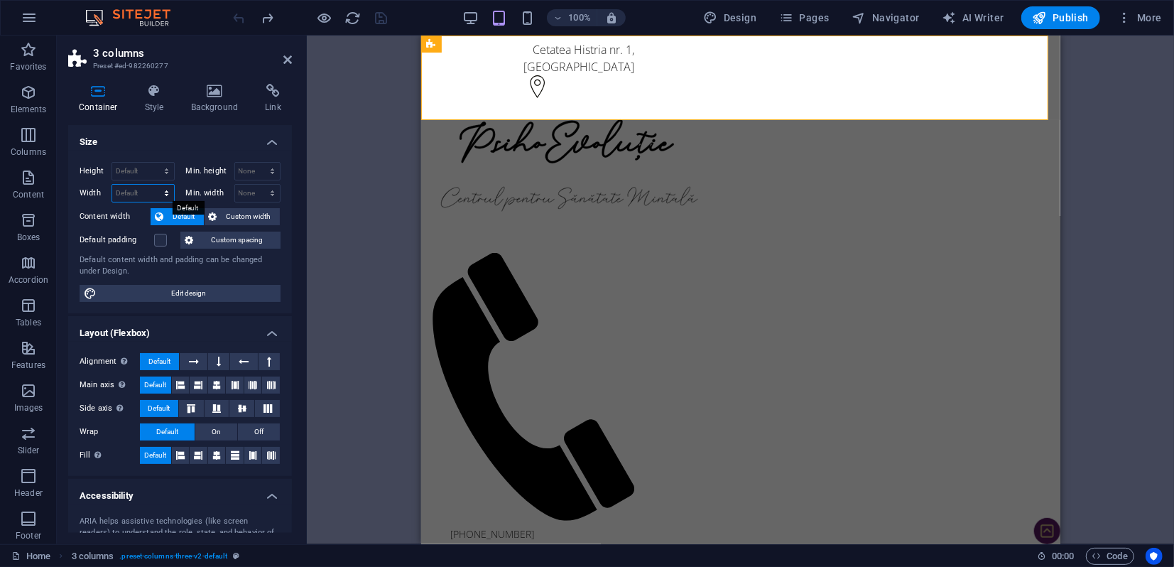
click at [126, 193] on select "Default px rem % em vh vw" at bounding box center [143, 193] width 62 height 17
select select "rem"
click at [152, 185] on select "Default px rem % em vh vw" at bounding box center [143, 193] width 62 height 17
click at [240, 18] on icon "undo" at bounding box center [240, 18] width 16 height 16
type input "55.25"
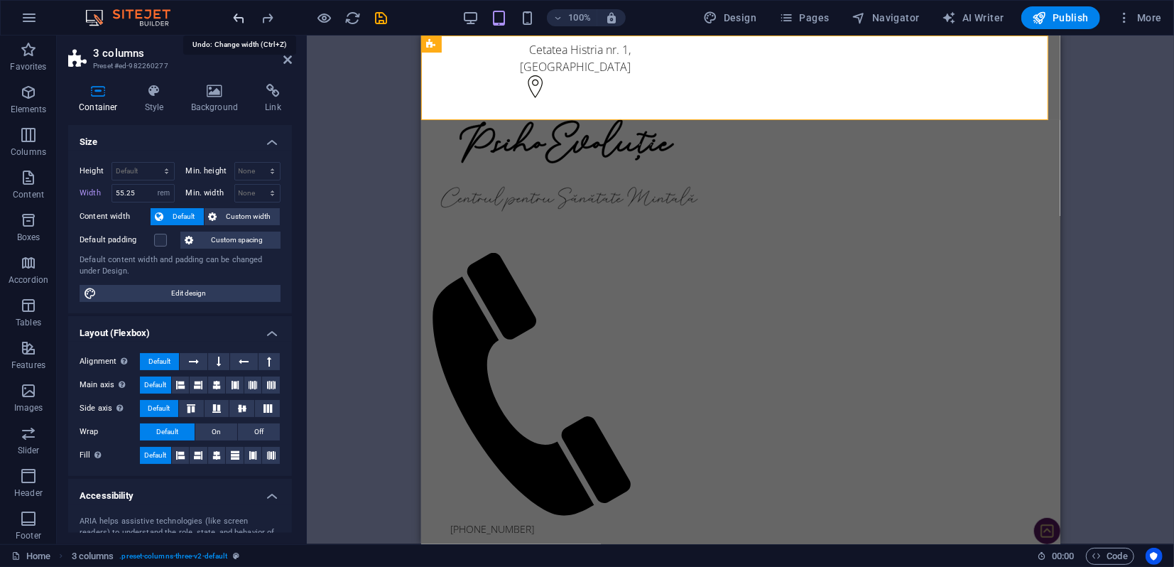
click at [241, 18] on icon "undo" at bounding box center [240, 18] width 16 height 16
select select "DISABLED_OPTION_VALUE"
click at [214, 454] on icon at bounding box center [216, 455] width 9 height 17
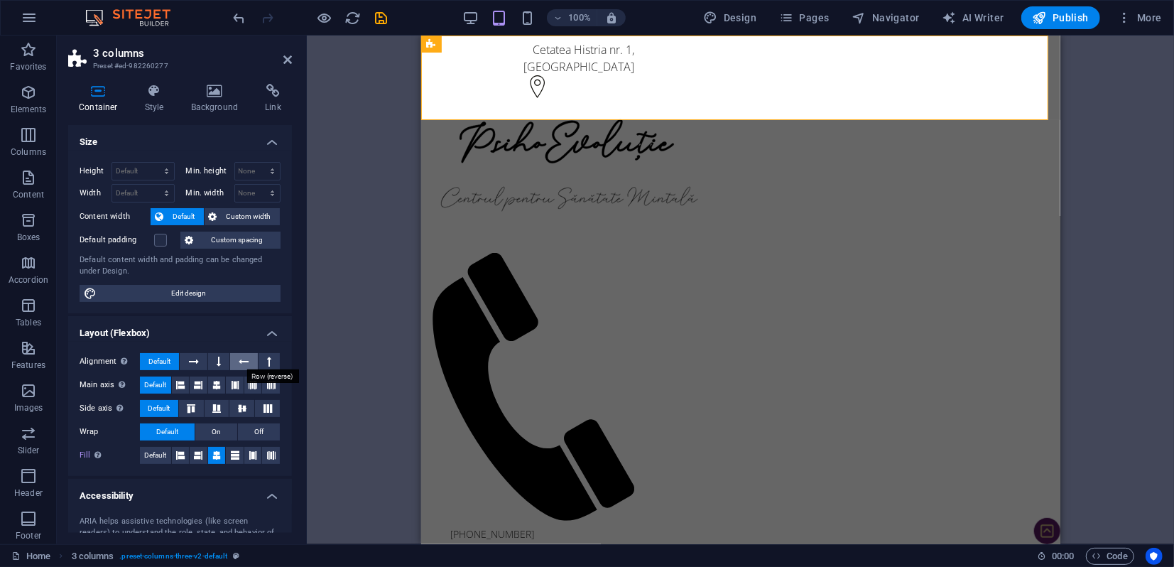
click at [239, 363] on icon at bounding box center [244, 361] width 10 height 17
click at [530, 45] on icon at bounding box center [530, 44] width 8 height 15
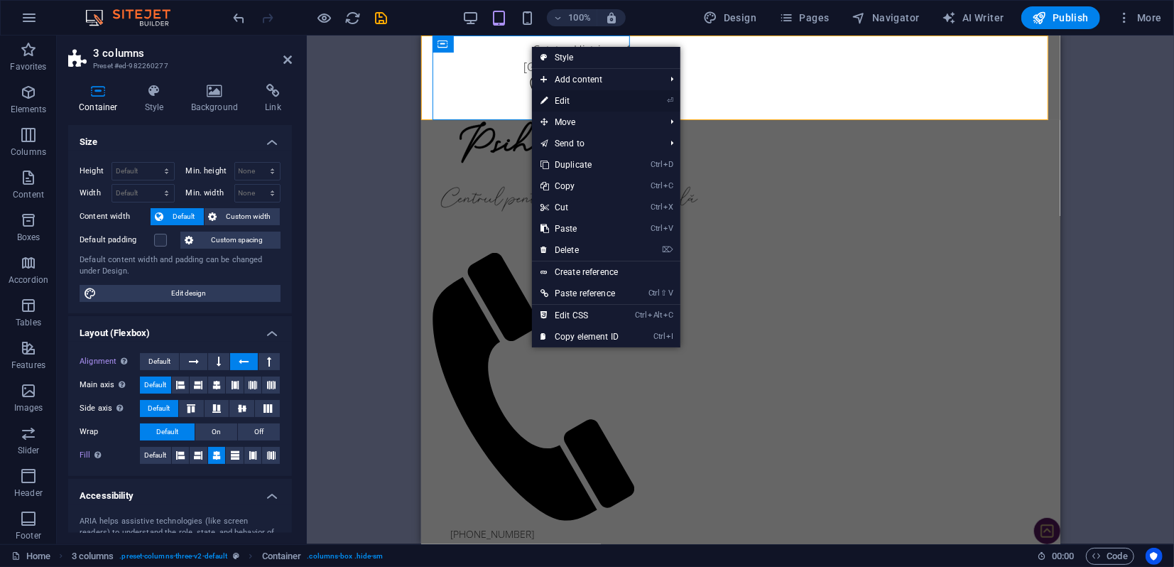
click at [557, 99] on link "⏎ Edit" at bounding box center [579, 100] width 95 height 21
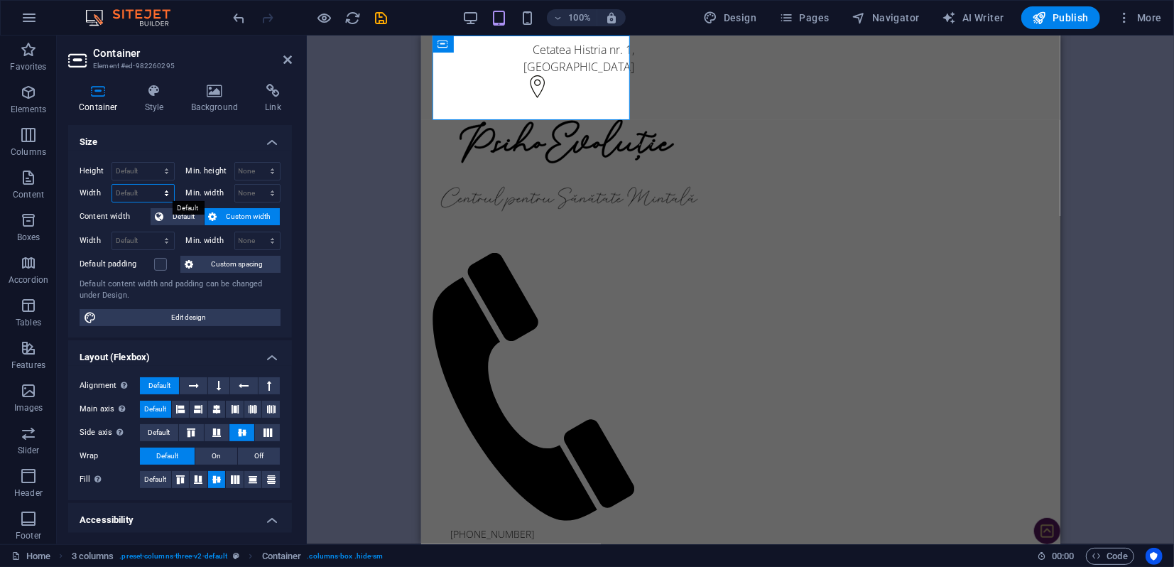
click at [135, 192] on select "Default px rem % em vh vw" at bounding box center [143, 193] width 62 height 17
select select "rem"
click at [152, 185] on select "Default px rem % em vh vw" at bounding box center [143, 193] width 62 height 17
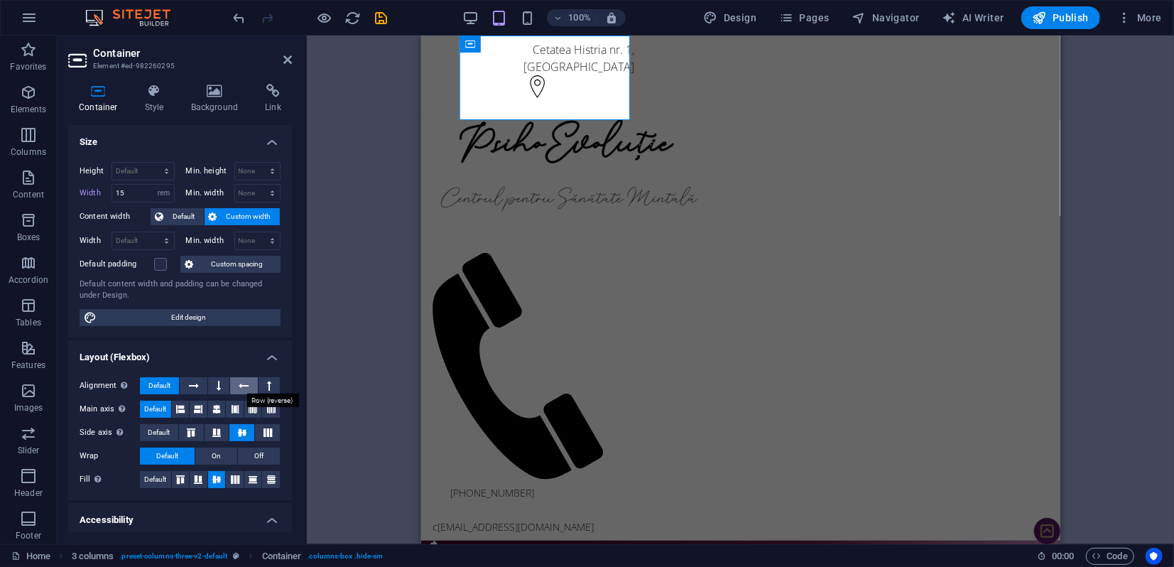
click at [247, 386] on button at bounding box center [243, 385] width 27 height 17
click at [198, 386] on icon at bounding box center [194, 385] width 10 height 17
drag, startPoint x: 129, startPoint y: 192, endPoint x: 109, endPoint y: 192, distance: 20.6
click at [109, 192] on div "Width 15 Default px rem % em vh vw" at bounding box center [127, 193] width 95 height 18
click at [241, 18] on icon "undo" at bounding box center [240, 18] width 16 height 16
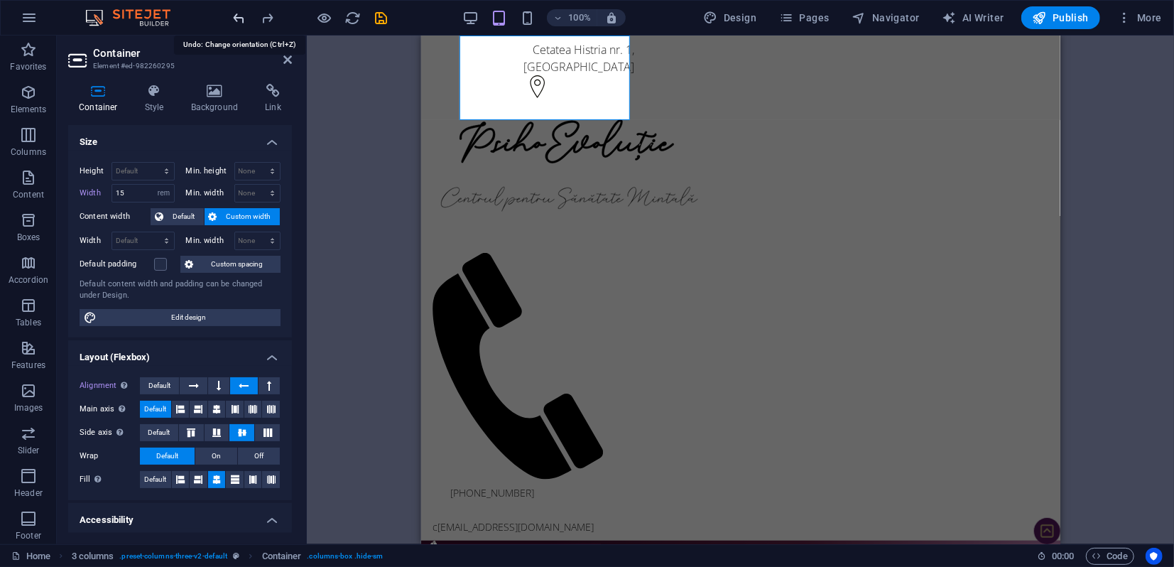
click at [241, 18] on icon "undo" at bounding box center [240, 18] width 16 height 16
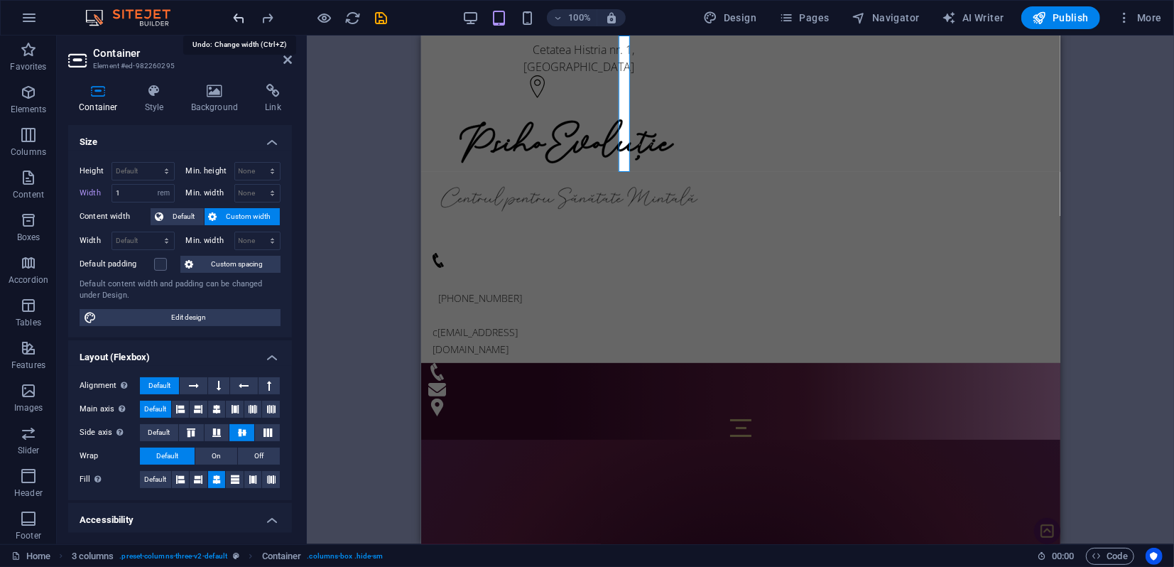
click at [241, 18] on icon "undo" at bounding box center [240, 18] width 16 height 16
type input "17.4375"
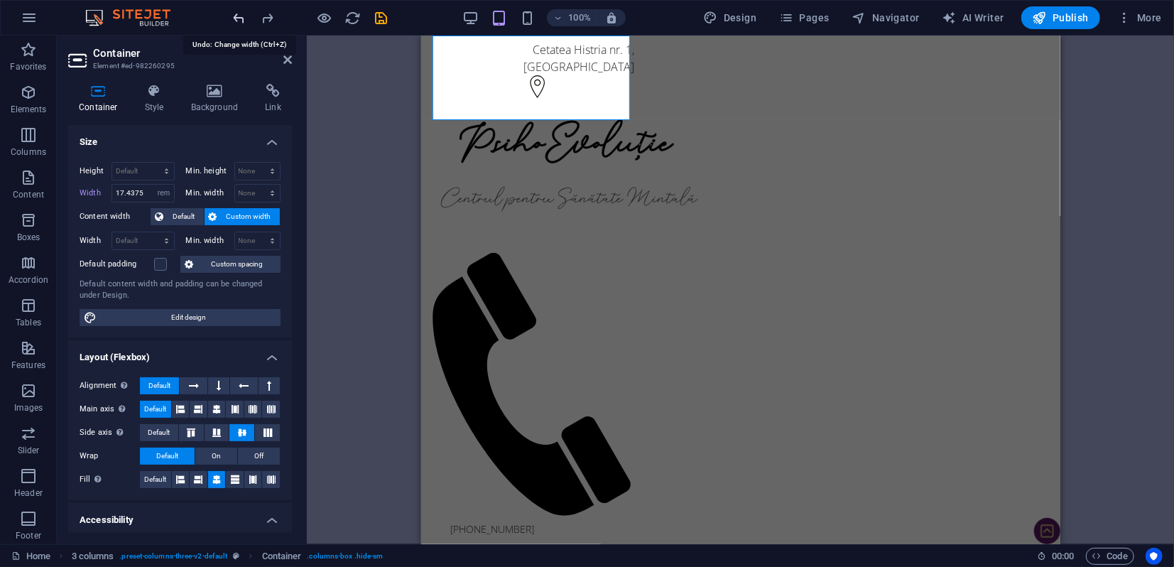
click at [241, 18] on icon "undo" at bounding box center [240, 18] width 16 height 16
select select "DISABLED_OPTION_VALUE"
click at [241, 18] on icon "undo" at bounding box center [240, 18] width 16 height 16
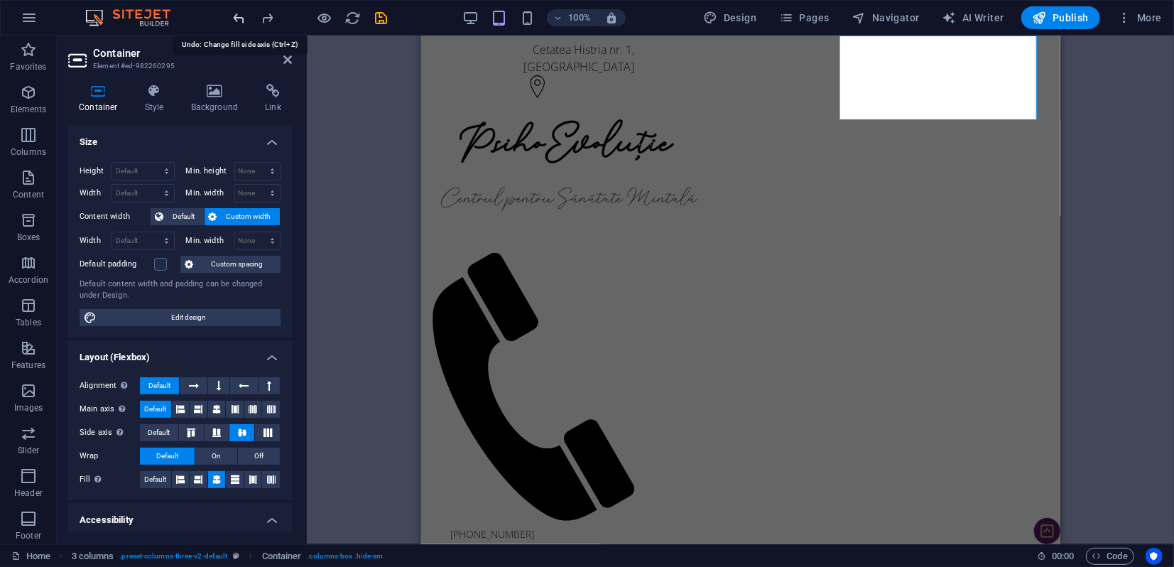
click at [243, 16] on icon "undo" at bounding box center [240, 18] width 16 height 16
click at [244, 388] on icon at bounding box center [244, 385] width 10 height 17
click at [189, 384] on icon at bounding box center [194, 385] width 10 height 17
click at [198, 344] on h4 "Layout (Flexbox)" at bounding box center [180, 353] width 224 height 26
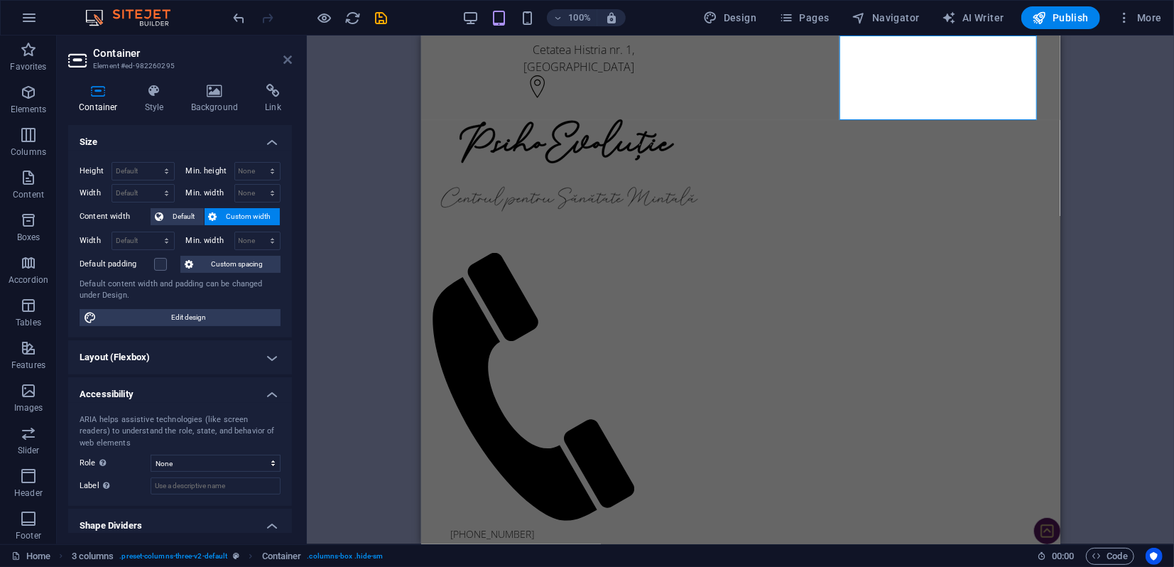
click at [288, 60] on icon at bounding box center [287, 59] width 9 height 11
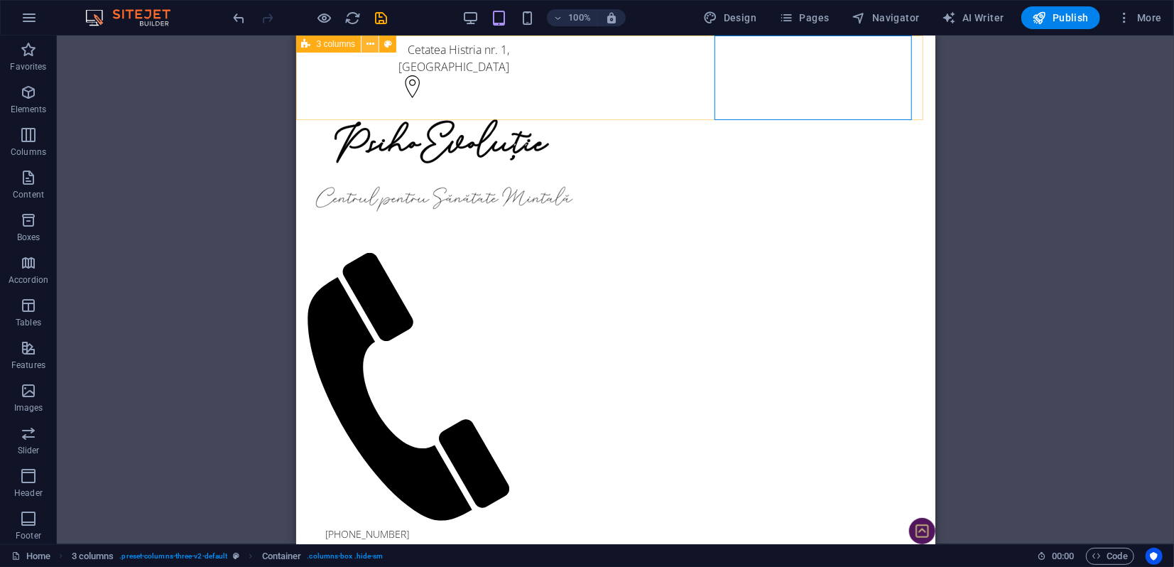
click at [371, 45] on icon at bounding box center [370, 44] width 8 height 15
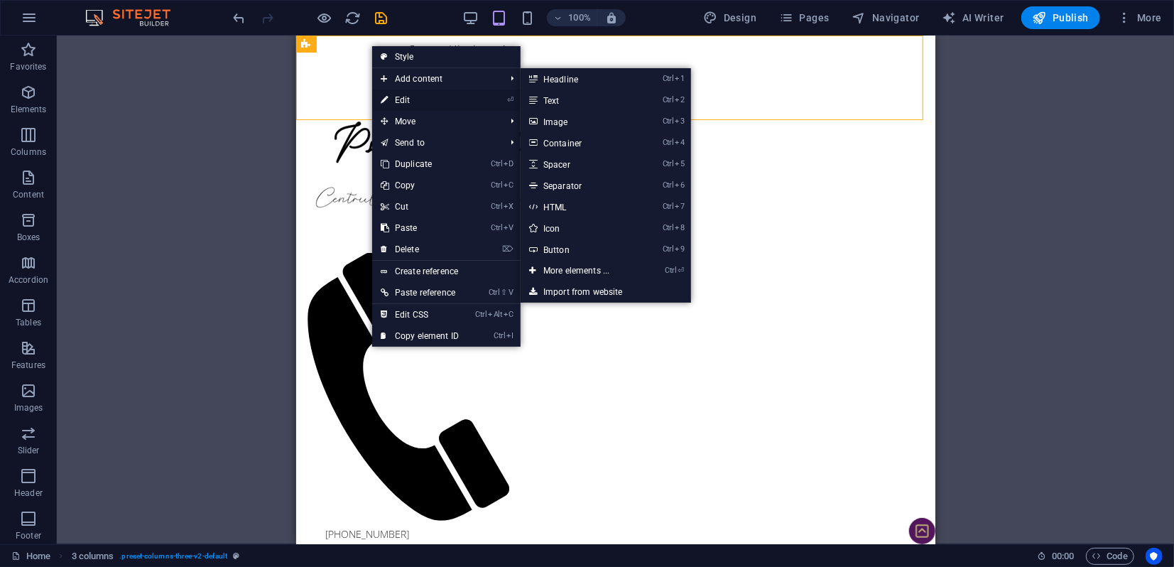
click at [401, 104] on link "⏎ Edit" at bounding box center [419, 99] width 95 height 21
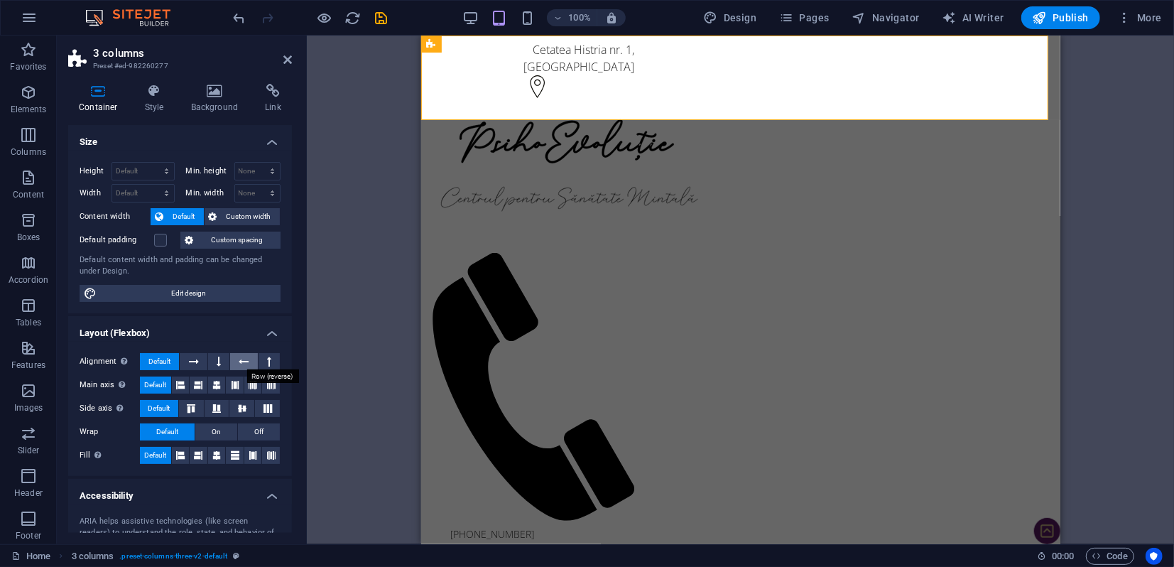
click at [242, 360] on icon at bounding box center [244, 361] width 10 height 17
click at [191, 362] on icon at bounding box center [194, 361] width 10 height 17
click at [244, 364] on icon at bounding box center [244, 361] width 10 height 17
click at [192, 364] on icon at bounding box center [194, 361] width 10 height 17
click at [267, 361] on icon at bounding box center [269, 361] width 4 height 17
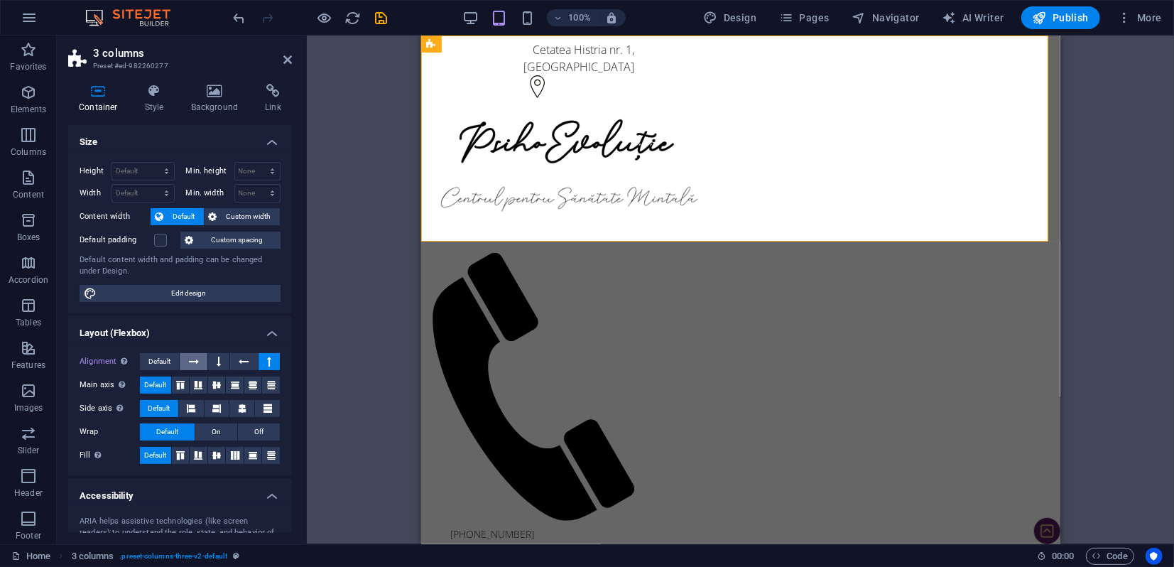
click at [195, 362] on icon at bounding box center [194, 361] width 10 height 17
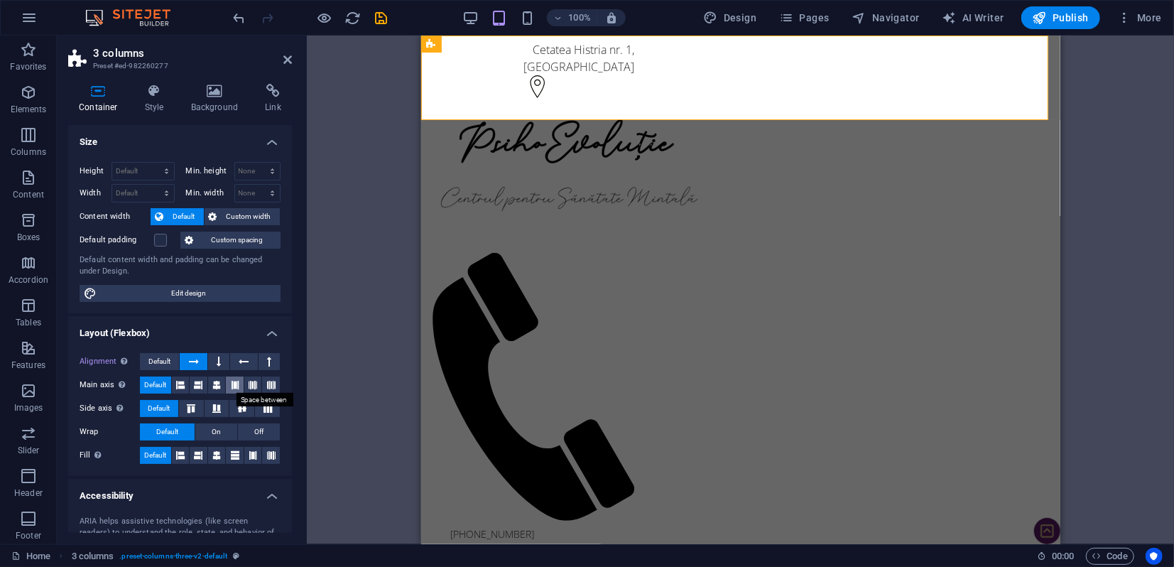
click at [232, 384] on icon at bounding box center [235, 384] width 9 height 17
click at [254, 385] on icon at bounding box center [253, 384] width 9 height 17
click at [271, 385] on icon at bounding box center [271, 384] width 9 height 17
click at [192, 409] on icon at bounding box center [191, 408] width 17 height 9
click at [221, 410] on icon at bounding box center [216, 408] width 17 height 9
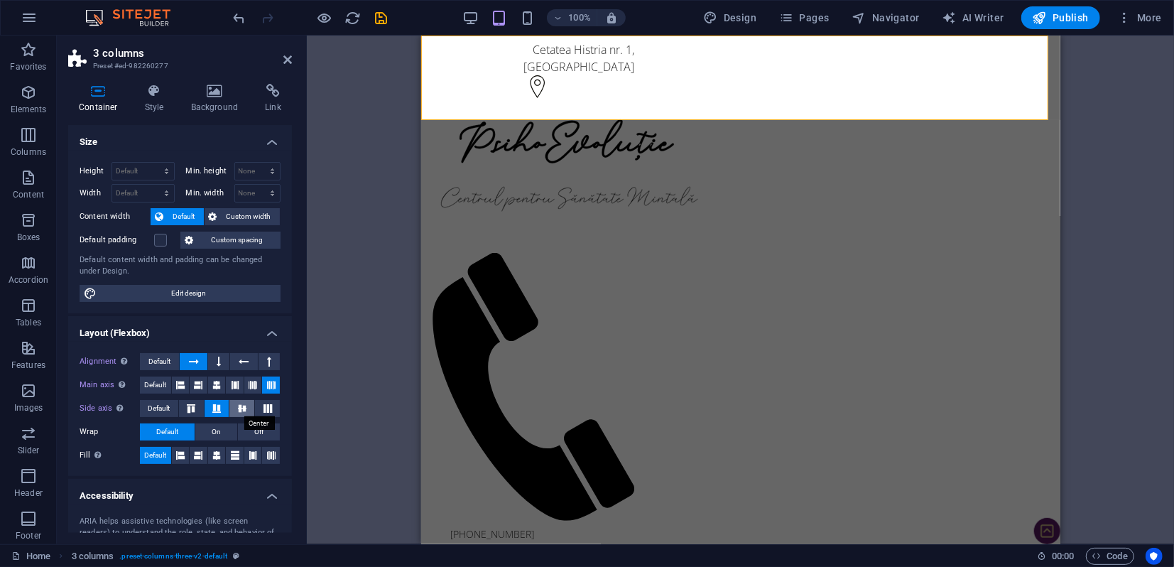
click at [239, 409] on icon at bounding box center [242, 408] width 17 height 9
click at [263, 409] on icon at bounding box center [267, 408] width 17 height 9
click at [220, 434] on button "On" at bounding box center [216, 431] width 42 height 17
click at [217, 454] on icon at bounding box center [216, 455] width 9 height 17
click at [182, 455] on icon at bounding box center [180, 455] width 9 height 17
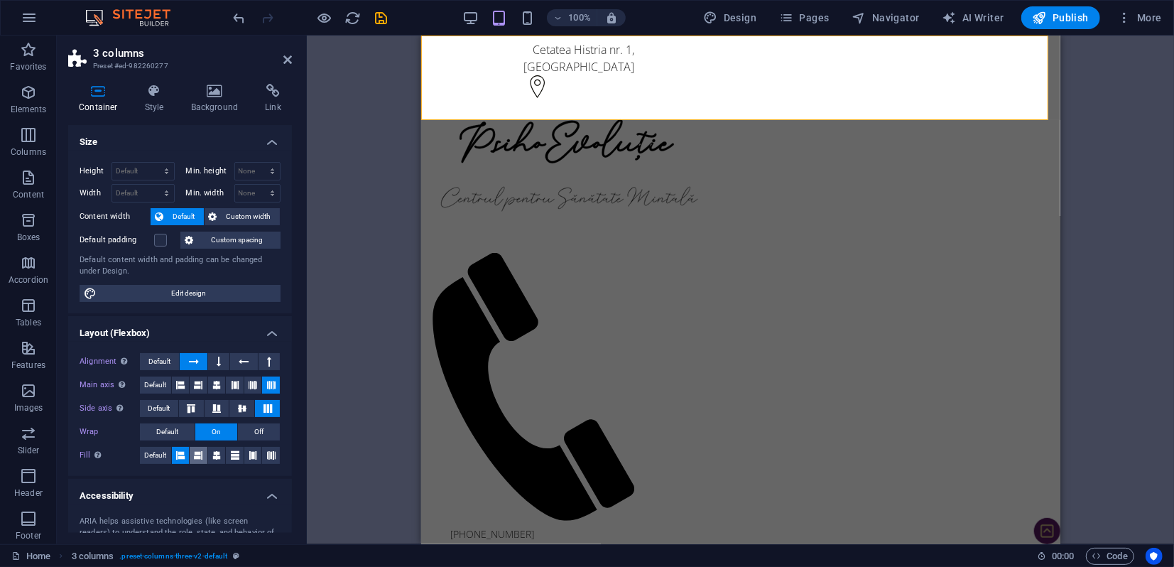
click at [203, 456] on button at bounding box center [199, 455] width 18 height 17
click at [251, 454] on icon at bounding box center [253, 455] width 9 height 17
click at [243, 18] on icon "undo" at bounding box center [240, 18] width 16 height 16
click at [239, 18] on icon "undo" at bounding box center [240, 18] width 16 height 16
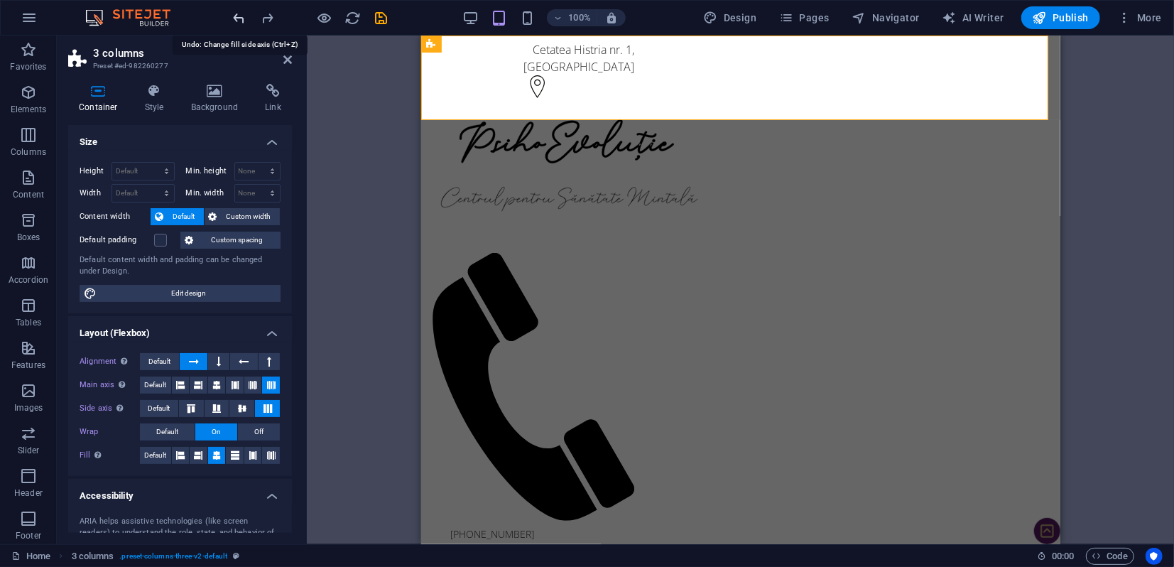
click at [239, 18] on icon "undo" at bounding box center [240, 18] width 16 height 16
click at [239, 17] on icon "undo" at bounding box center [240, 18] width 16 height 16
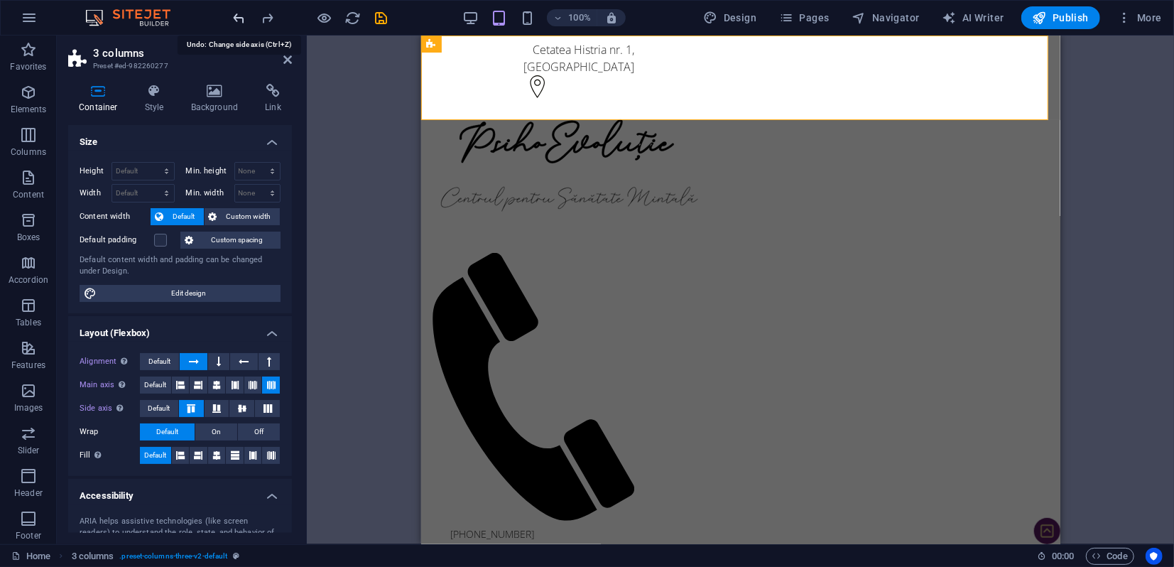
click at [239, 17] on icon "undo" at bounding box center [240, 18] width 16 height 16
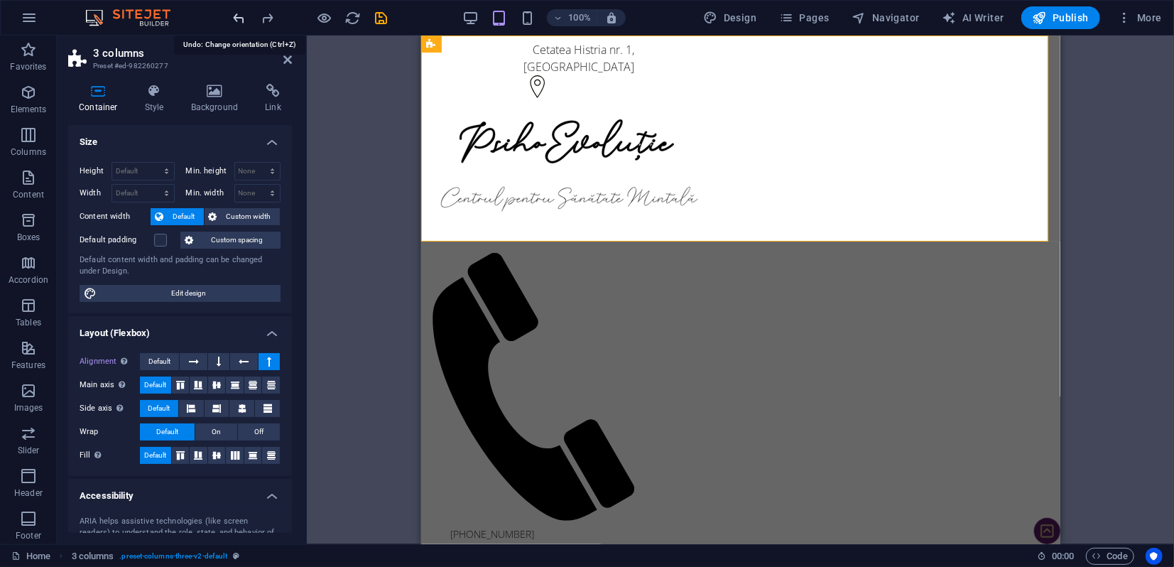
click at [239, 17] on icon "undo" at bounding box center [240, 18] width 16 height 16
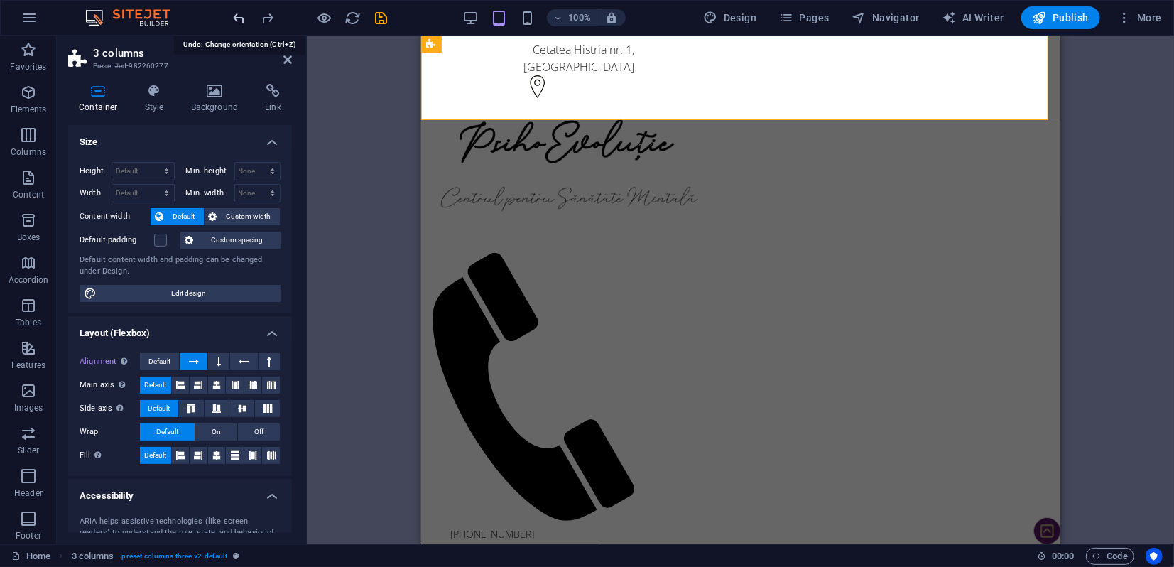
click at [239, 17] on icon "undo" at bounding box center [240, 18] width 16 height 16
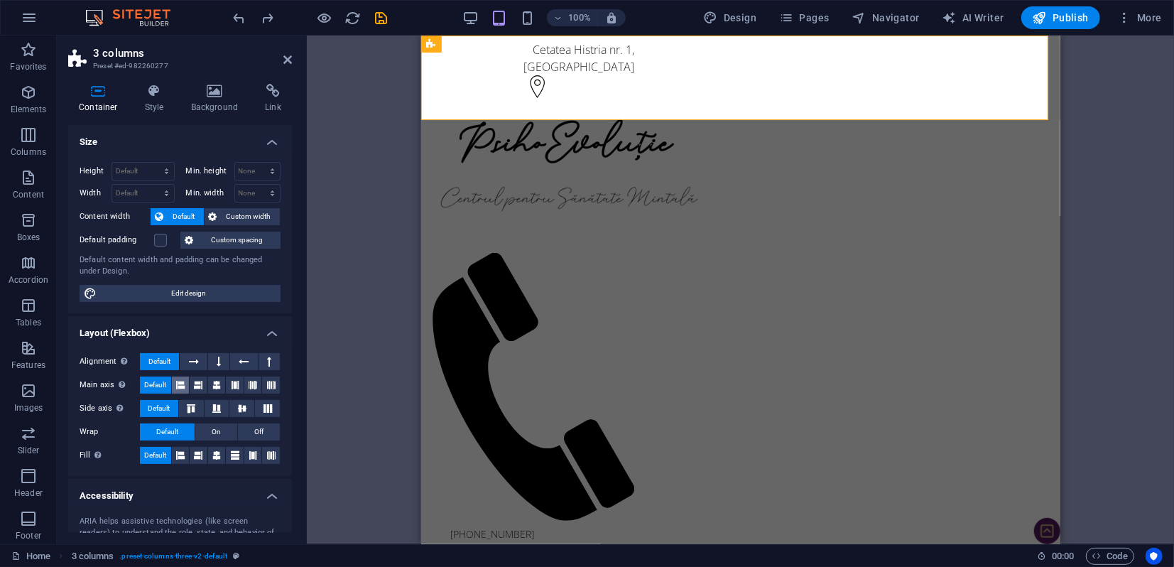
click at [180, 385] on icon at bounding box center [180, 384] width 9 height 17
click at [197, 388] on icon at bounding box center [198, 384] width 9 height 17
click at [162, 386] on span "Default" at bounding box center [155, 384] width 22 height 17
click at [237, 17] on icon "undo" at bounding box center [240, 18] width 16 height 16
click at [236, 18] on icon "undo" at bounding box center [240, 18] width 16 height 16
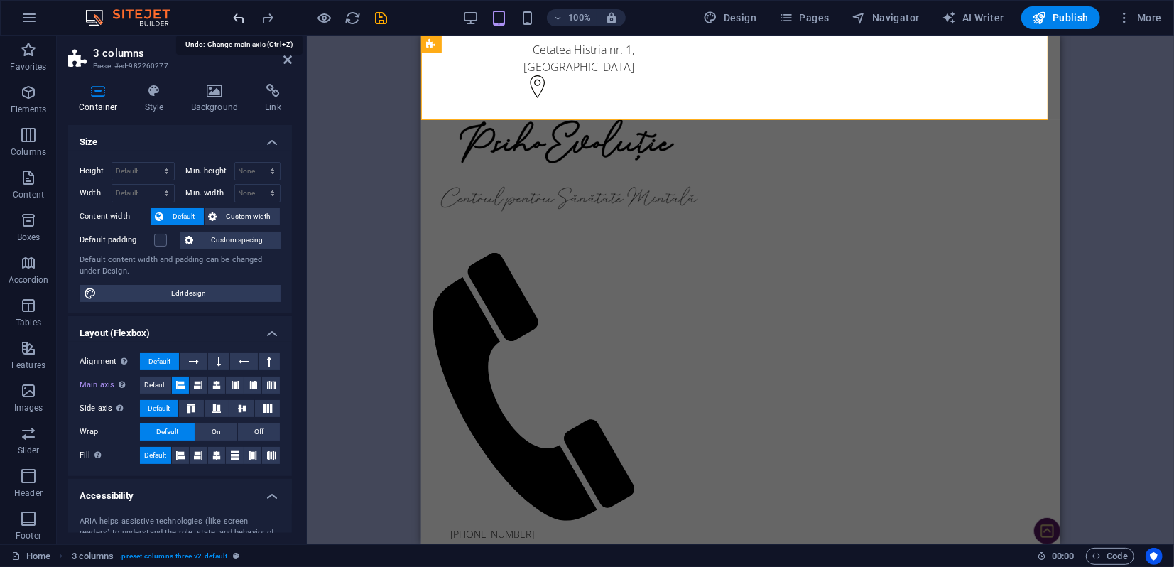
click at [236, 18] on icon "undo" at bounding box center [240, 18] width 16 height 16
click at [236, 19] on icon "undo" at bounding box center [240, 18] width 16 height 16
click at [151, 92] on icon at bounding box center [154, 91] width 40 height 14
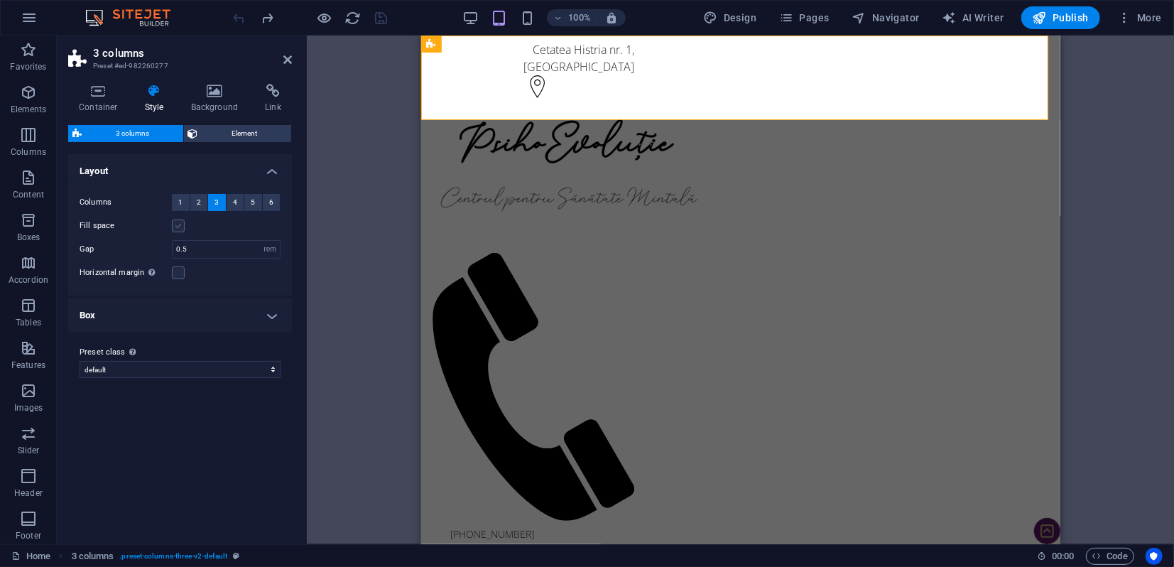
click at [177, 227] on label at bounding box center [178, 225] width 13 height 13
click at [0, 0] on input "Fill space" at bounding box center [0, 0] width 0 height 0
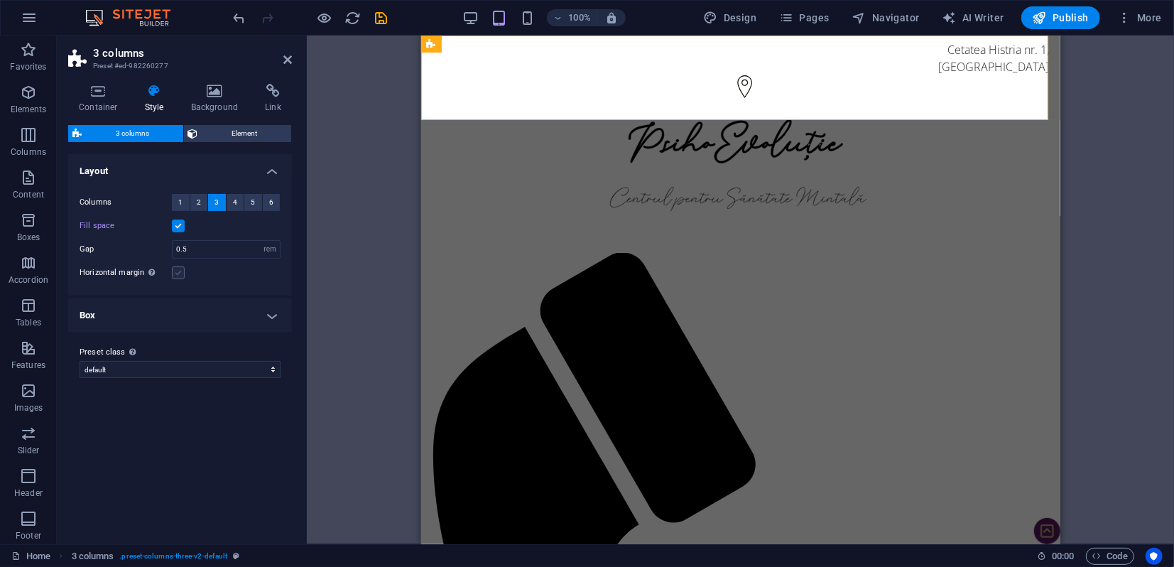
click at [179, 274] on label at bounding box center [178, 272] width 13 height 13
click at [0, 0] on input "Horizontal margin Only if the containers "Content width" is not set to "Default"" at bounding box center [0, 0] width 0 height 0
click at [179, 274] on label at bounding box center [178, 272] width 13 height 13
click at [0, 0] on input "Horizontal margin Only if the containers "Content width" is not set to "Default"" at bounding box center [0, 0] width 0 height 0
click at [247, 318] on h4 "Box" at bounding box center [180, 315] width 224 height 34
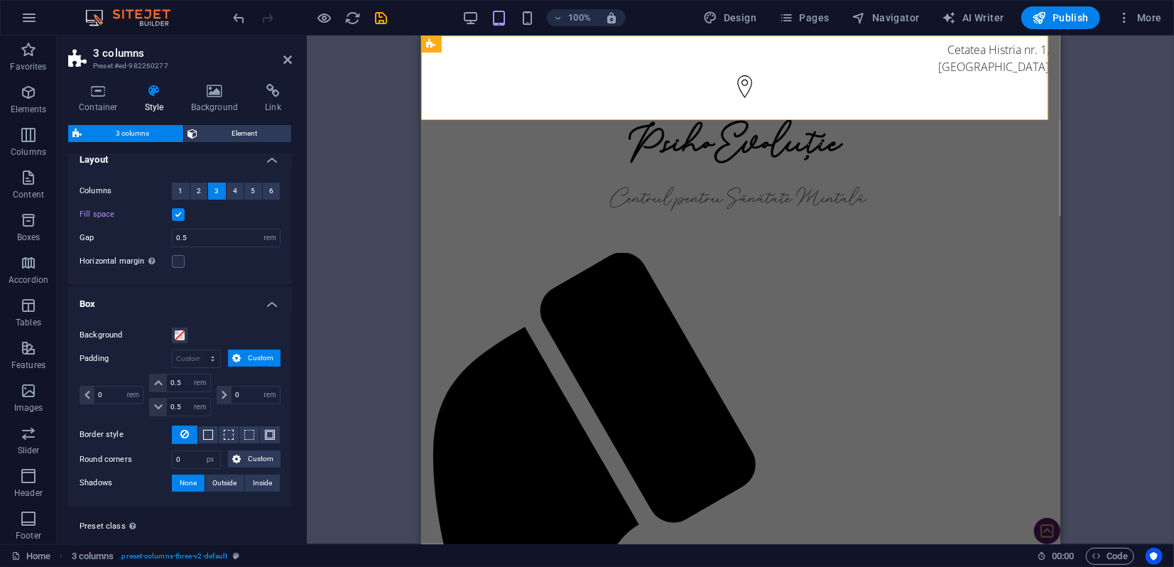
scroll to position [40, 0]
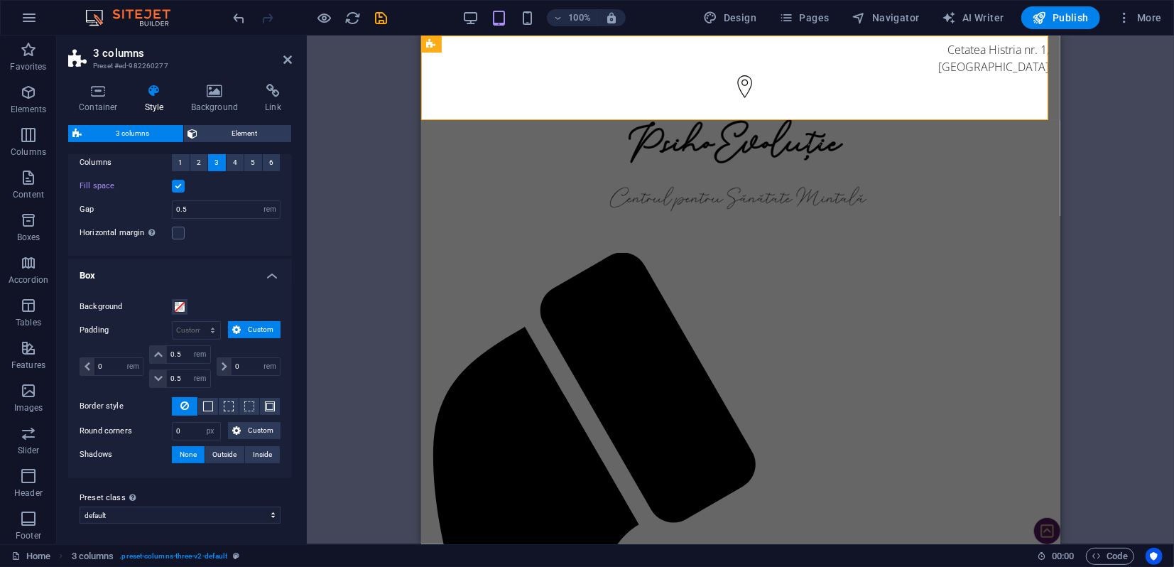
click at [251, 327] on span "Custom" at bounding box center [260, 329] width 31 height 17
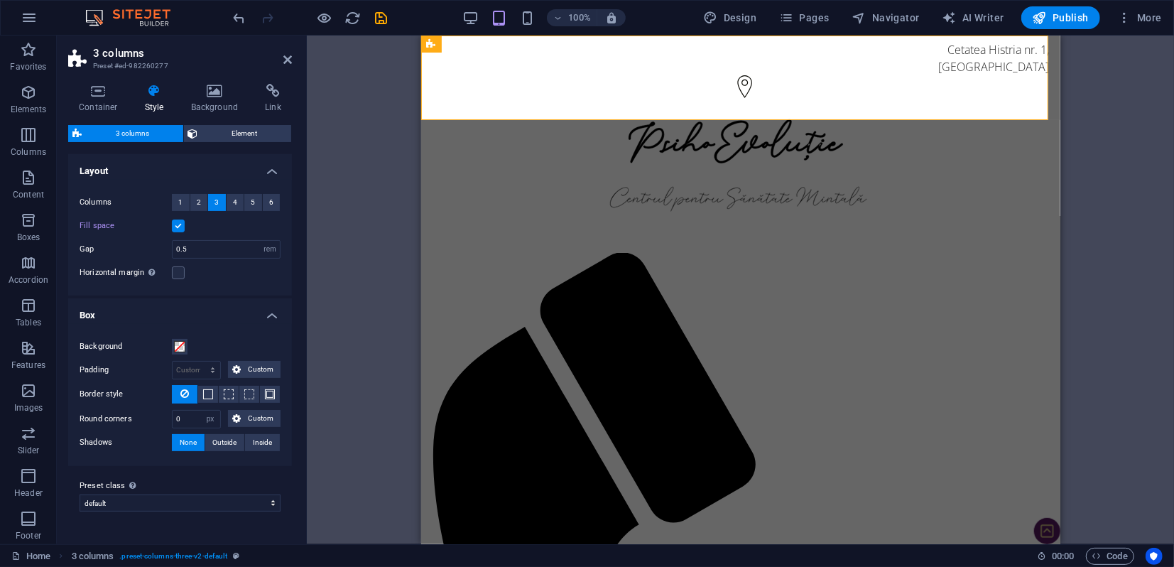
scroll to position [0, 0]
click at [263, 370] on span "Custom" at bounding box center [260, 369] width 31 height 17
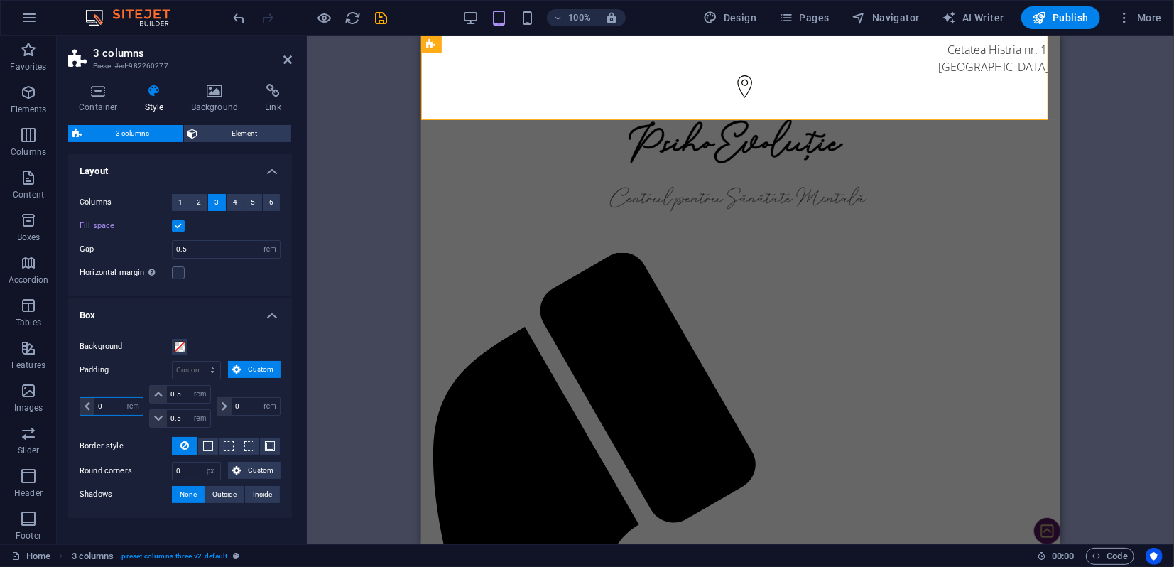
drag, startPoint x: 104, startPoint y: 405, endPoint x: 94, endPoint y: 403, distance: 10.2
click at [94, 404] on input "0" at bounding box center [118, 406] width 48 height 17
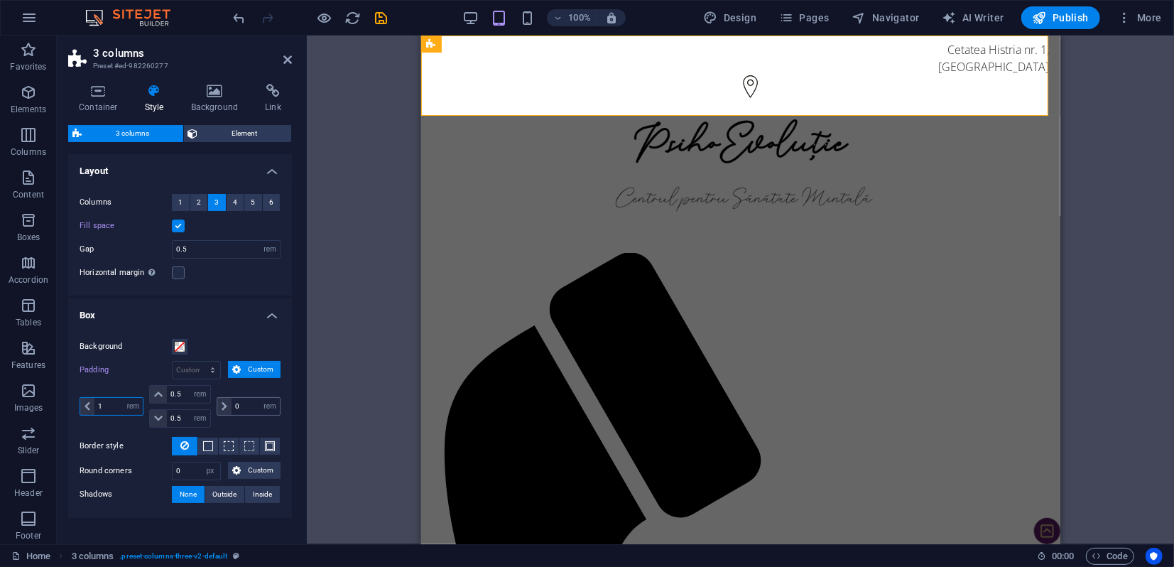
type input "1"
drag, startPoint x: 233, startPoint y: 408, endPoint x: 241, endPoint y: 406, distance: 7.9
click at [241, 406] on input "0" at bounding box center [256, 406] width 48 height 17
type input "1"
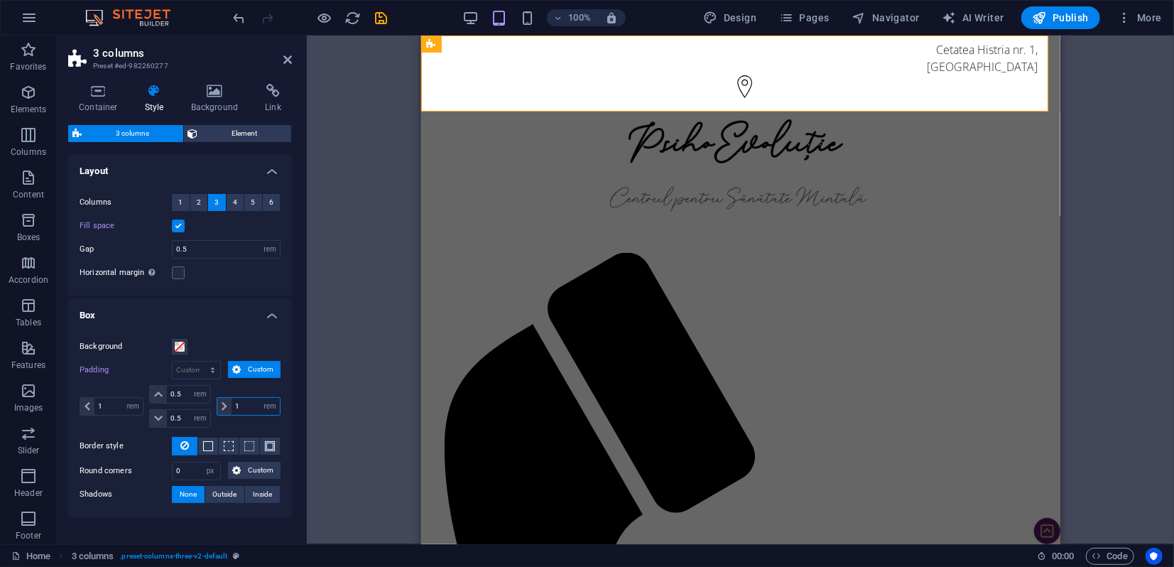
click at [227, 405] on div "1 px rem % vw vh" at bounding box center [249, 406] width 64 height 18
drag, startPoint x: 112, startPoint y: 408, endPoint x: 91, endPoint y: 405, distance: 21.5
click at [91, 405] on div "1 px rem % vw vh" at bounding box center [112, 406] width 64 height 18
click at [241, 21] on icon "undo" at bounding box center [240, 18] width 16 height 16
type input "1"
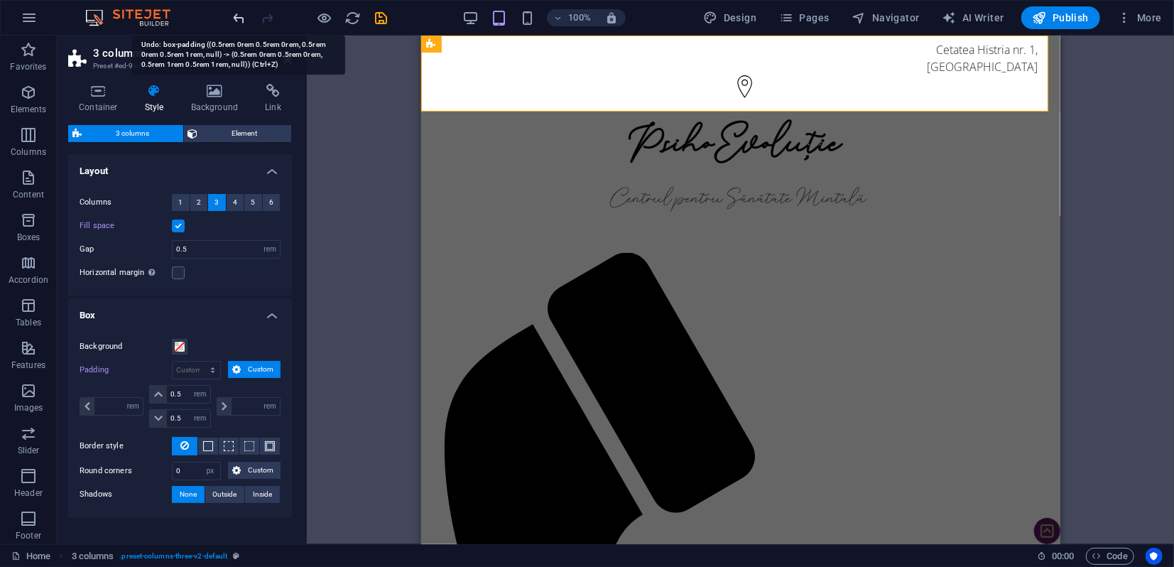
type input "0"
click at [241, 21] on icon "undo" at bounding box center [240, 18] width 16 height 16
type input "0"
click at [241, 21] on icon "undo" at bounding box center [240, 18] width 16 height 16
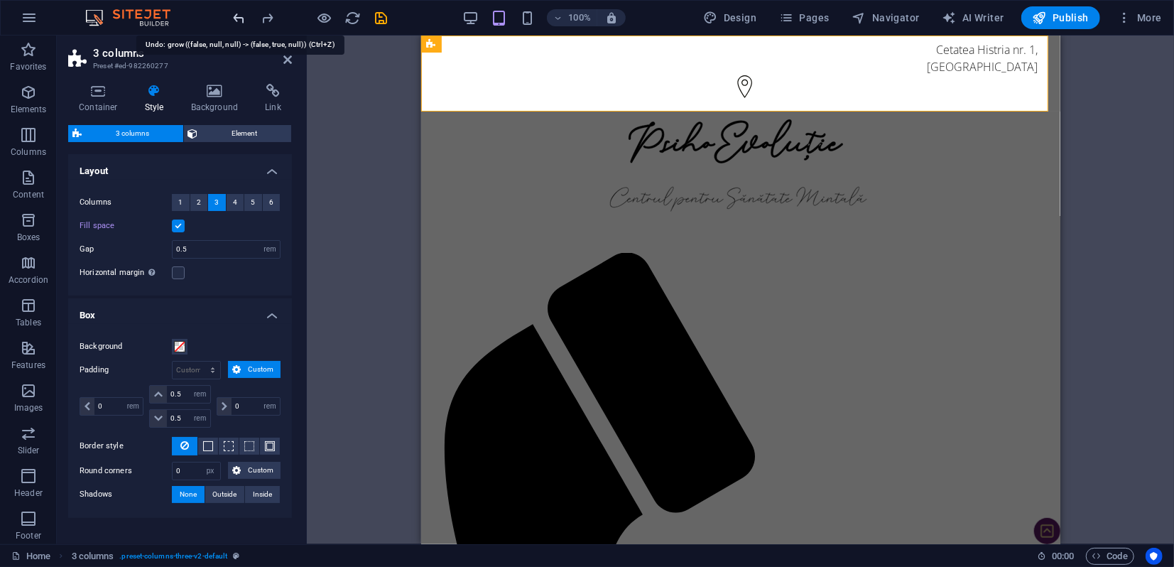
click at [241, 21] on icon "undo" at bounding box center [240, 18] width 16 height 16
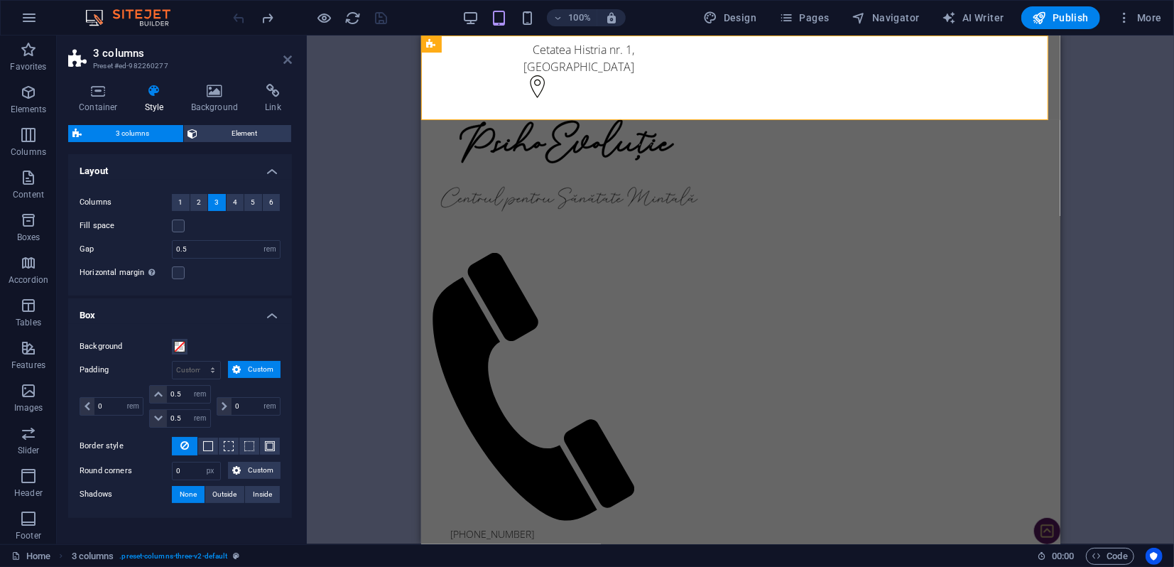
click at [288, 58] on icon at bounding box center [287, 59] width 9 height 11
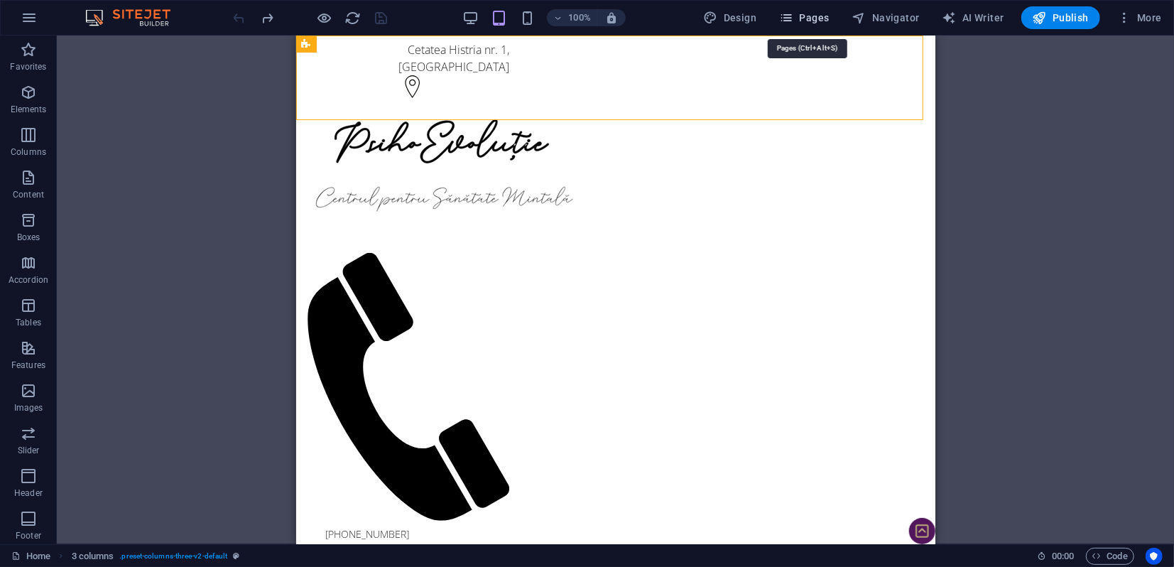
click at [802, 18] on span "Pages" at bounding box center [804, 18] width 50 height 14
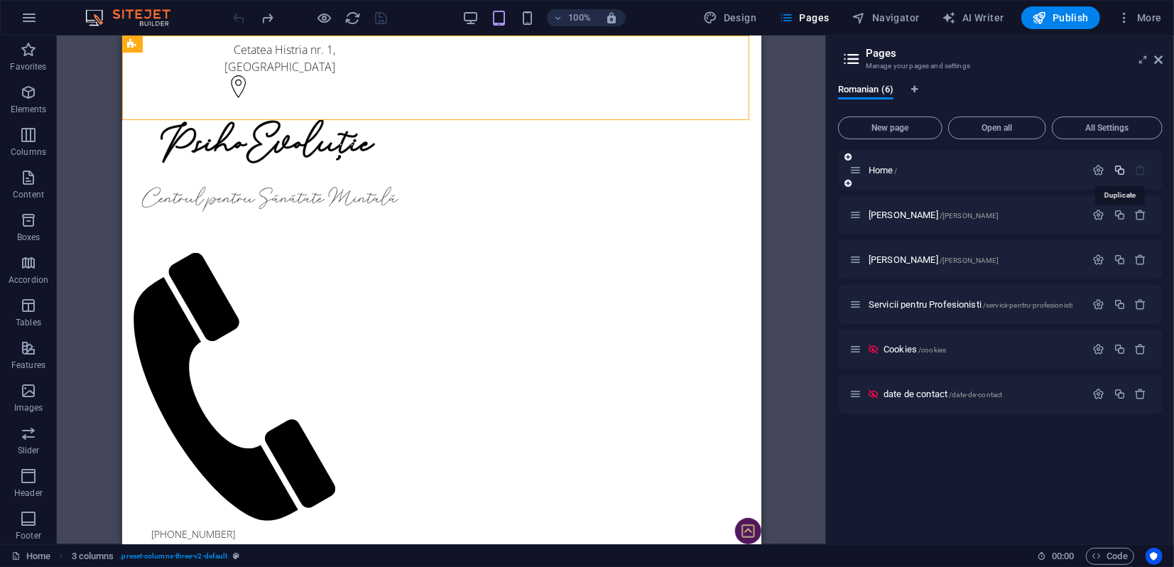
click at [1122, 170] on icon "button" at bounding box center [1120, 170] width 12 height 12
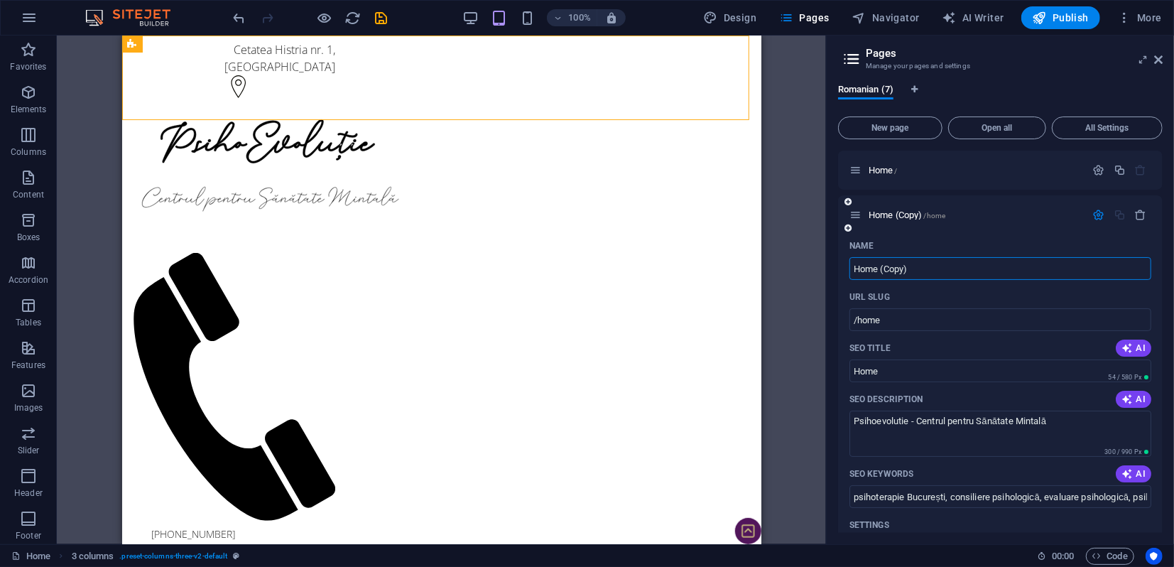
click at [876, 267] on input "Home (Copy)" at bounding box center [1000, 268] width 302 height 23
drag, startPoint x: 879, startPoint y: 268, endPoint x: 848, endPoint y: 270, distance: 31.3
click at [848, 270] on div "Name Home (Copy) ​ URL SLUG /home ​ SEO Title AI Home ​ 54 / 580 Px SEO Descrip…" at bounding box center [1000, 505] width 325 height 543
type input "Draft"
click at [932, 239] on div "Name" at bounding box center [1000, 245] width 302 height 23
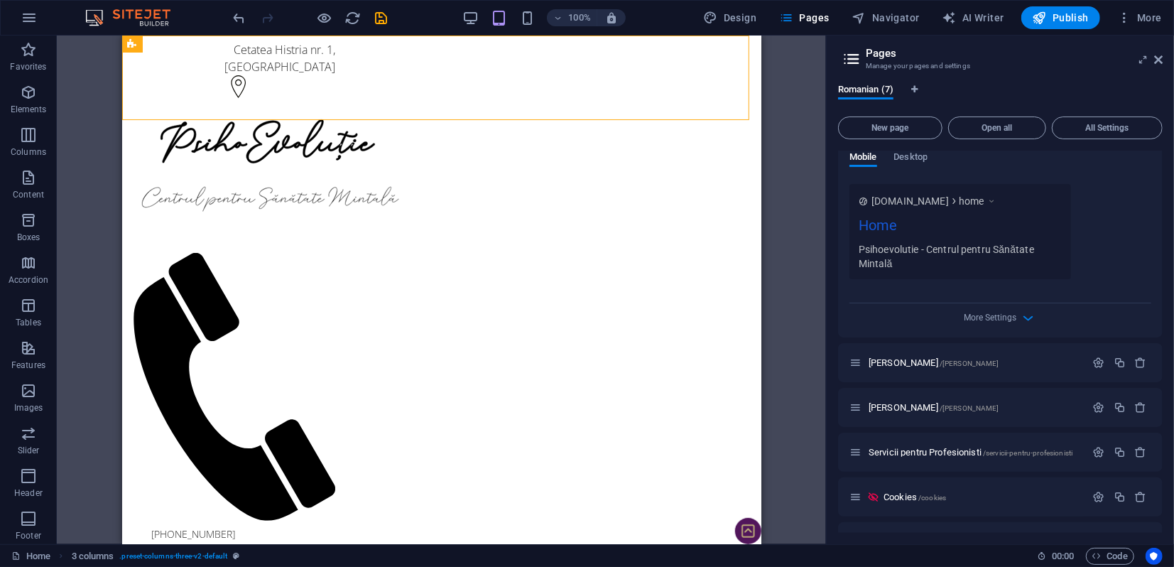
scroll to position [474, 0]
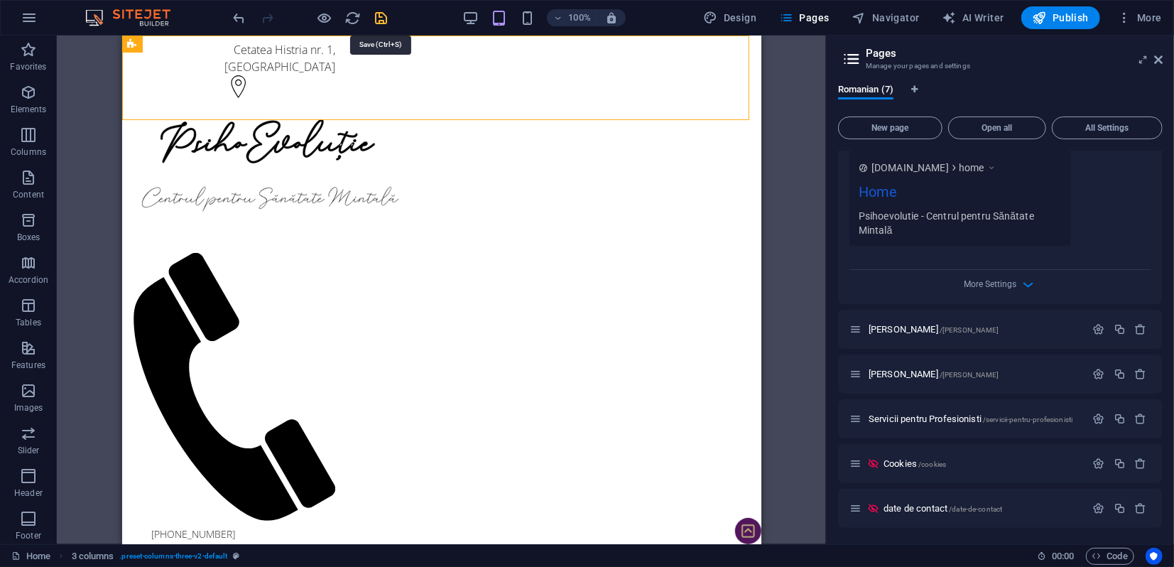
click at [377, 21] on icon "save" at bounding box center [382, 18] width 16 height 16
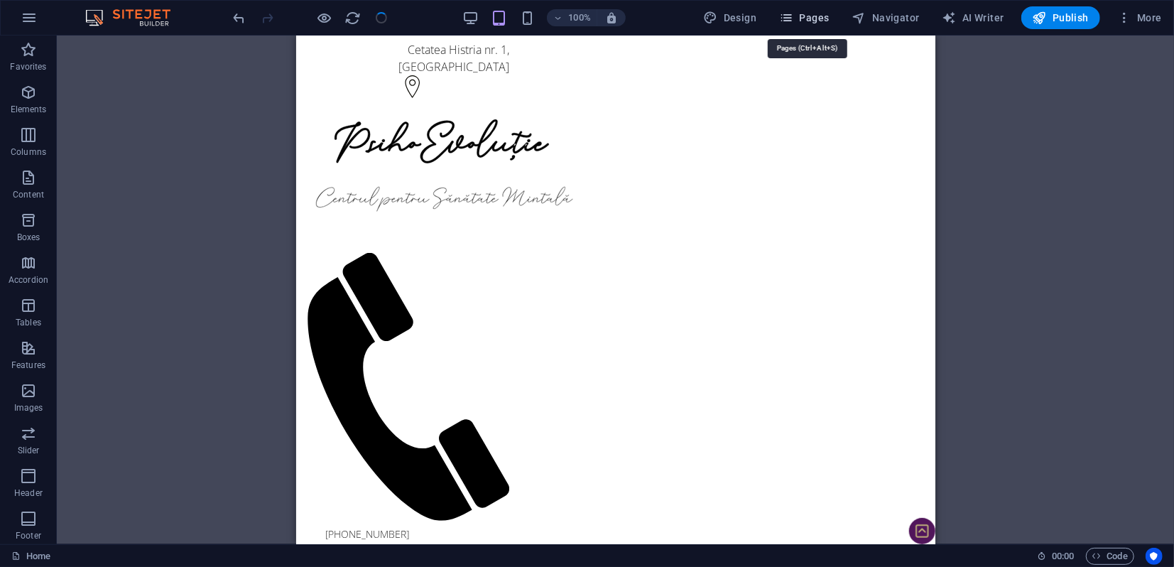
click at [793, 16] on icon "button" at bounding box center [786, 18] width 14 height 14
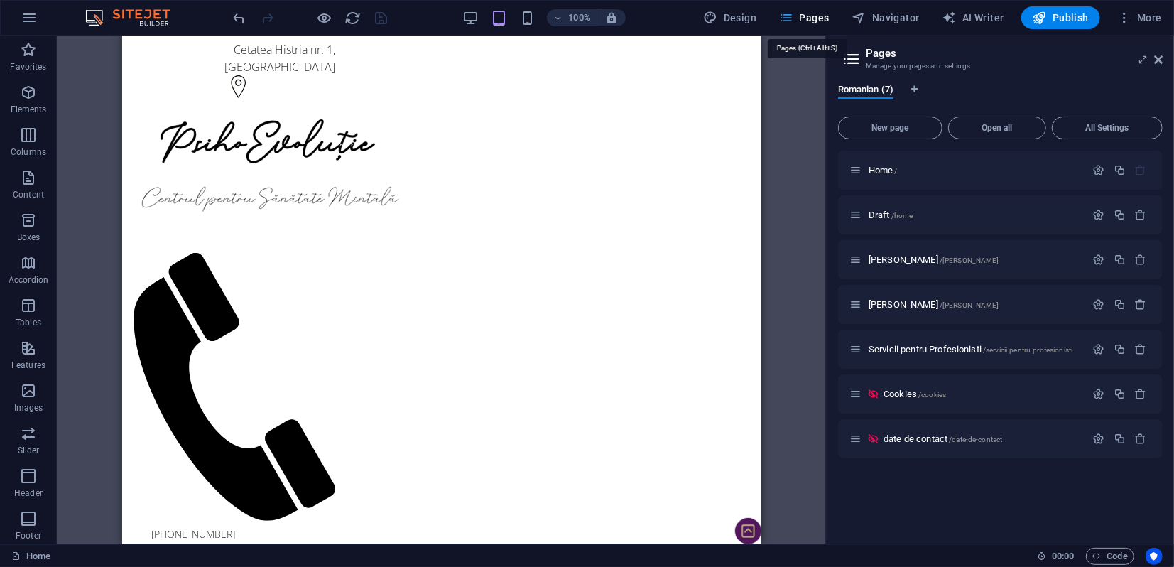
click at [805, 20] on span "Pages" at bounding box center [804, 18] width 50 height 14
click at [886, 215] on span "Draft /home" at bounding box center [891, 214] width 44 height 11
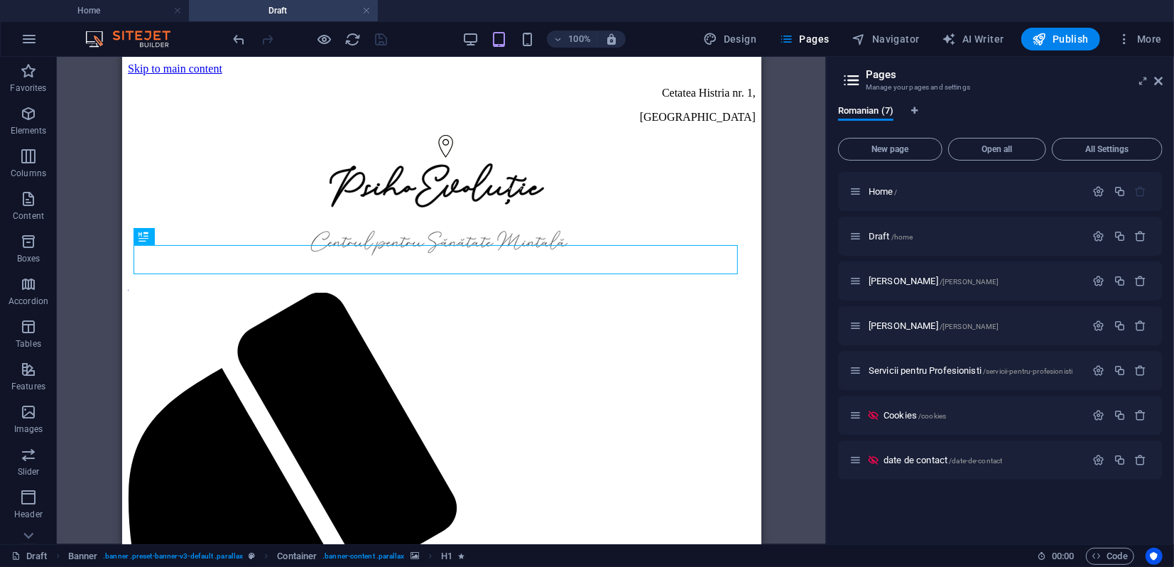
scroll to position [0, 0]
click at [1157, 84] on icon at bounding box center [1158, 80] width 9 height 11
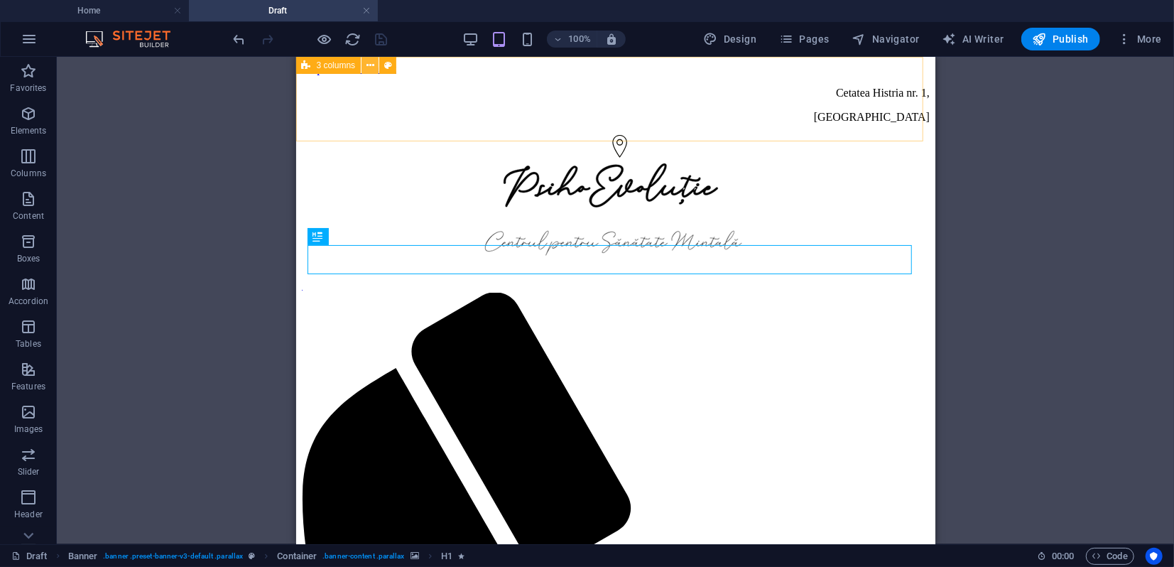
click at [368, 67] on icon at bounding box center [370, 65] width 8 height 15
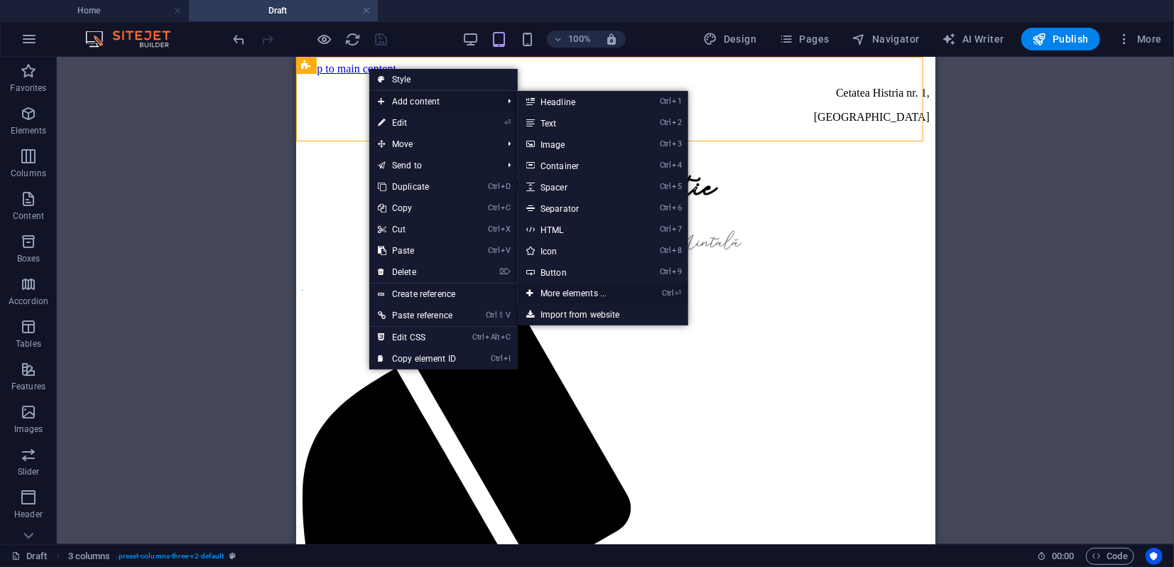
click at [558, 293] on link "Ctrl ⏎ More elements ..." at bounding box center [576, 293] width 117 height 21
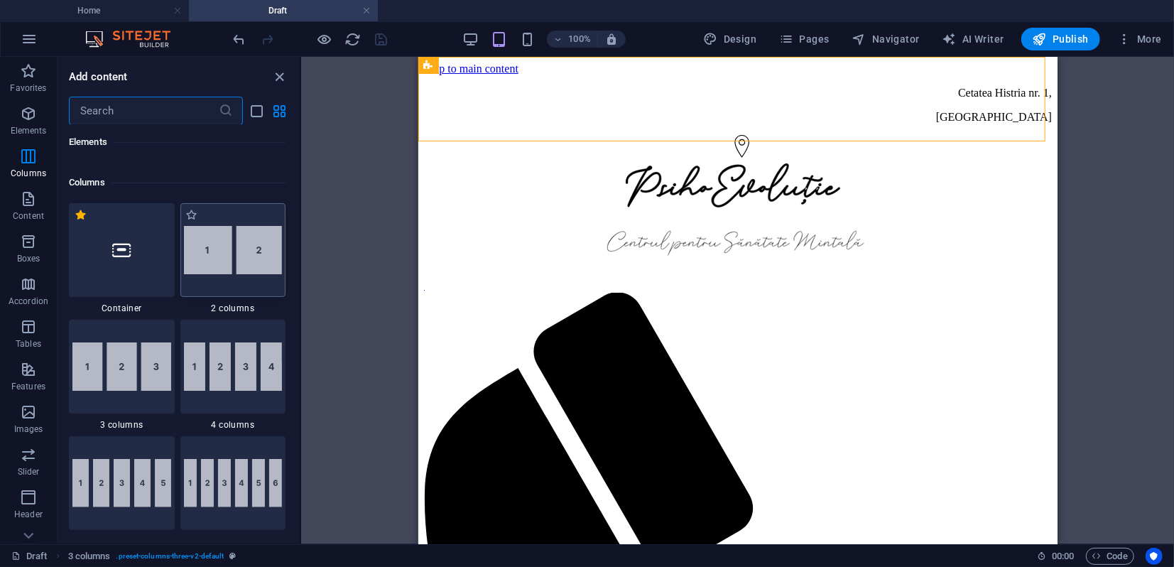
scroll to position [704, 0]
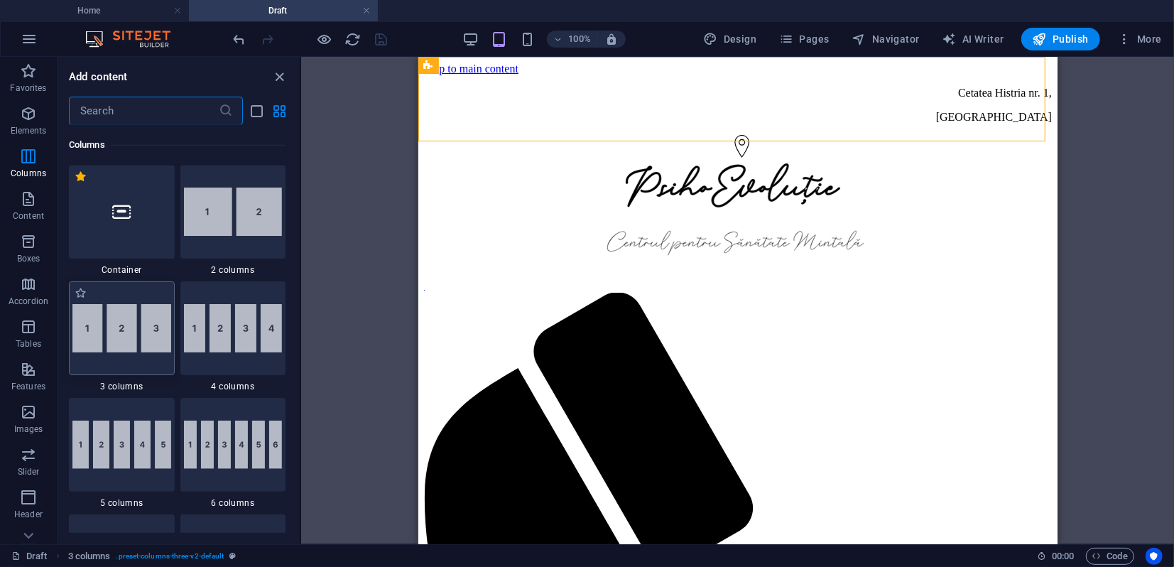
click at [116, 328] on img at bounding box center [121, 328] width 99 height 48
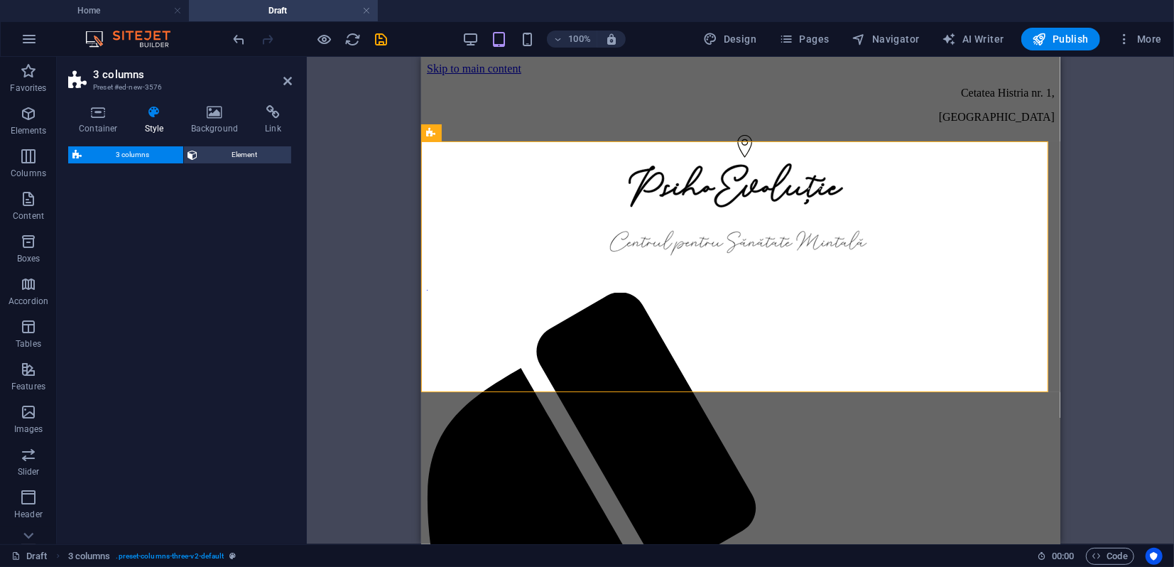
select select "rem"
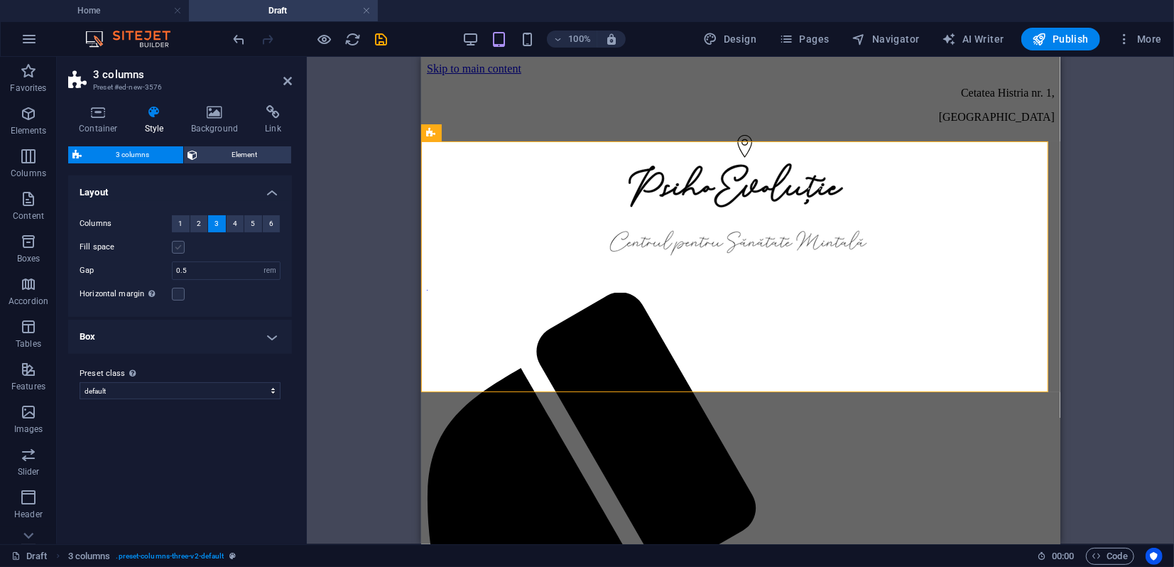
click at [182, 246] on label at bounding box center [178, 247] width 13 height 13
click at [0, 0] on input "Fill space" at bounding box center [0, 0] width 0 height 0
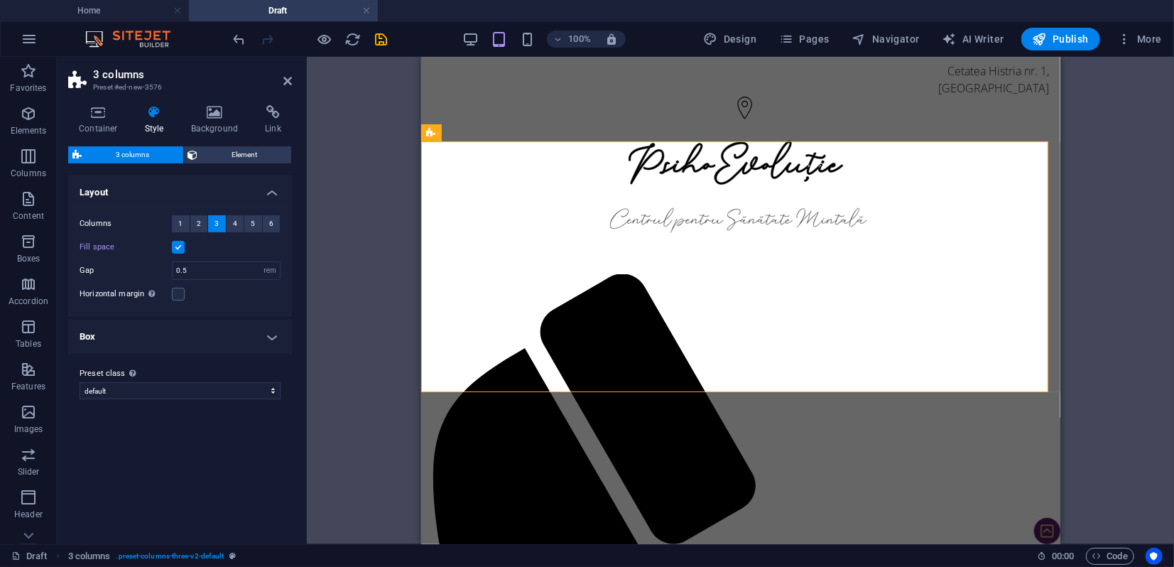
click at [180, 247] on label at bounding box center [178, 247] width 13 height 13
click at [0, 0] on input "Fill space" at bounding box center [0, 0] width 0 height 0
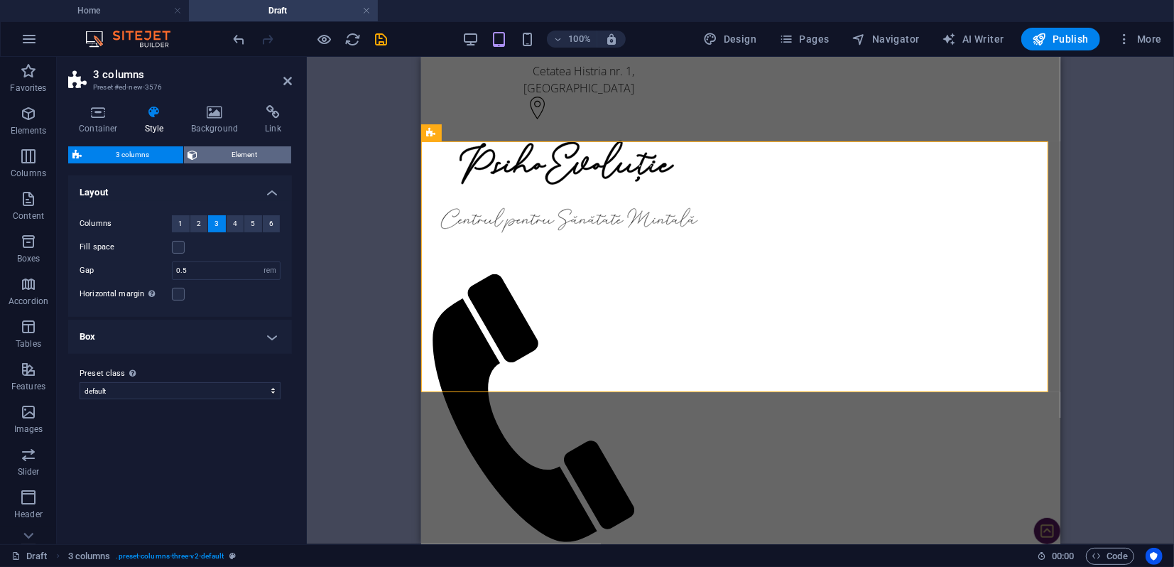
click at [229, 158] on span "Element" at bounding box center [244, 154] width 85 height 17
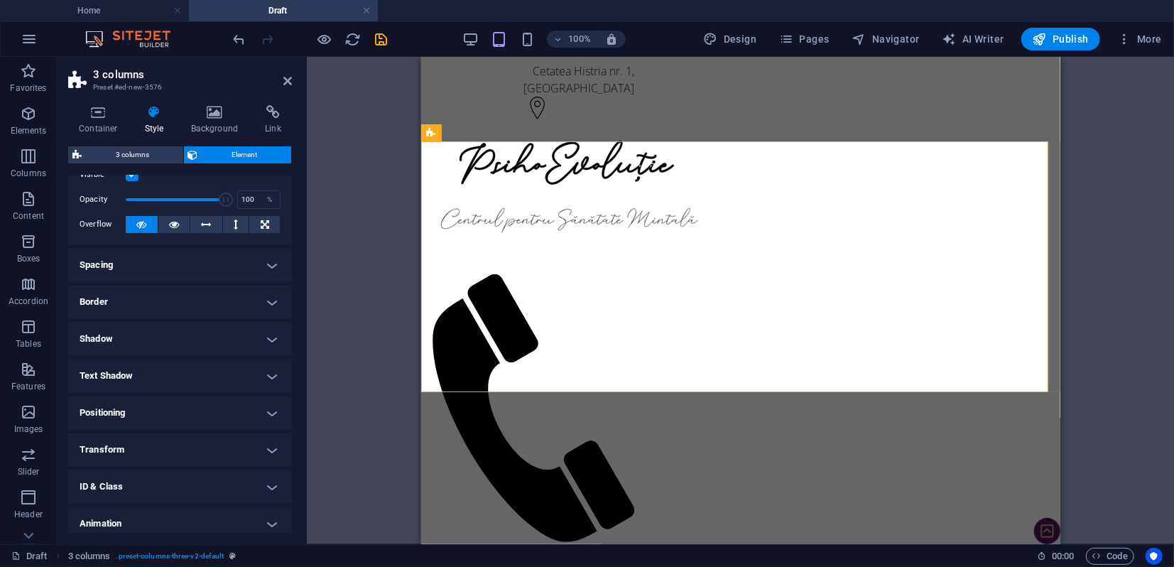
scroll to position [90, 0]
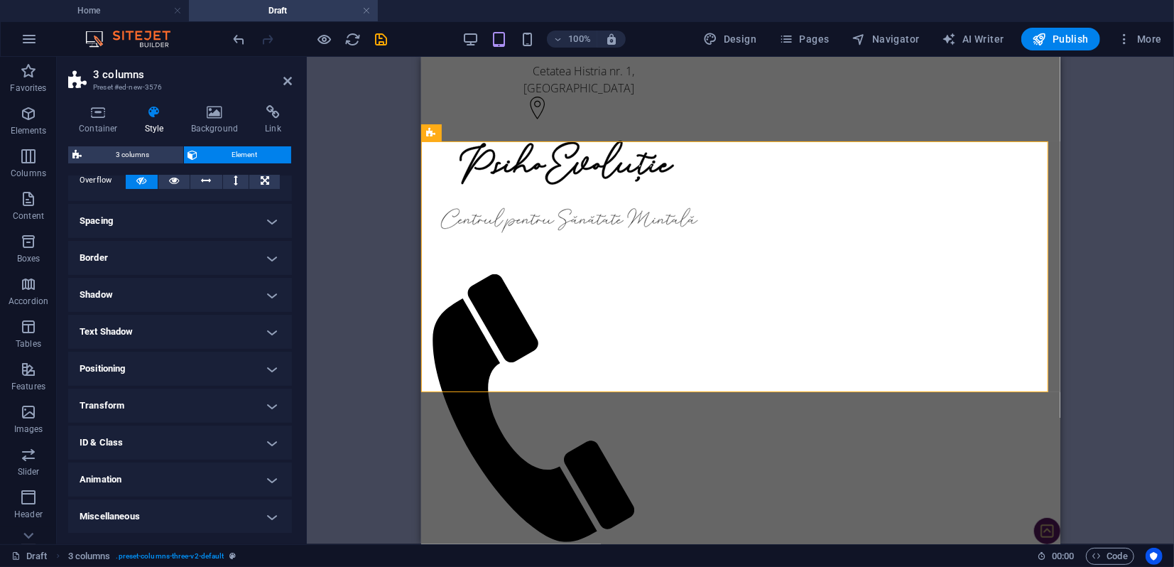
click at [193, 403] on h4 "Transform" at bounding box center [180, 405] width 224 height 34
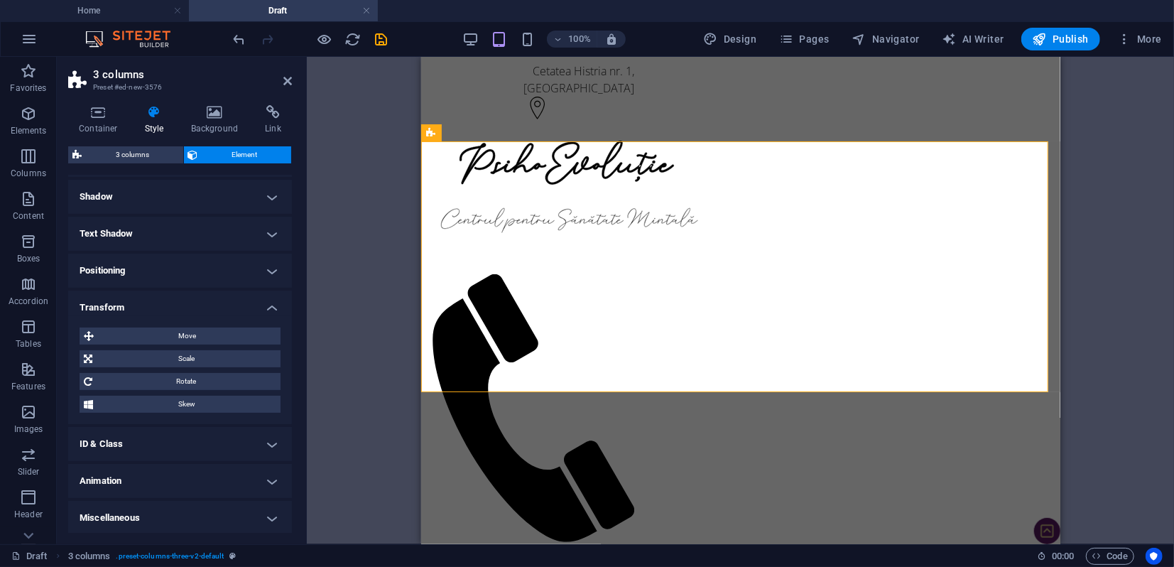
scroll to position [189, 0]
click at [194, 332] on span "Move" at bounding box center [187, 335] width 178 height 17
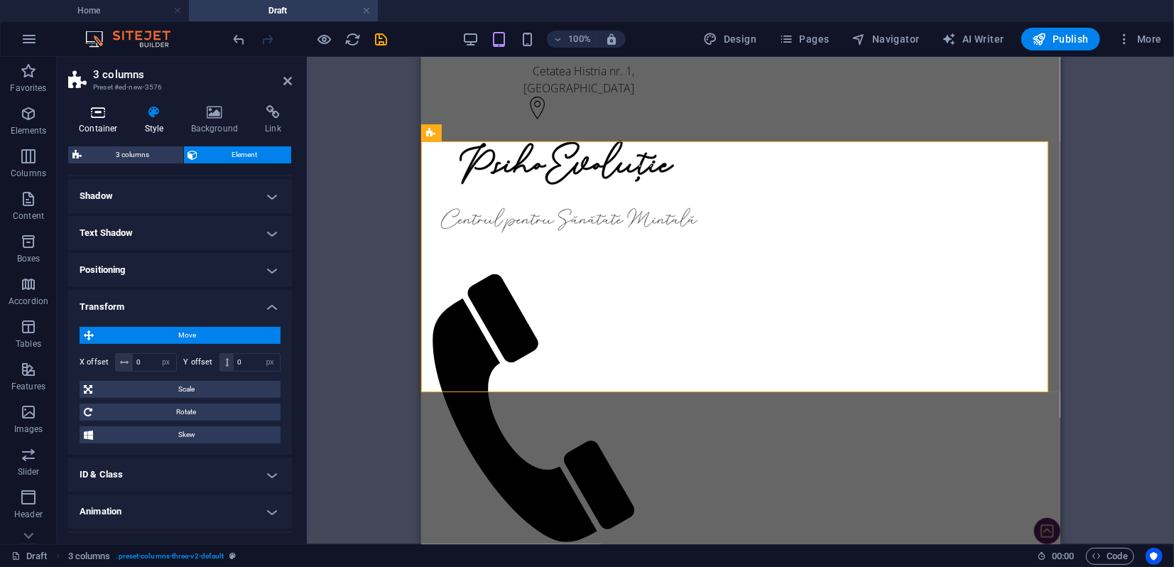
click at [102, 121] on h4 "Container" at bounding box center [101, 120] width 66 height 30
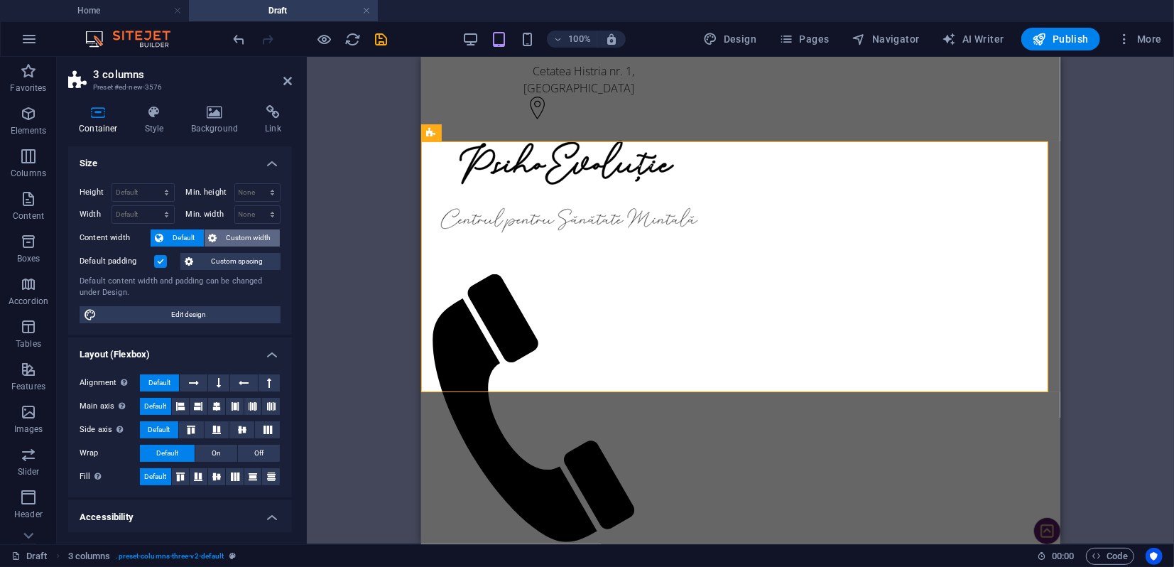
click at [243, 237] on span "Custom width" at bounding box center [249, 237] width 55 height 17
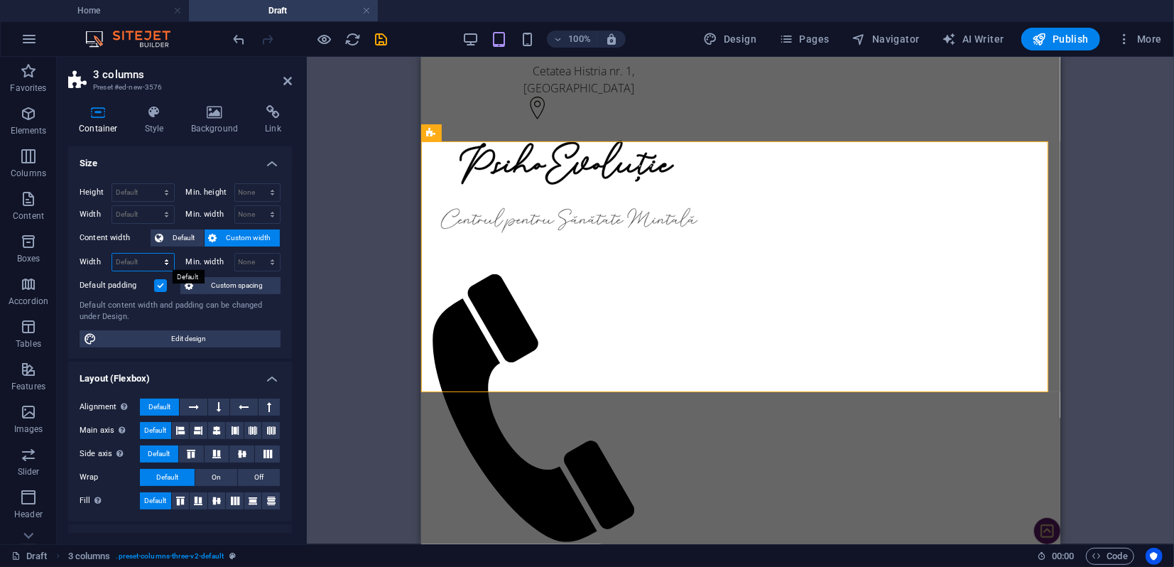
click at [140, 261] on select "Default px rem % em vh vw" at bounding box center [143, 262] width 62 height 17
click at [85, 244] on label "Content width" at bounding box center [115, 237] width 71 height 17
click at [225, 284] on span "Custom spacing" at bounding box center [236, 285] width 79 height 17
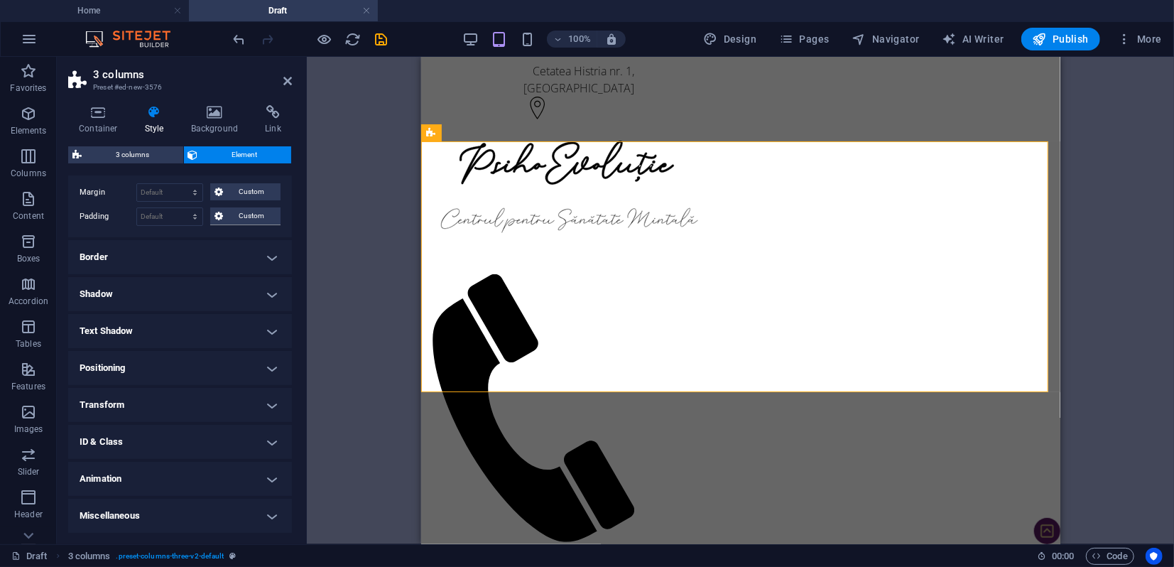
scroll to position [65, 0]
click at [152, 122] on h4 "Style" at bounding box center [157, 120] width 46 height 30
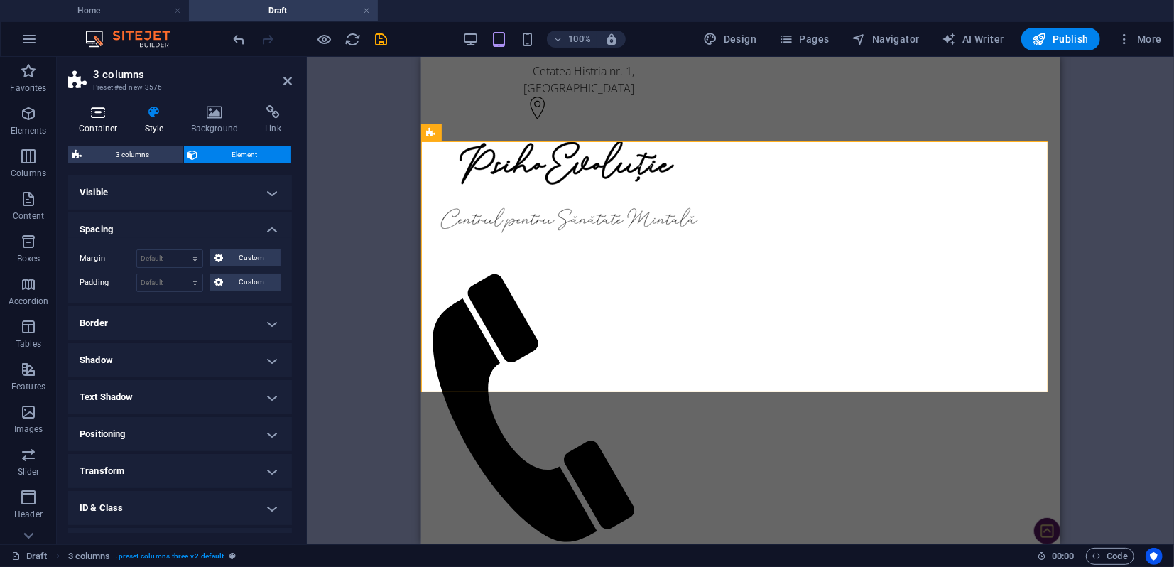
click at [102, 119] on h4 "Container" at bounding box center [101, 120] width 66 height 30
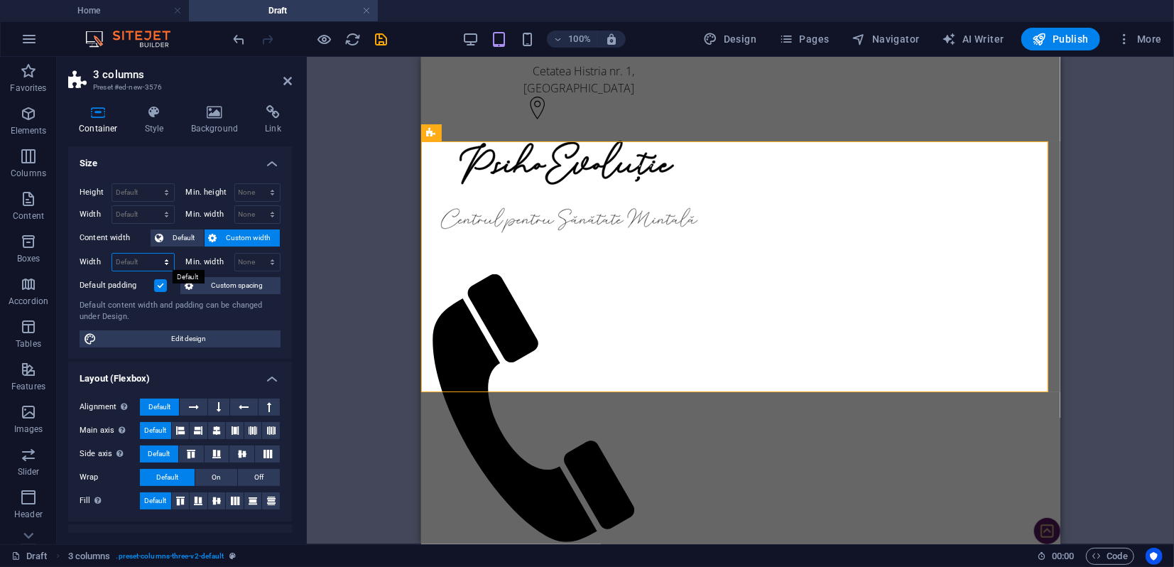
click at [126, 261] on select "Default px rem % em vh vw" at bounding box center [143, 262] width 62 height 17
select select "rem"
click at [152, 254] on select "Default px rem % em vh vw" at bounding box center [143, 262] width 62 height 17
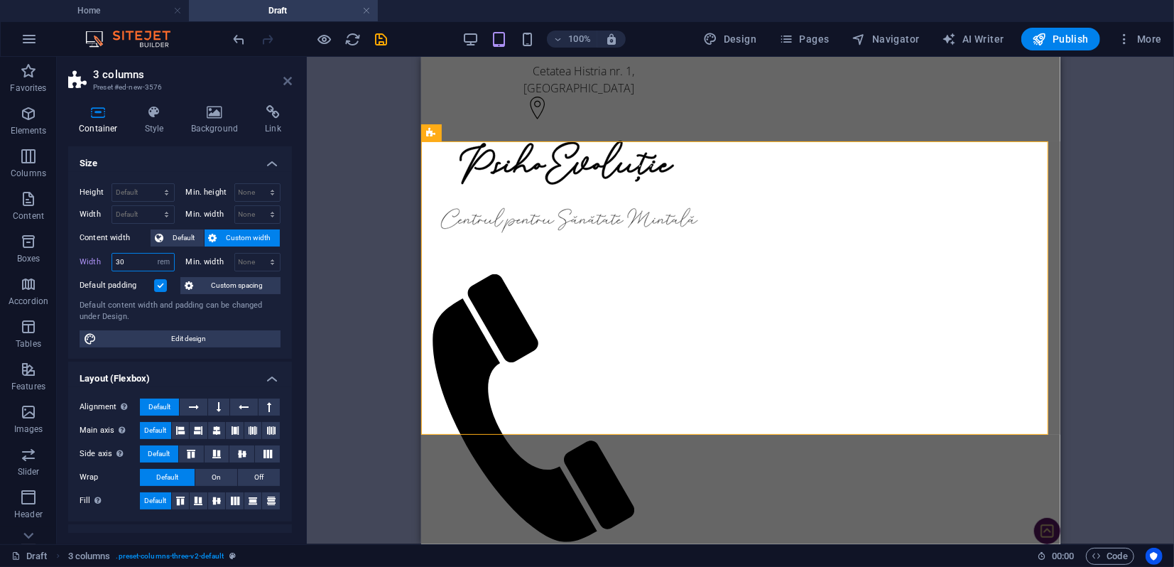
type input "30"
click at [287, 79] on icon at bounding box center [287, 80] width 9 height 11
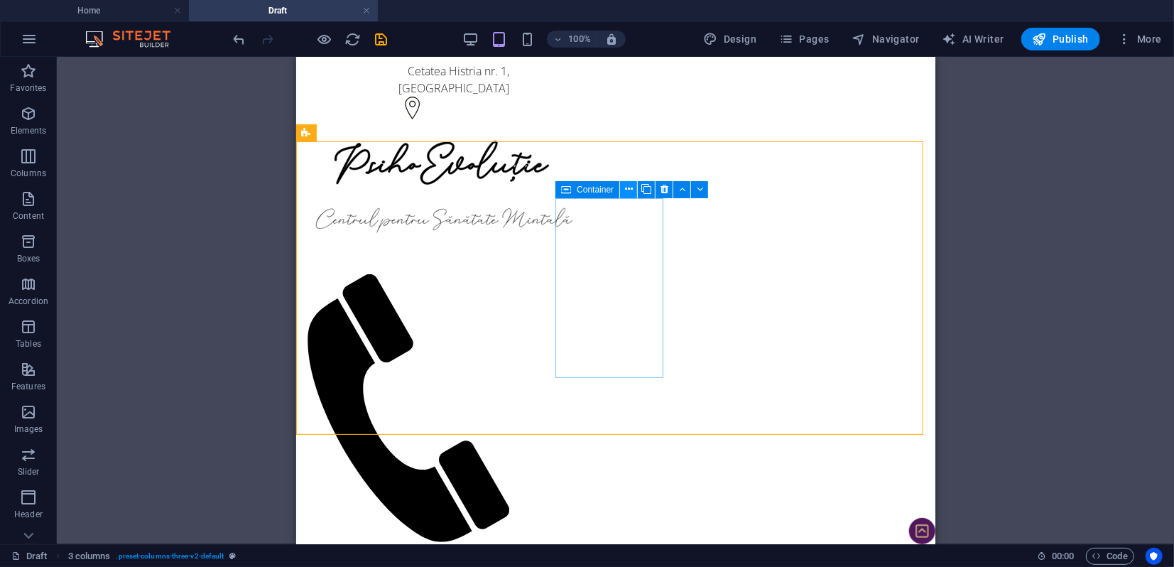
click at [631, 190] on icon at bounding box center [629, 189] width 8 height 15
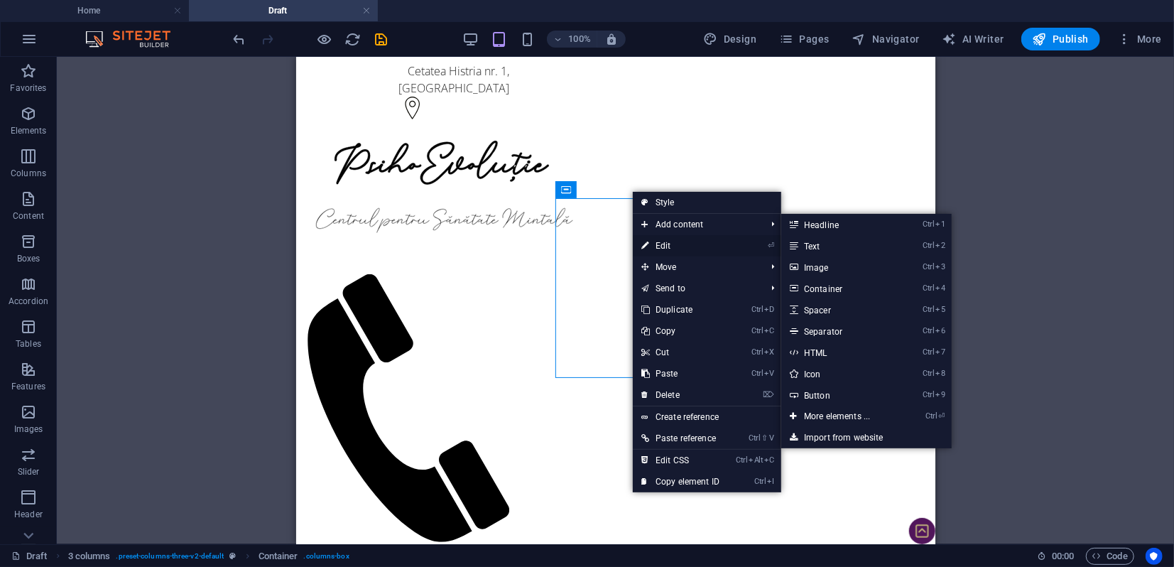
click at [666, 242] on link "⏎ Edit" at bounding box center [680, 245] width 95 height 21
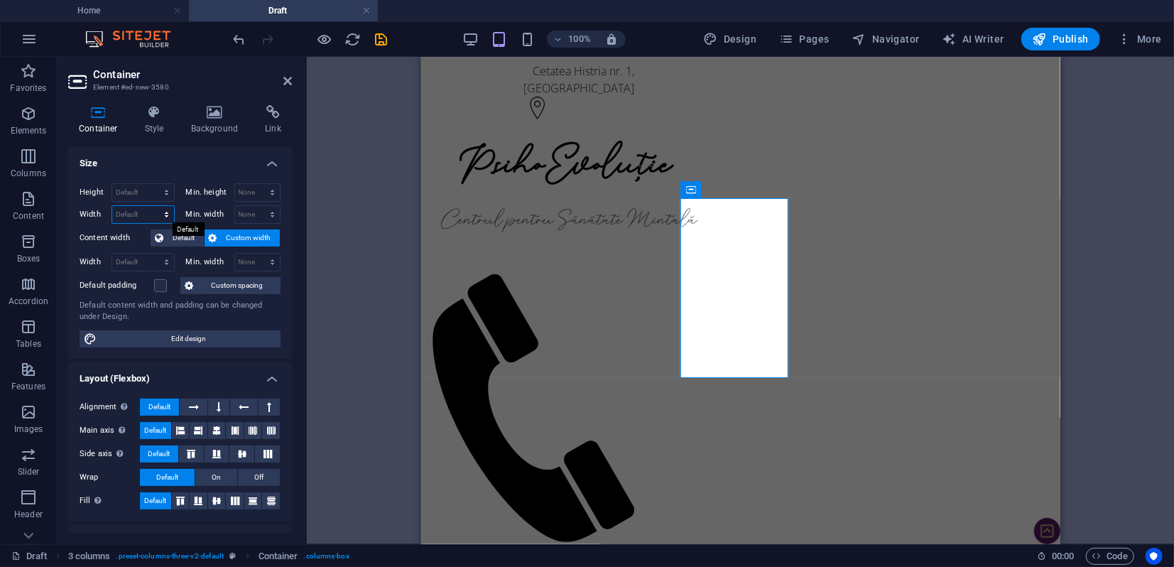
click at [137, 211] on select "Default px rem % em vh vw" at bounding box center [143, 214] width 62 height 17
select select "rem"
click at [152, 206] on select "Default px rem % em vh vw" at bounding box center [143, 214] width 62 height 17
type input "15"
click at [160, 215] on select "Default px rem % em vh vw" at bounding box center [164, 214] width 20 height 17
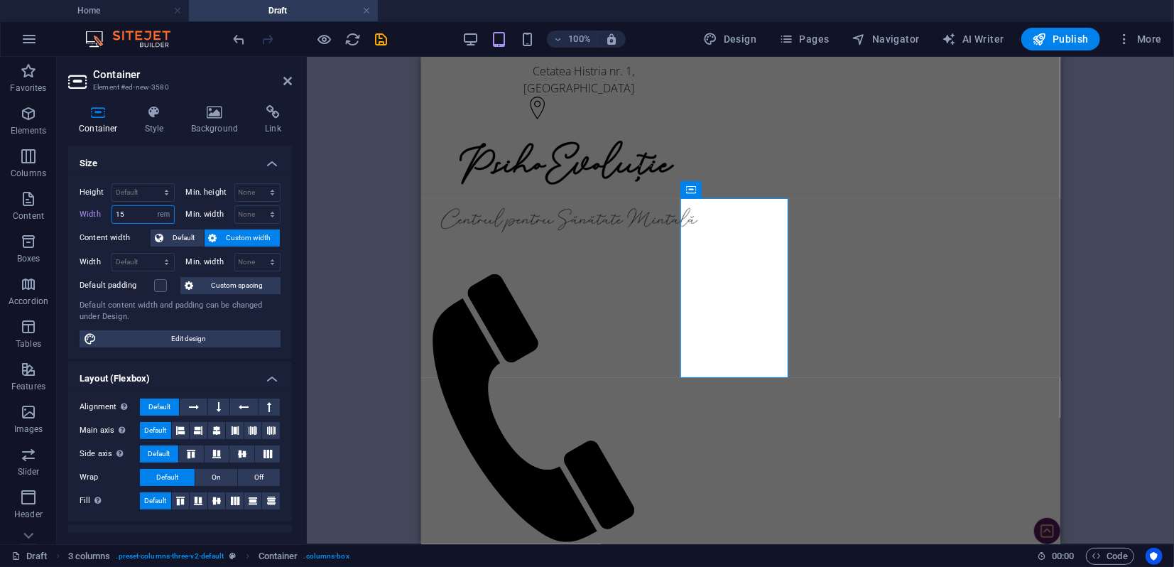
select select "px"
click at [154, 206] on select "Default px rem % em vh vw" at bounding box center [164, 214] width 20 height 17
type input "300"
click at [222, 120] on h4 "Background" at bounding box center [217, 120] width 75 height 30
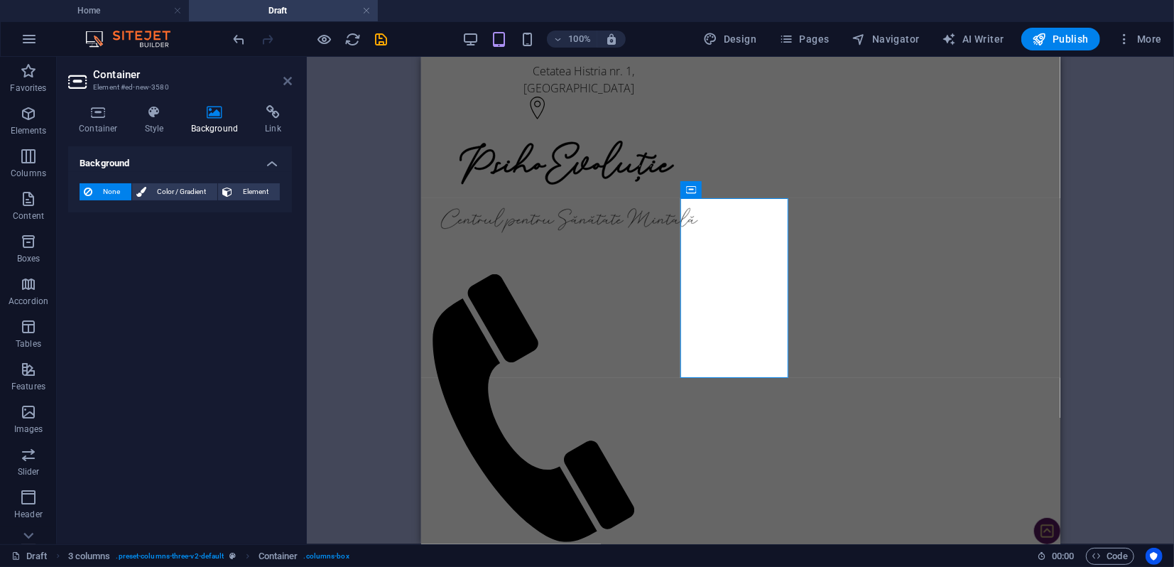
click at [288, 84] on icon at bounding box center [287, 80] width 9 height 11
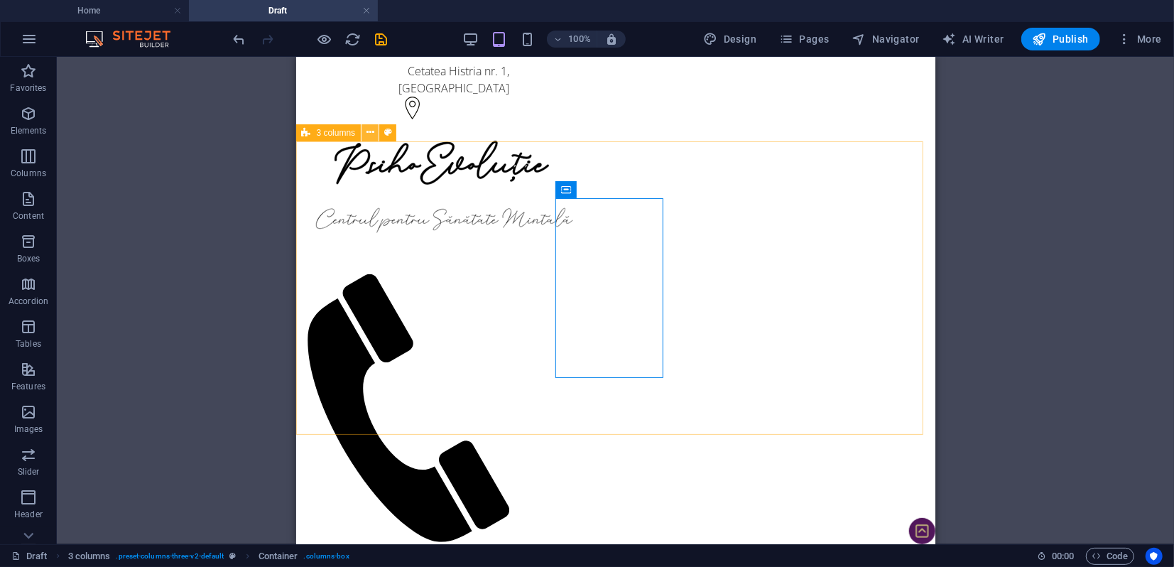
click at [367, 131] on icon at bounding box center [370, 132] width 8 height 15
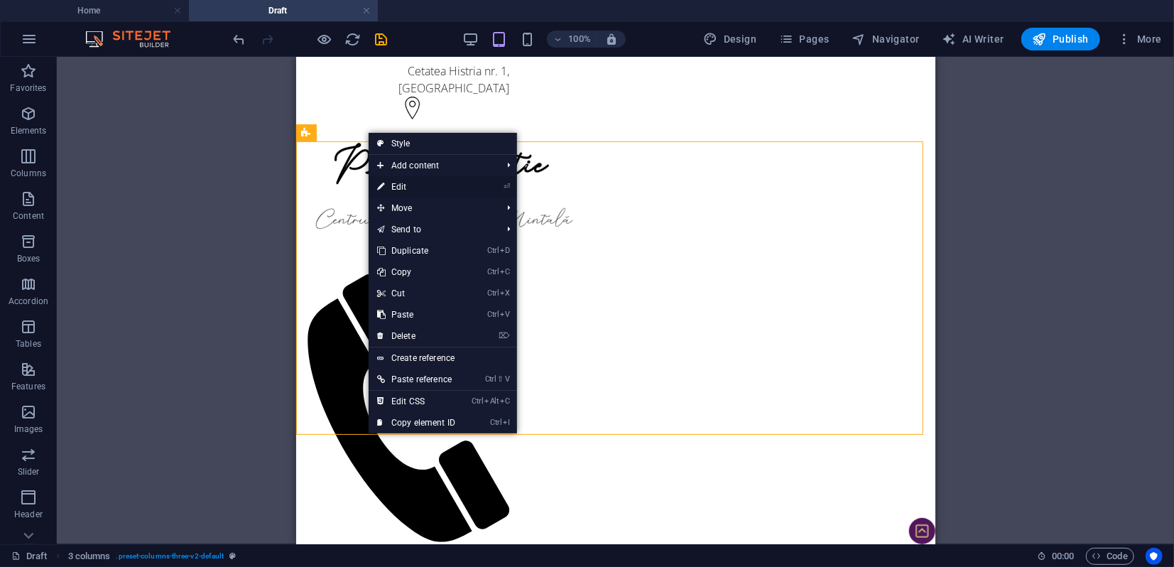
click at [403, 192] on link "⏎ Edit" at bounding box center [416, 186] width 95 height 21
select select "rem"
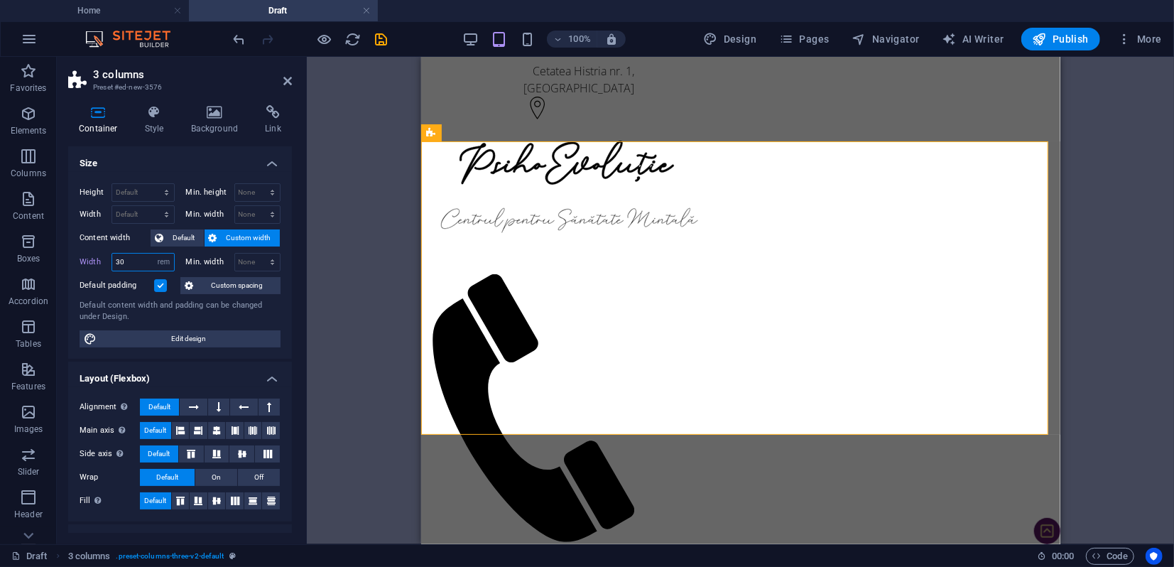
click at [130, 263] on input "30" at bounding box center [143, 262] width 62 height 17
drag, startPoint x: 130, startPoint y: 263, endPoint x: 114, endPoint y: 263, distance: 16.3
click at [114, 263] on input "30" at bounding box center [143, 262] width 62 height 17
click at [181, 239] on span "Default" at bounding box center [184, 237] width 32 height 17
select select "DISABLED_OPTION_VALUE"
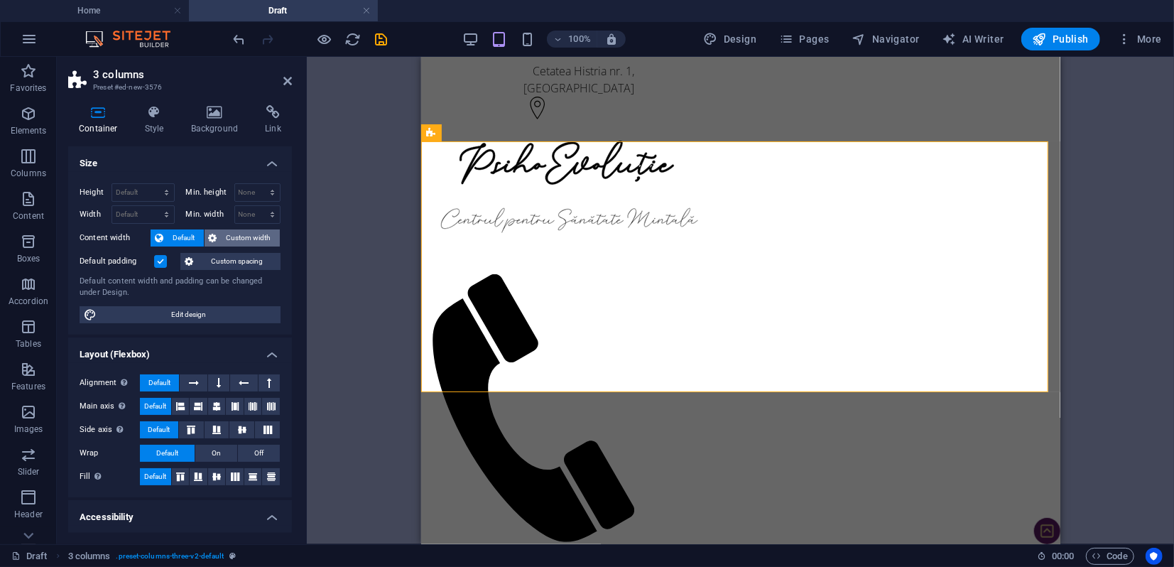
click at [233, 239] on span "Custom width" at bounding box center [249, 237] width 55 height 17
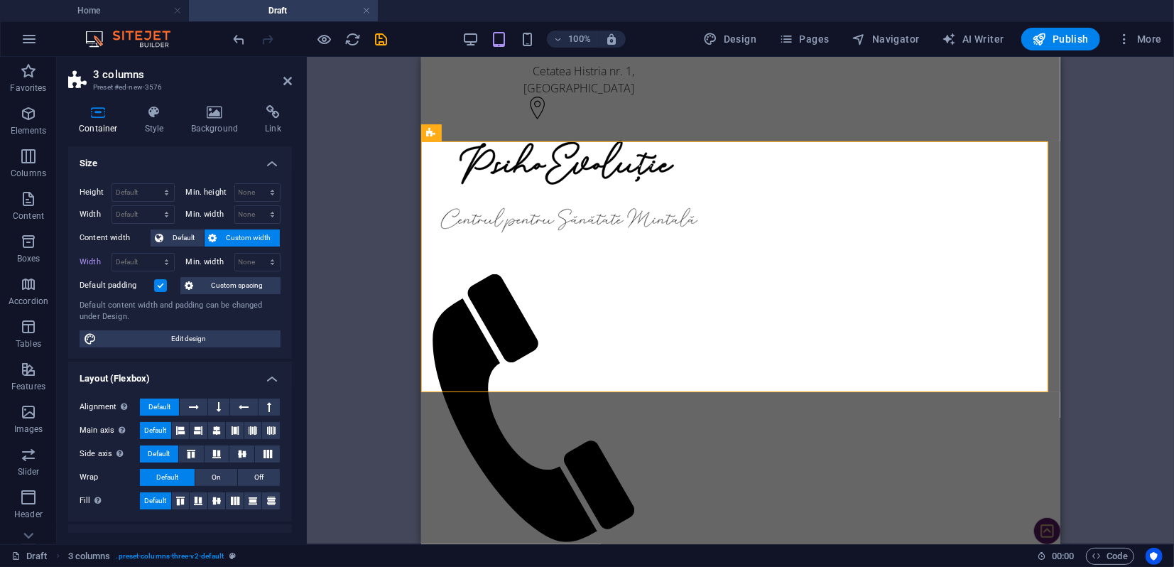
click at [163, 284] on label at bounding box center [160, 285] width 13 height 13
click at [0, 0] on input "Default padding" at bounding box center [0, 0] width 0 height 0
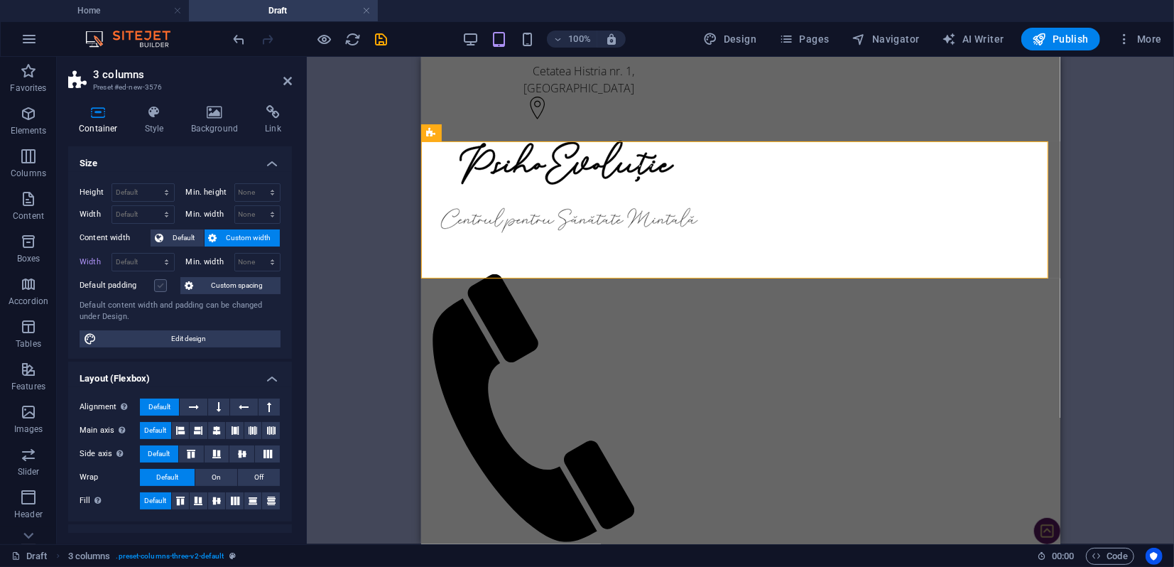
click at [161, 285] on label at bounding box center [160, 285] width 13 height 13
click at [0, 0] on input "Default padding" at bounding box center [0, 0] width 0 height 0
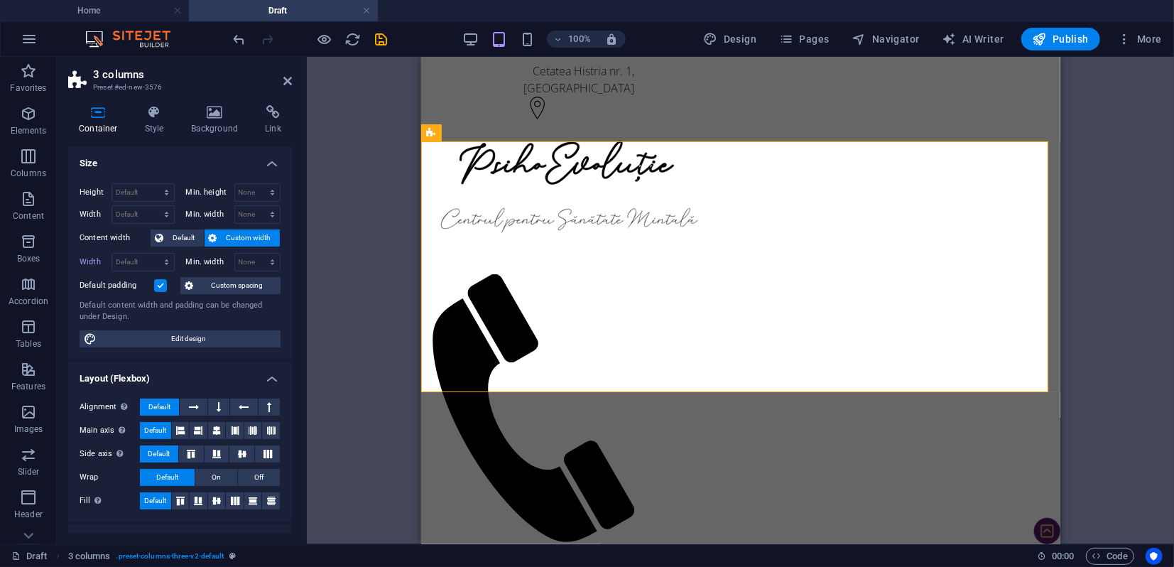
click at [164, 285] on label at bounding box center [160, 285] width 13 height 13
click at [0, 0] on input "Default padding" at bounding box center [0, 0] width 0 height 0
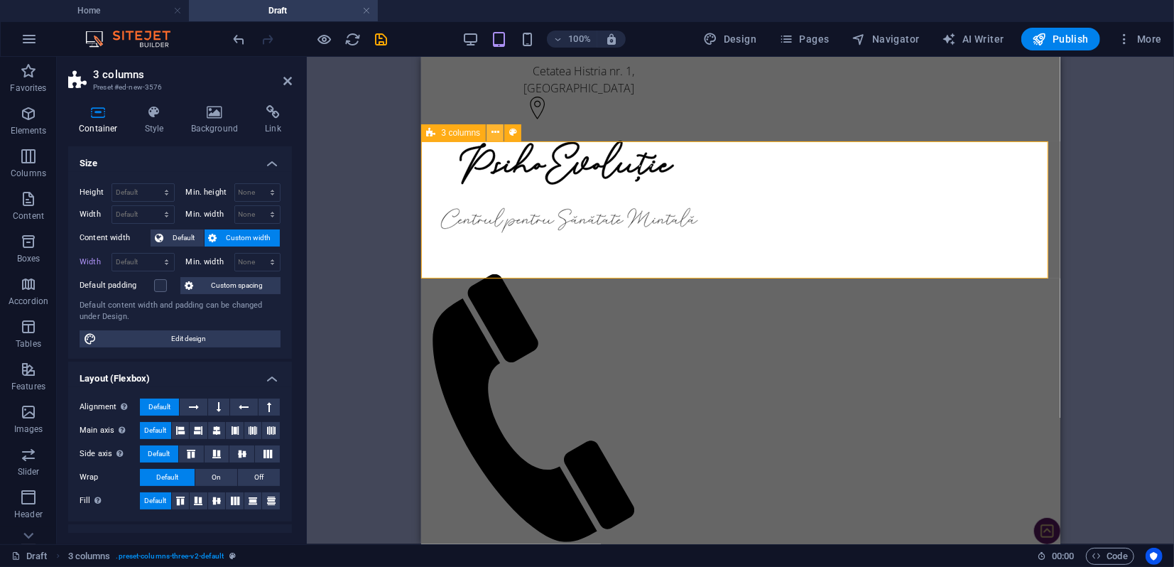
click at [494, 132] on icon at bounding box center [495, 132] width 8 height 15
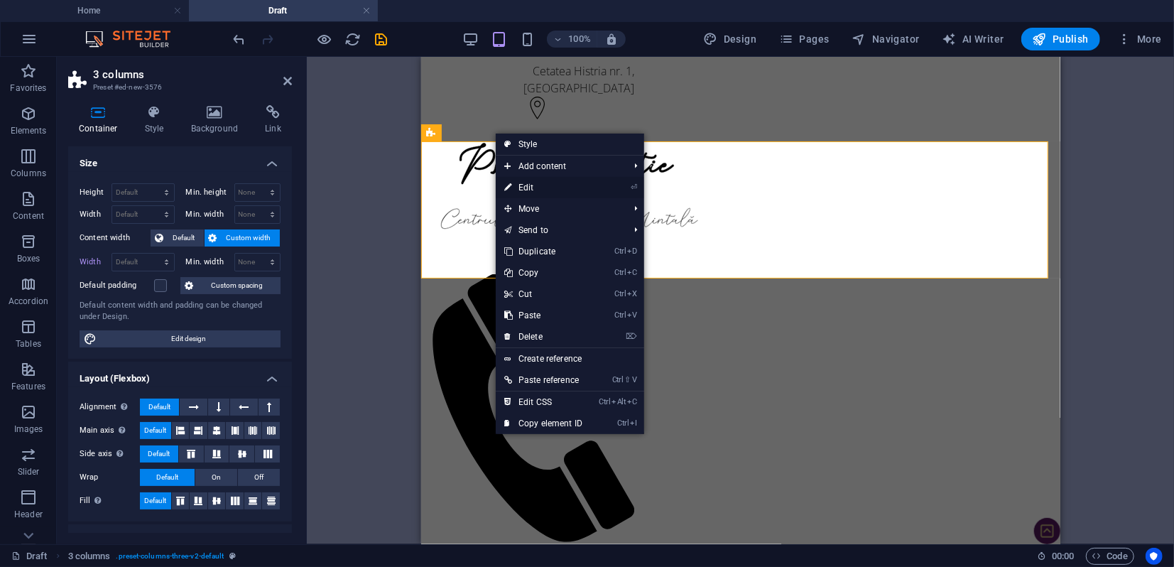
click at [520, 185] on link "⏎ Edit" at bounding box center [543, 187] width 95 height 21
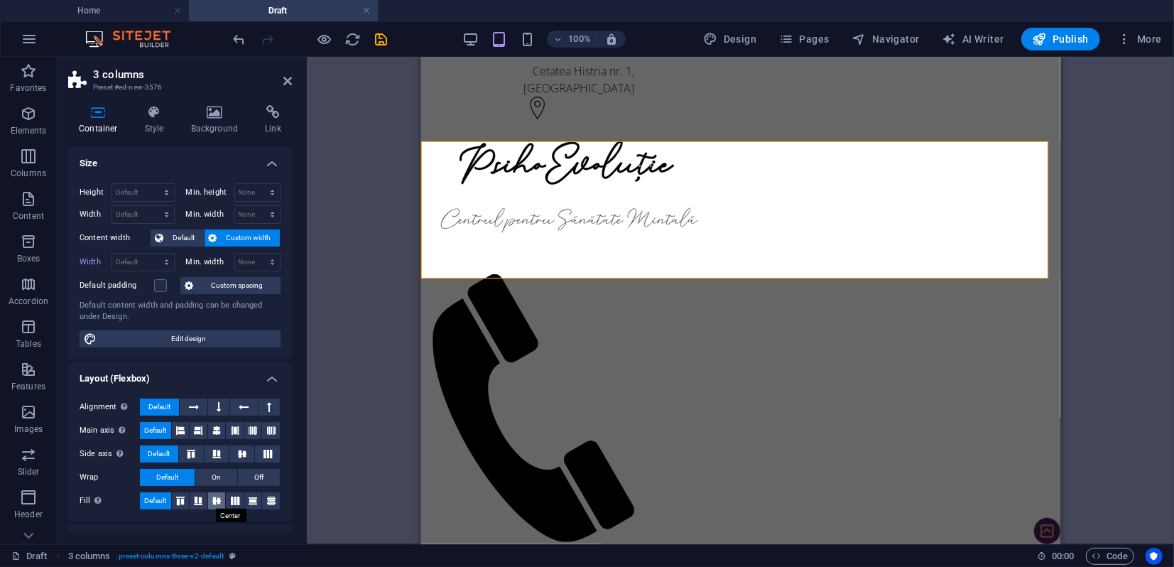
click at [219, 501] on icon at bounding box center [216, 500] width 17 height 9
click at [229, 501] on icon at bounding box center [235, 500] width 17 height 9
click at [32, 163] on icon "button" at bounding box center [28, 156] width 17 height 17
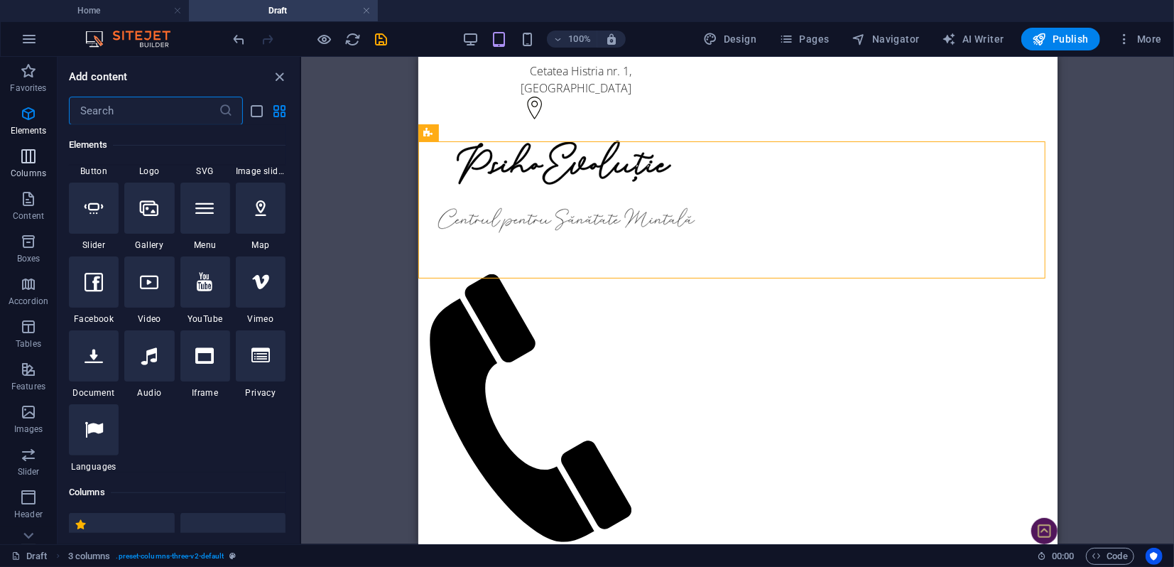
scroll to position [703, 0]
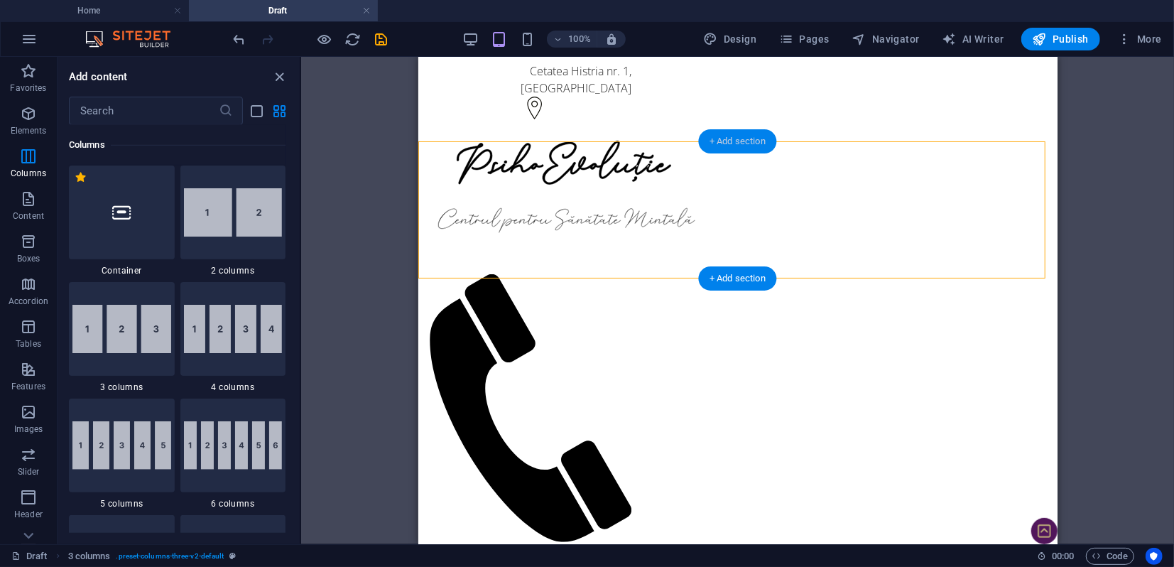
click at [733, 146] on div "+ Add section" at bounding box center [737, 141] width 79 height 24
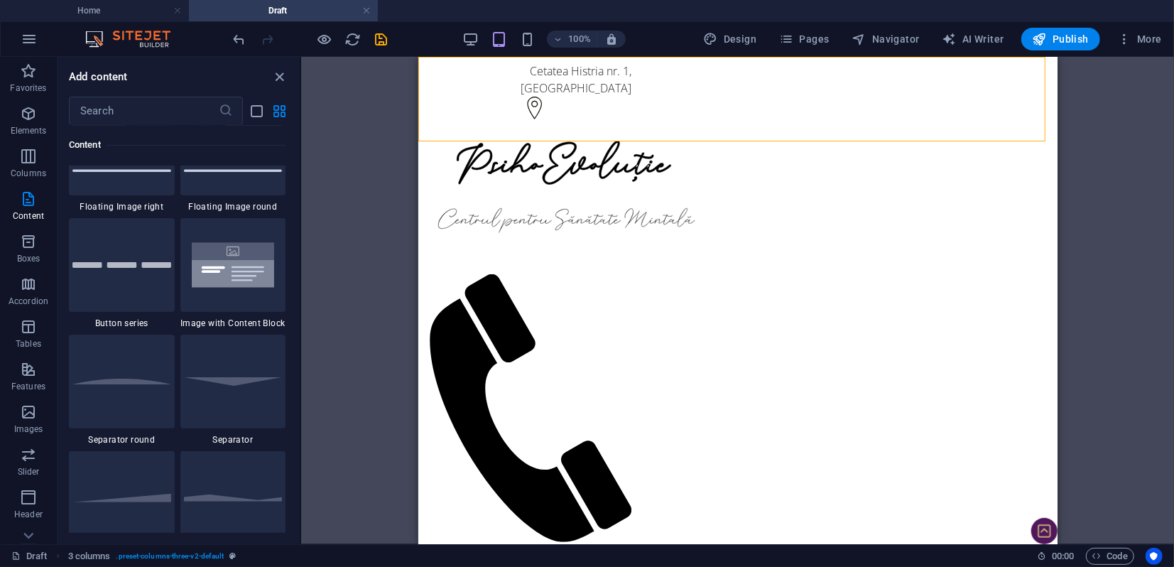
scroll to position [3274, 0]
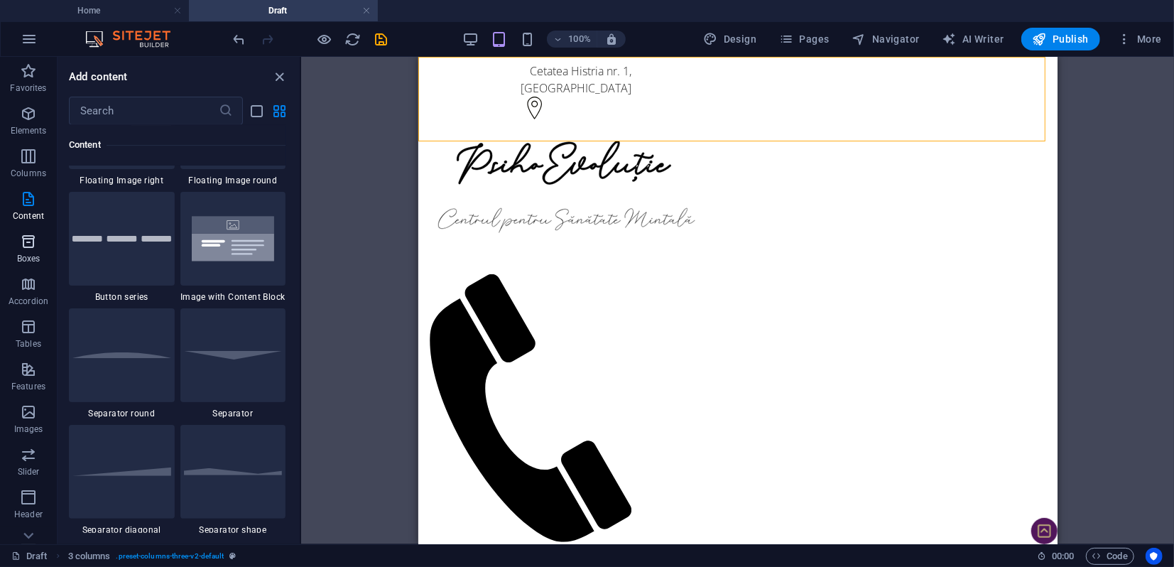
click at [25, 251] on span "Boxes" at bounding box center [28, 250] width 57 height 34
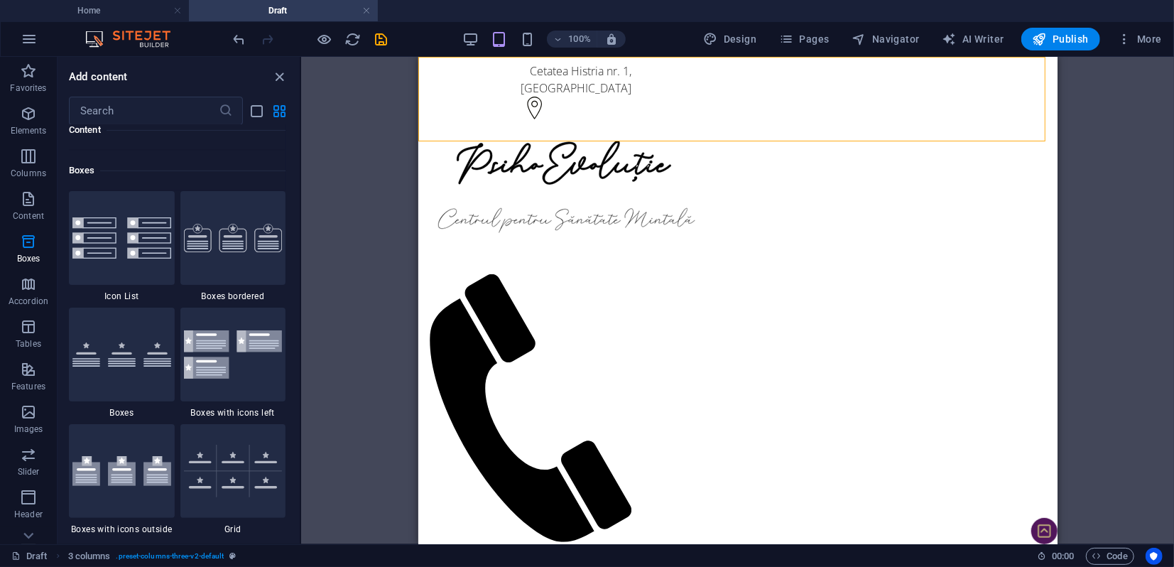
scroll to position [3916, 0]
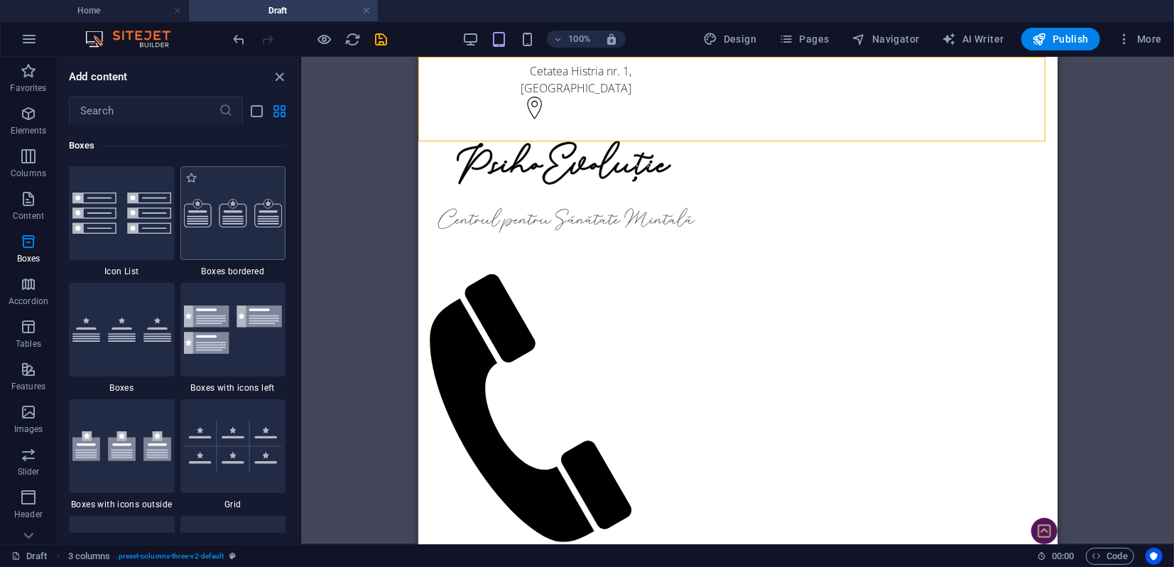
click at [234, 224] on img at bounding box center [233, 213] width 99 height 28
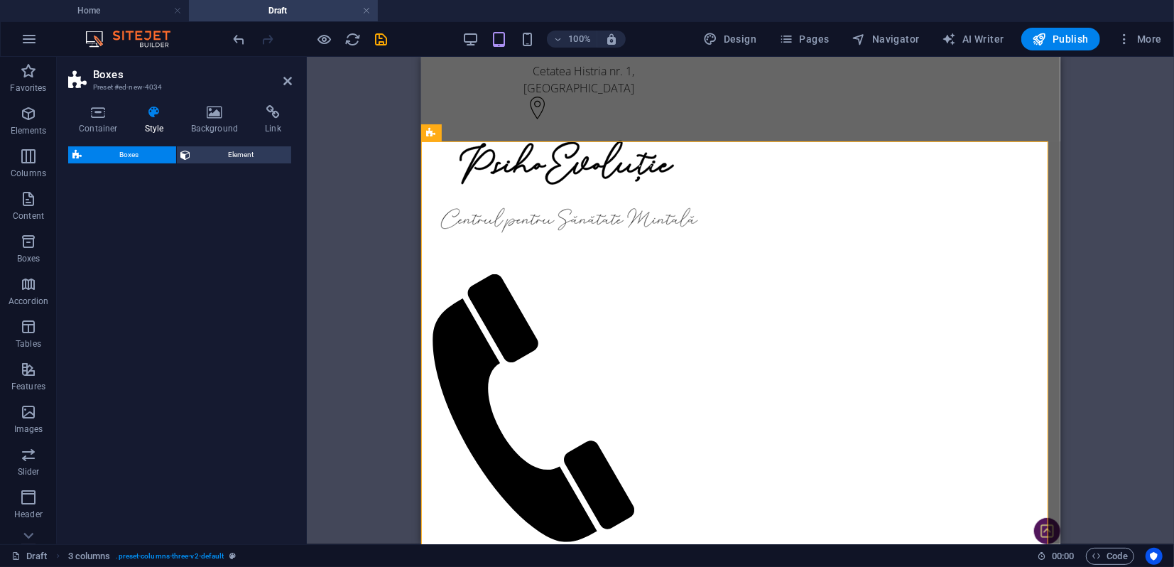
select select "rem"
select select "preset-boxes-v3-border"
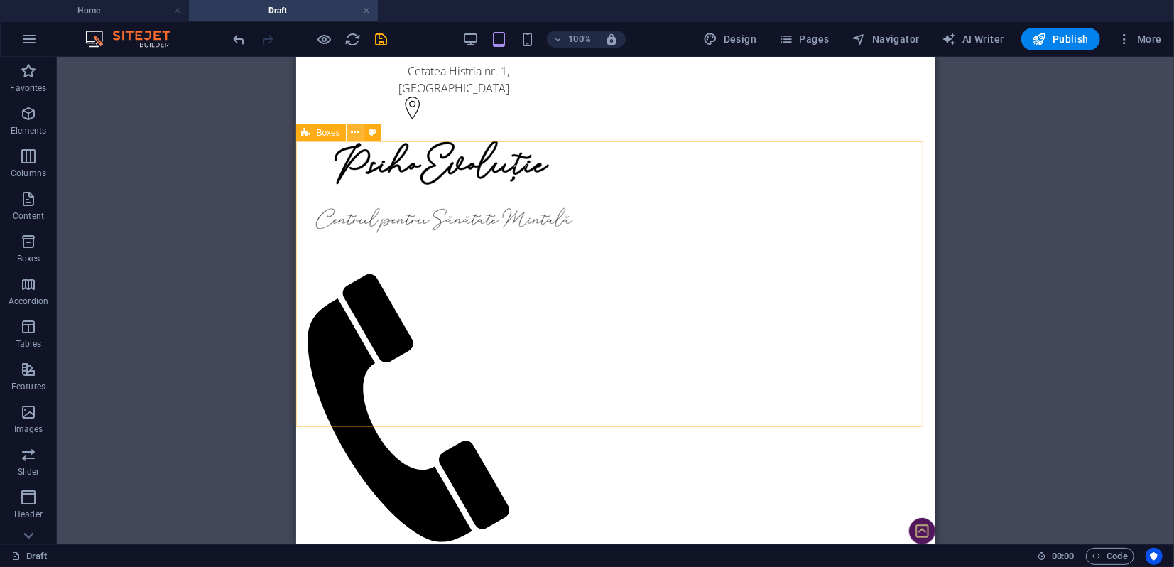
click at [352, 134] on icon at bounding box center [355, 132] width 8 height 15
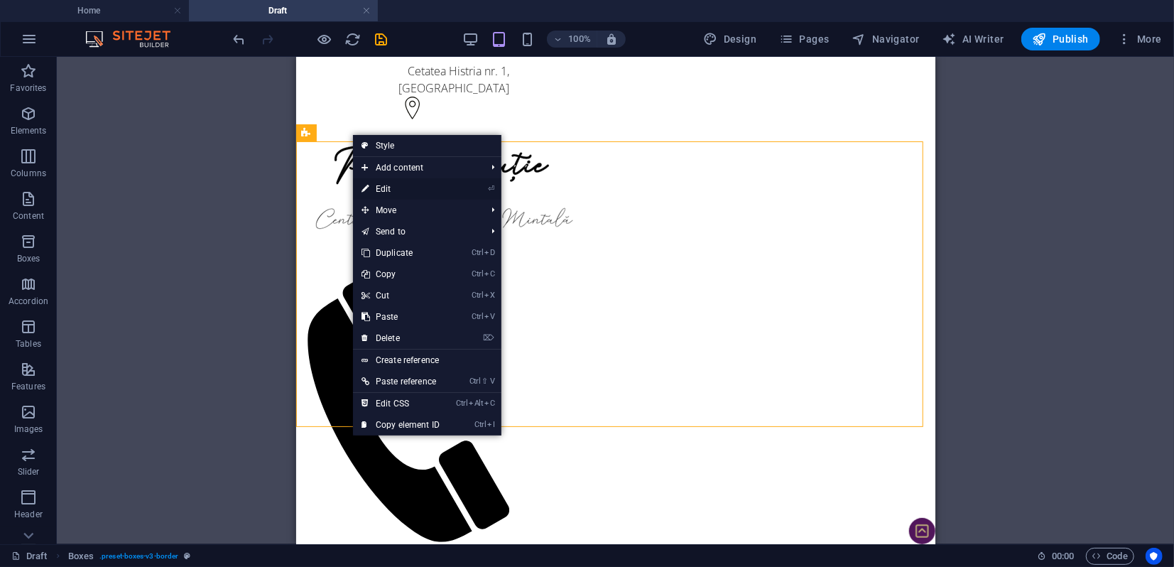
click at [379, 188] on link "⏎ Edit" at bounding box center [400, 188] width 95 height 21
select select "rem"
select select "preset-boxes-v3-border"
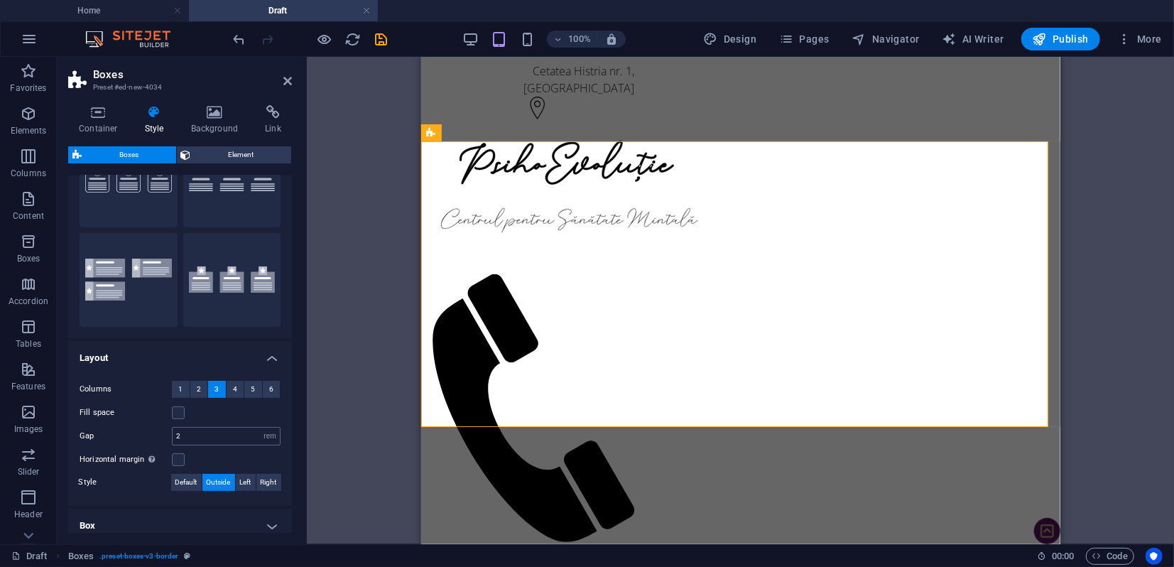
scroll to position [158, 0]
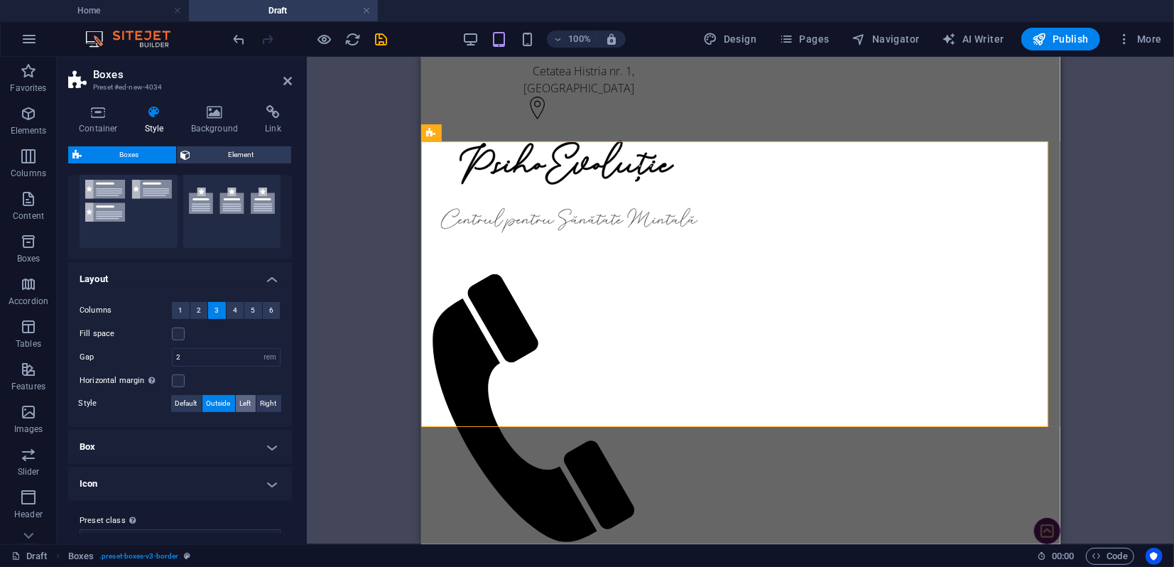
click at [247, 406] on span "Left" at bounding box center [245, 403] width 11 height 17
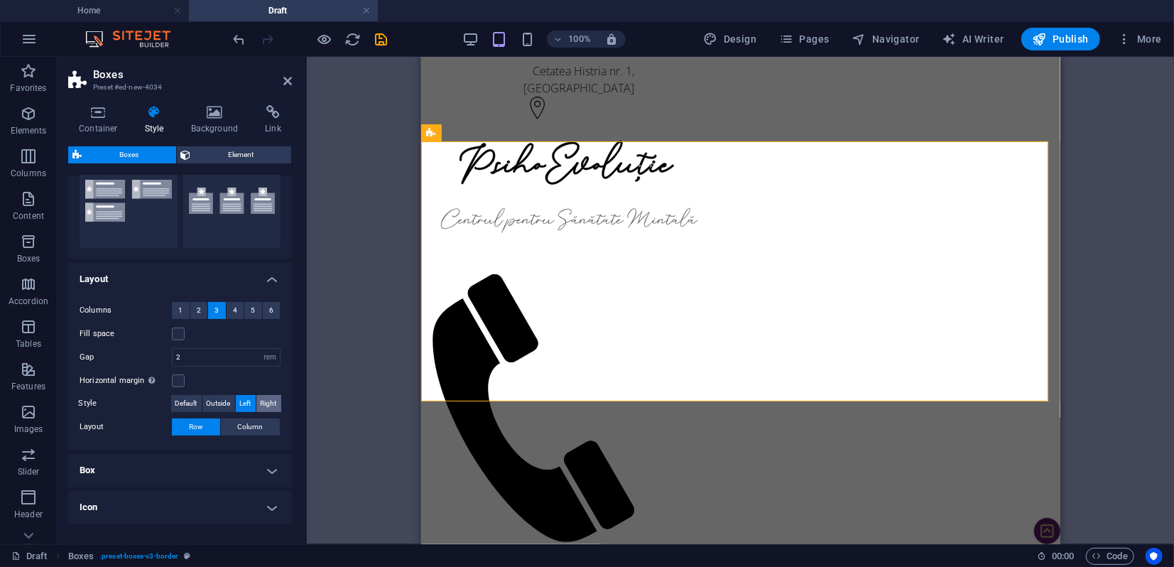
click at [267, 408] on span "Right" at bounding box center [269, 403] width 16 height 17
click at [185, 402] on span "Default" at bounding box center [186, 403] width 22 height 17
click at [219, 402] on span "Outside" at bounding box center [219, 403] width 24 height 17
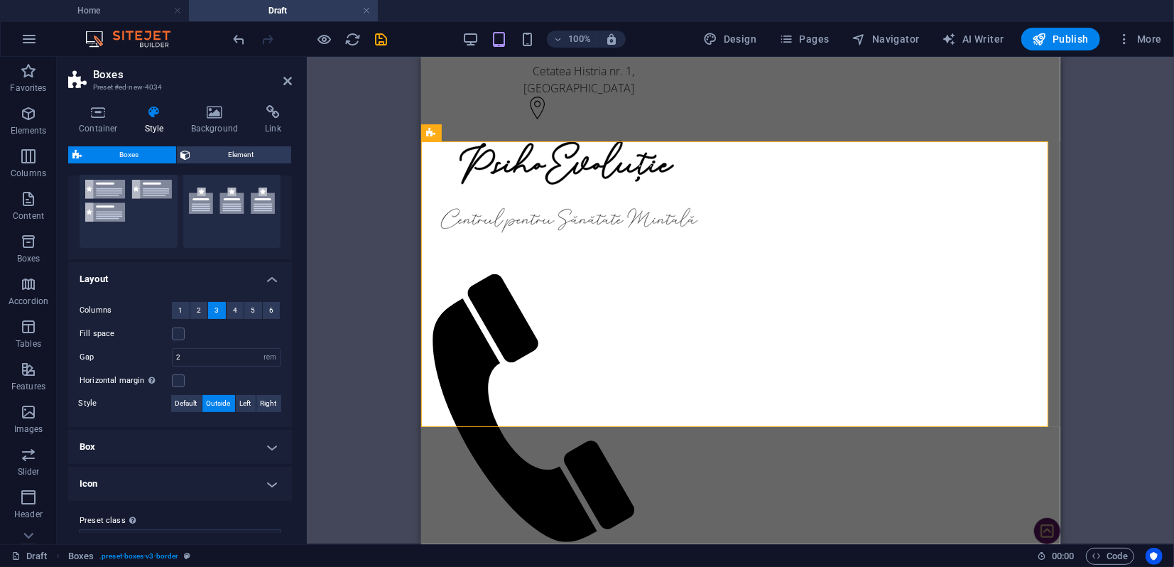
click at [217, 448] on h4 "Box" at bounding box center [180, 447] width 224 height 34
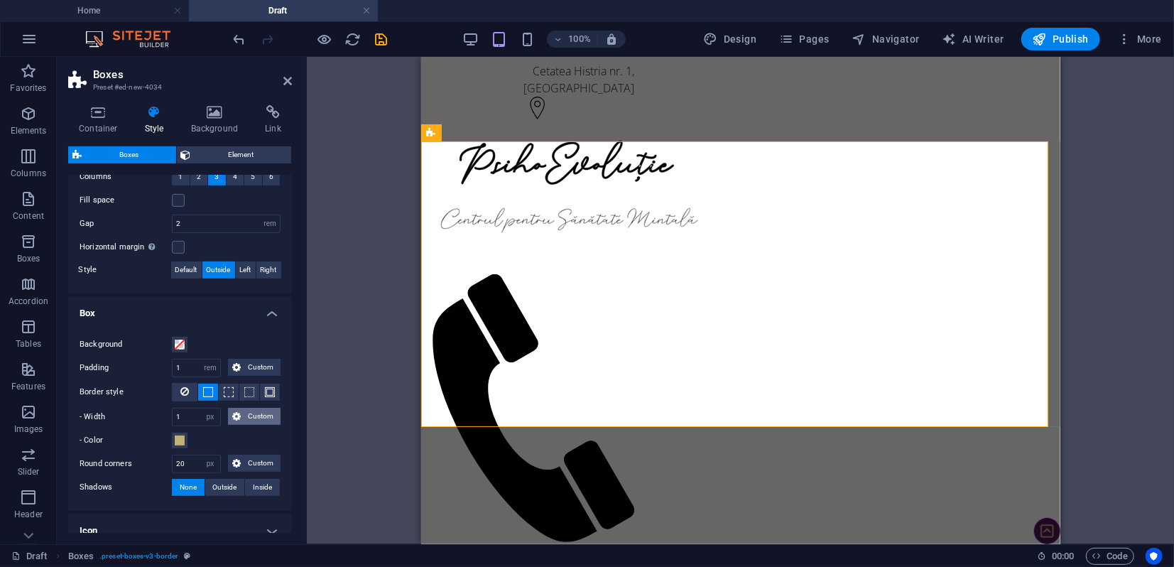
scroll to position [204, 0]
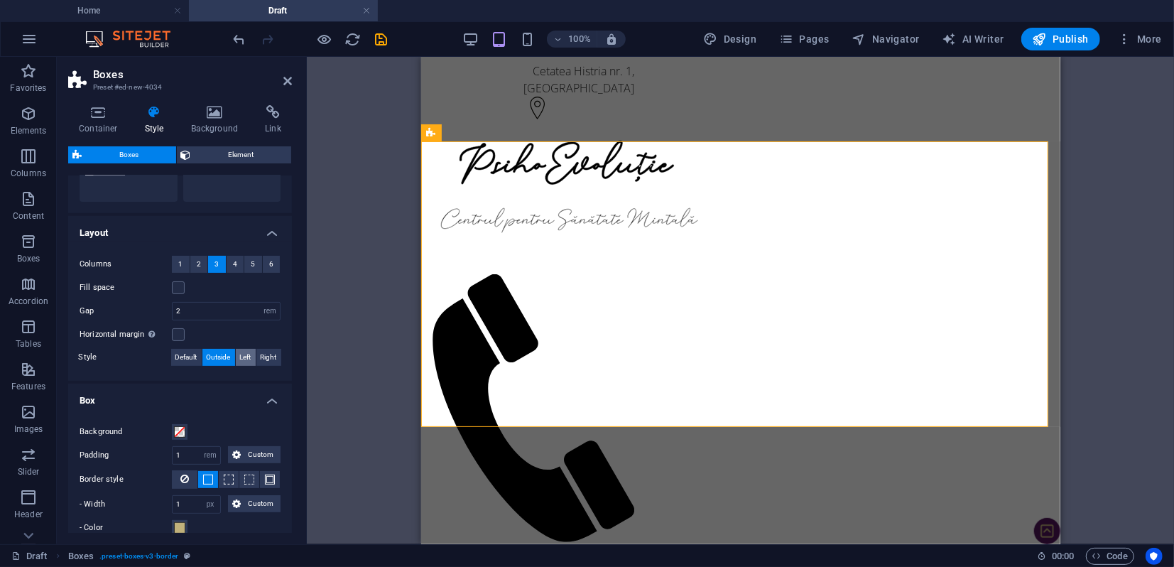
click at [251, 361] on span "Left" at bounding box center [245, 357] width 11 height 17
